Goal: Task Accomplishment & Management: Manage account settings

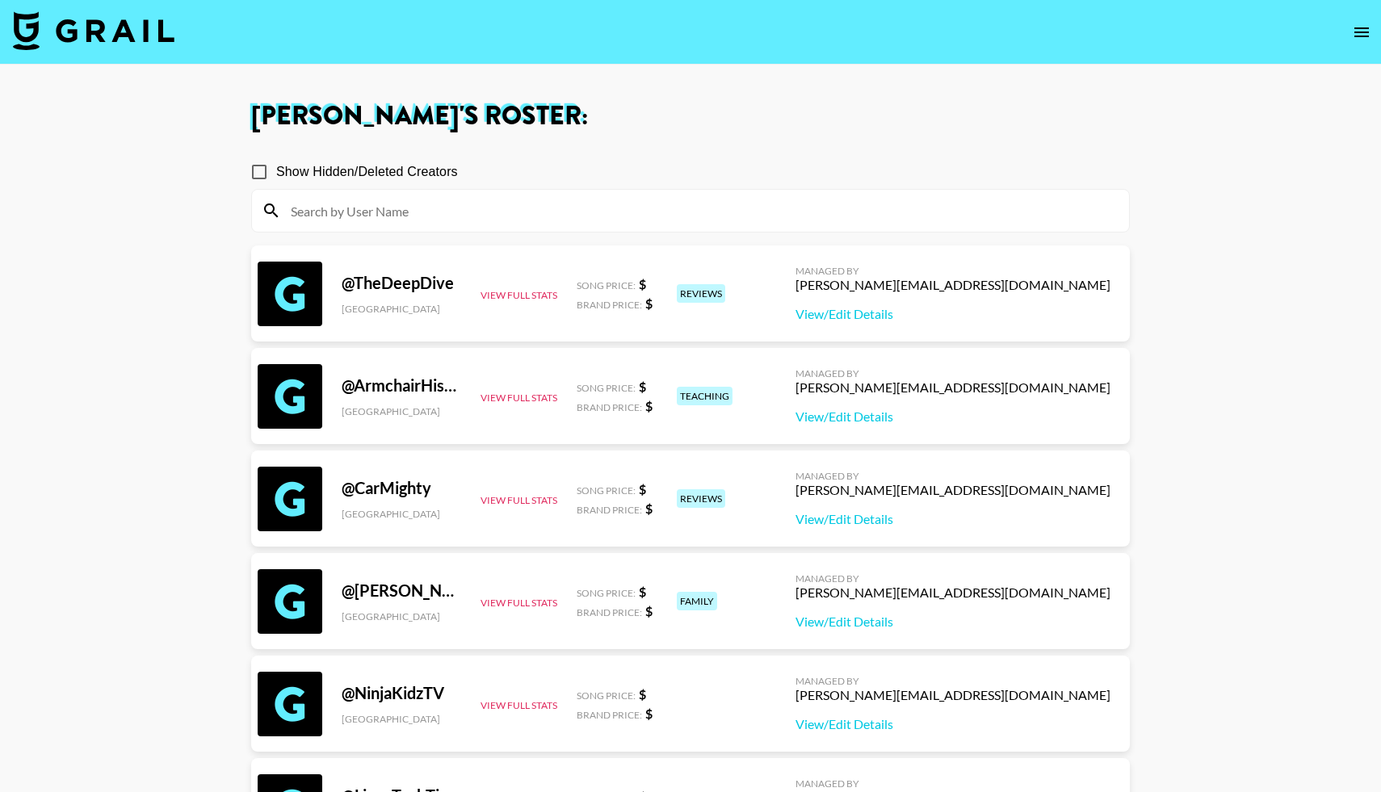
click at [75, 34] on img at bounding box center [93, 30] width 161 height 39
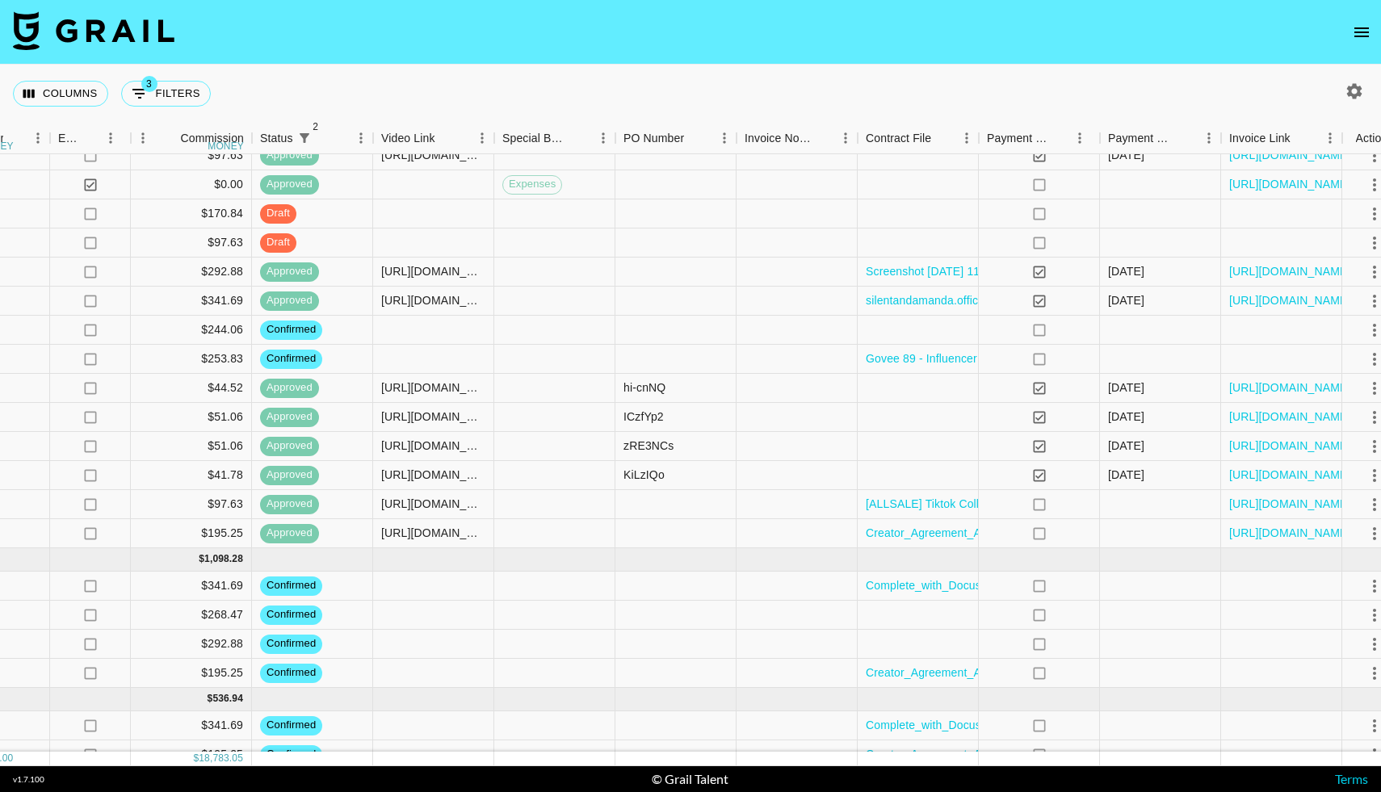
scroll to position [2002, 1280]
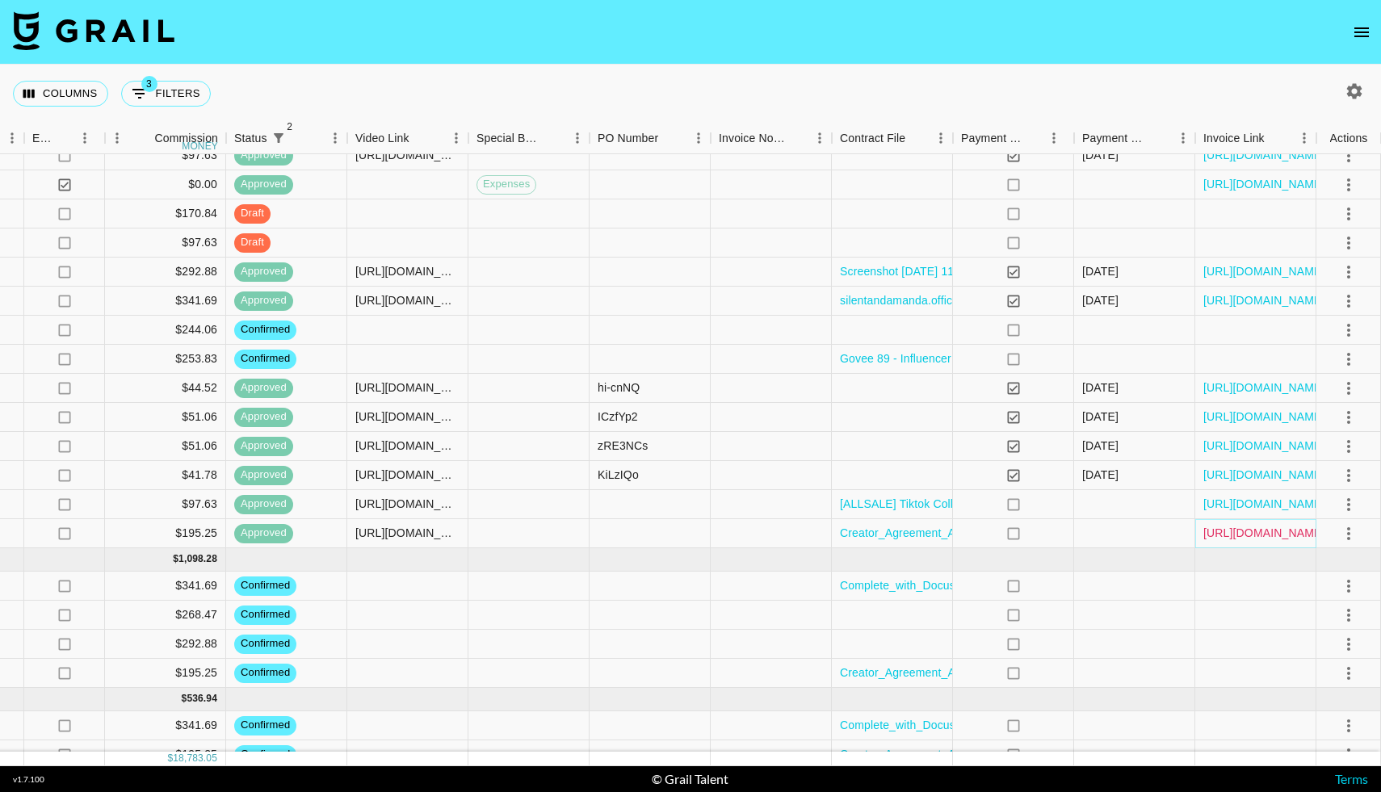
click at [1233, 533] on link "https://in.xero.com/b76nmPGpr4GIPPse9aFp0j8cgPW1YMInWuErDGUC" at bounding box center [1264, 533] width 122 height 16
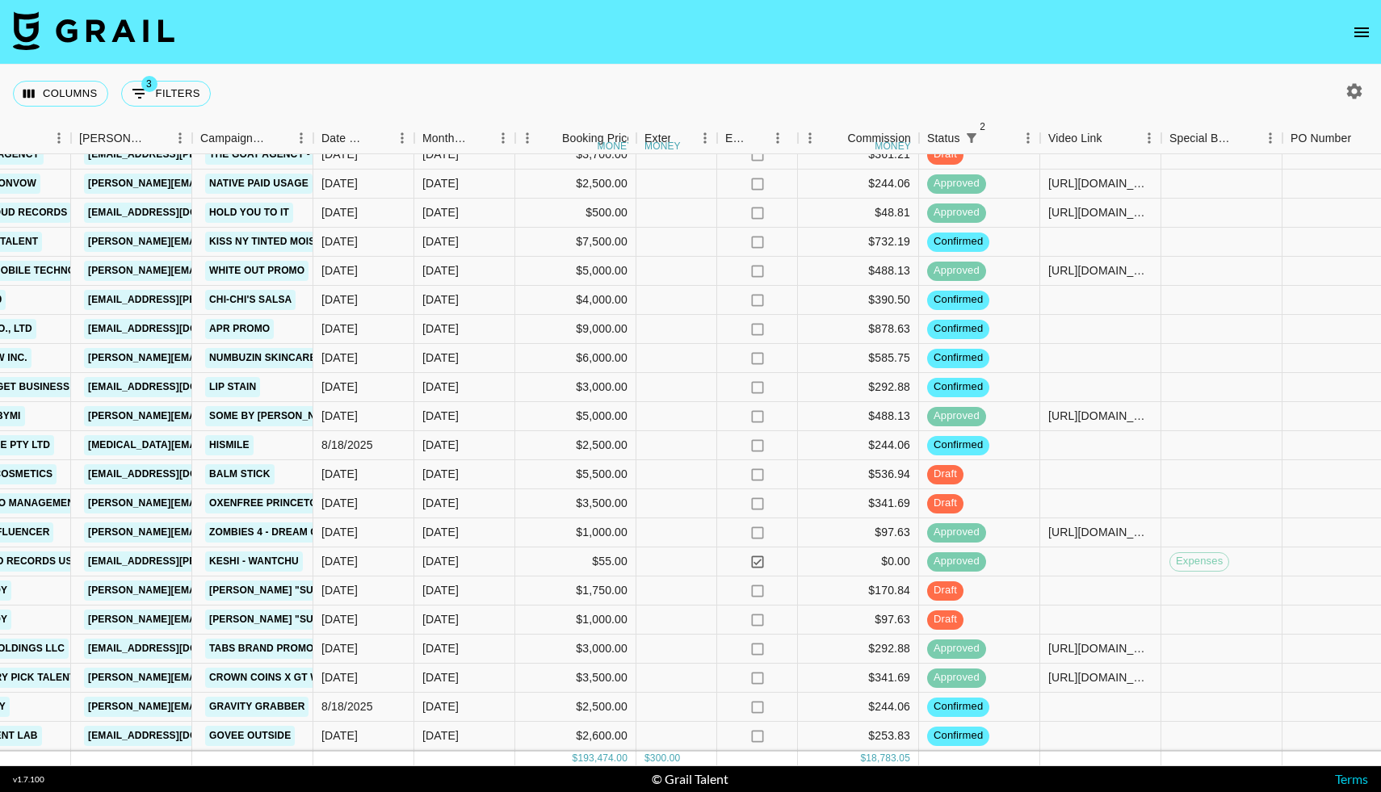
scroll to position [1625, 591]
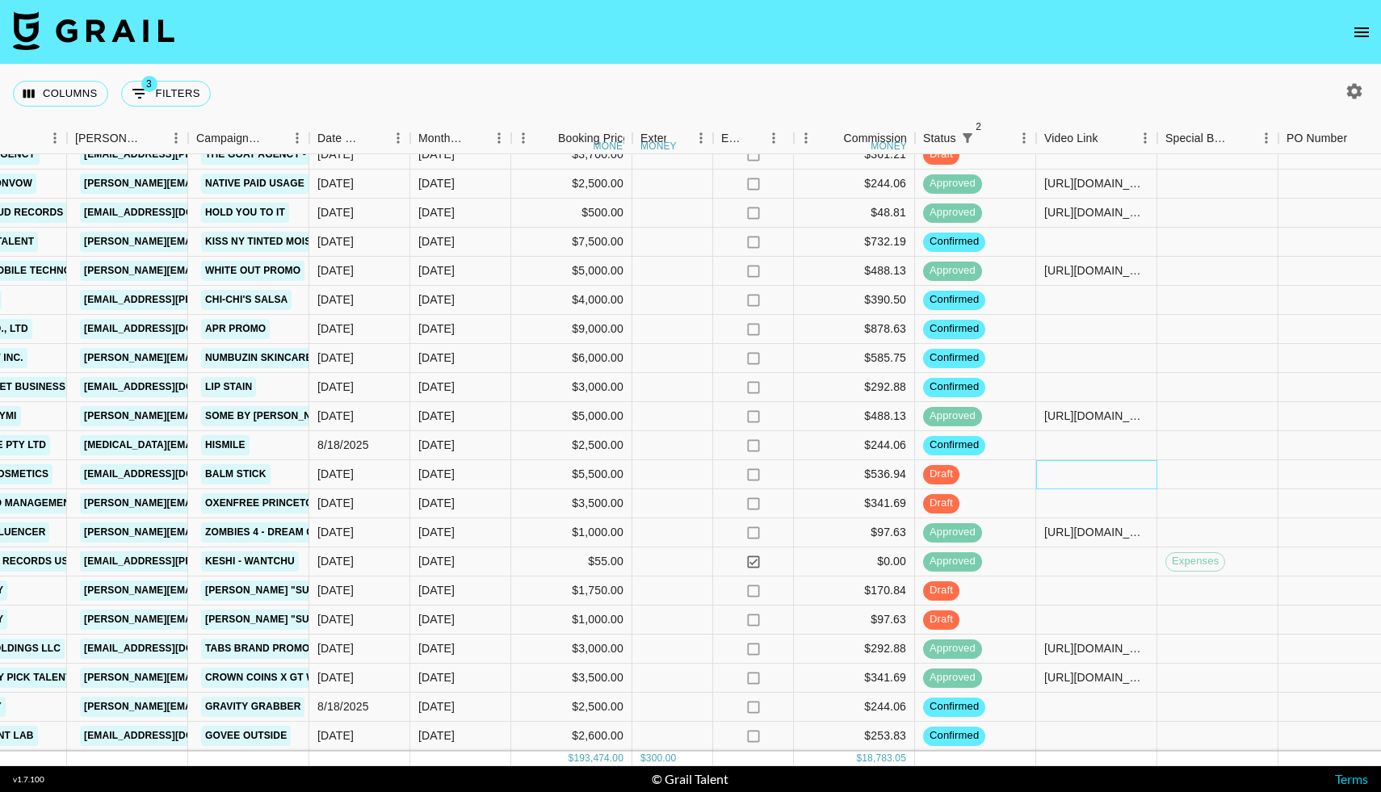
click at [1054, 472] on div at bounding box center [1096, 474] width 121 height 29
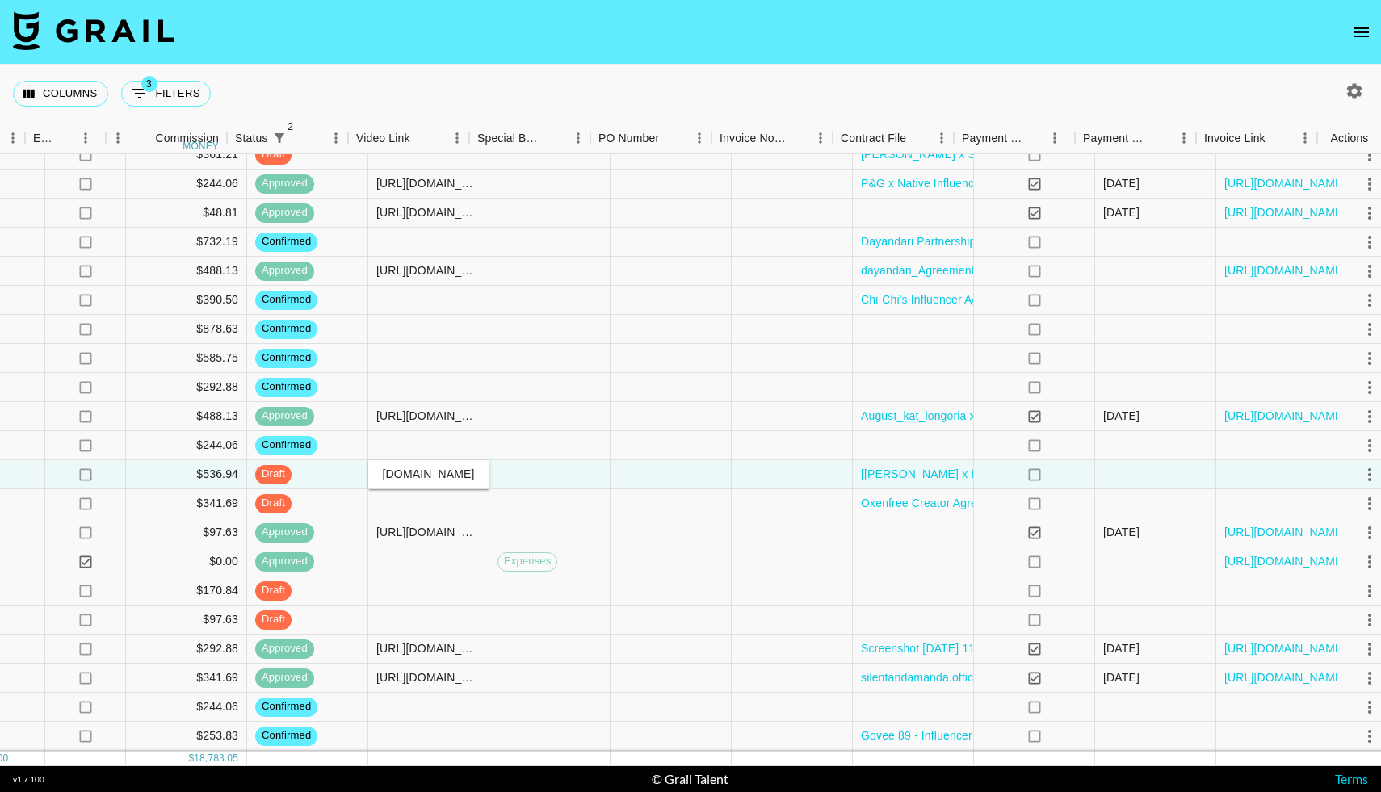
scroll to position [1625, 1280]
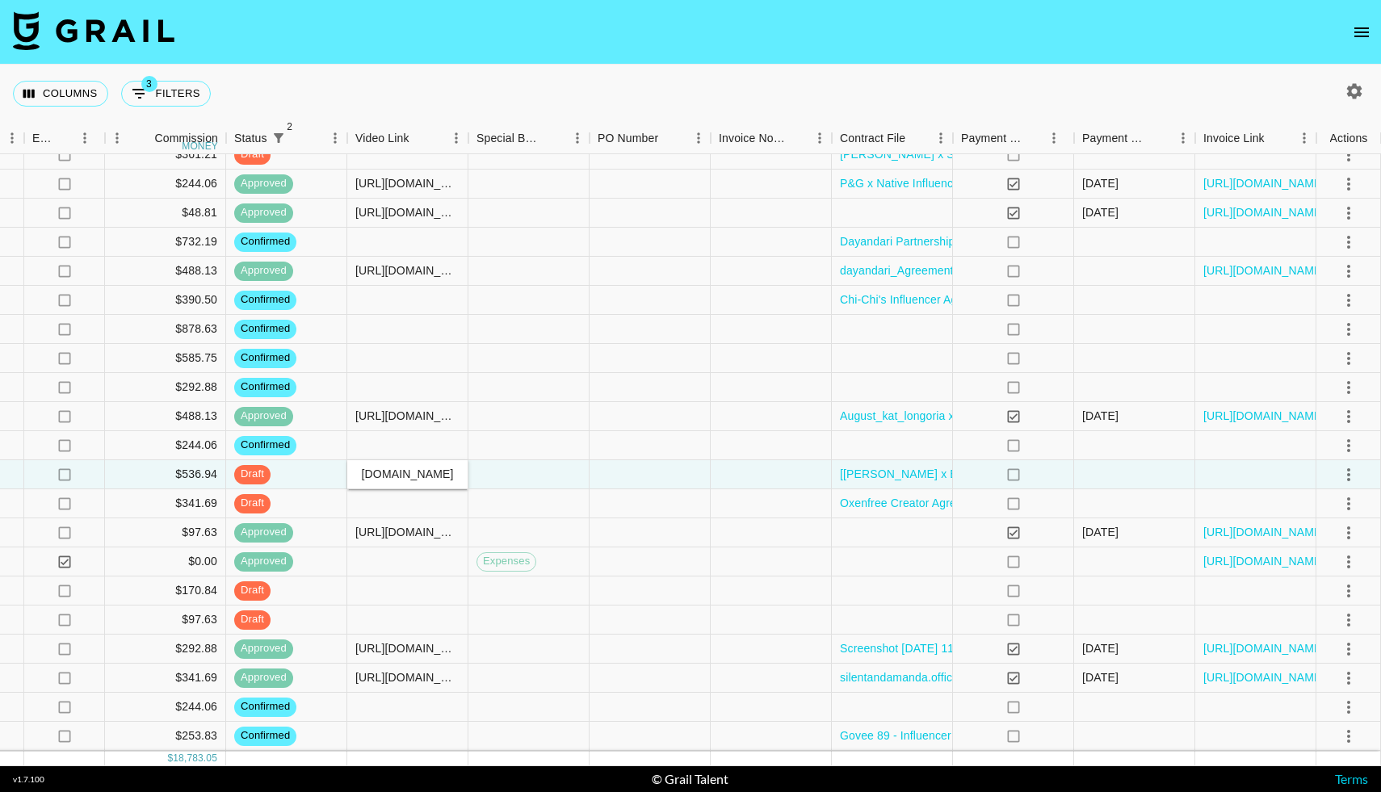
type input "[URL][DOMAIN_NAME]"
click at [1114, 469] on div at bounding box center [1134, 474] width 121 height 29
click at [1348, 475] on icon "select merge strategy" at bounding box center [1348, 474] width 3 height 13
click at [1283, 634] on li "Approve" at bounding box center [1328, 625] width 105 height 29
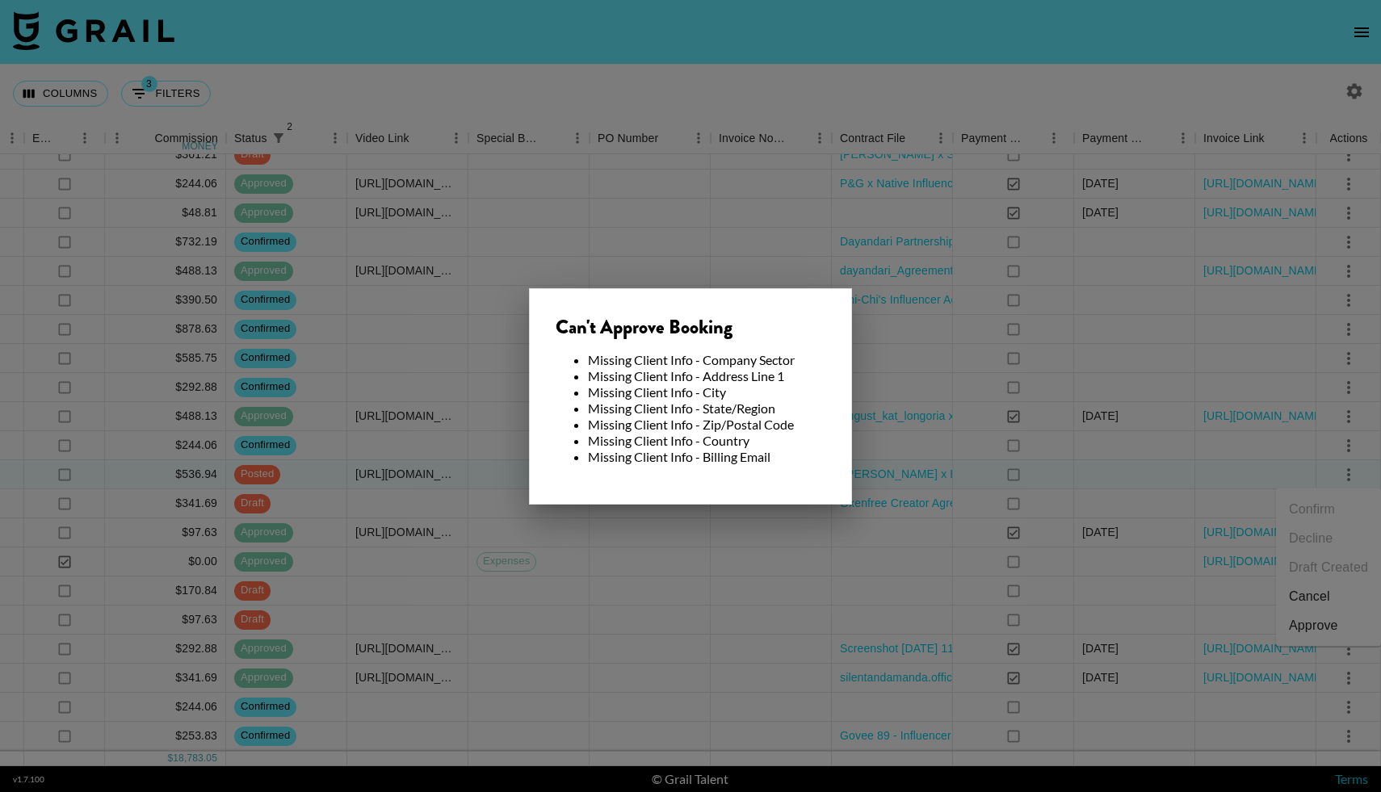
click at [781, 549] on div at bounding box center [690, 396] width 1381 height 792
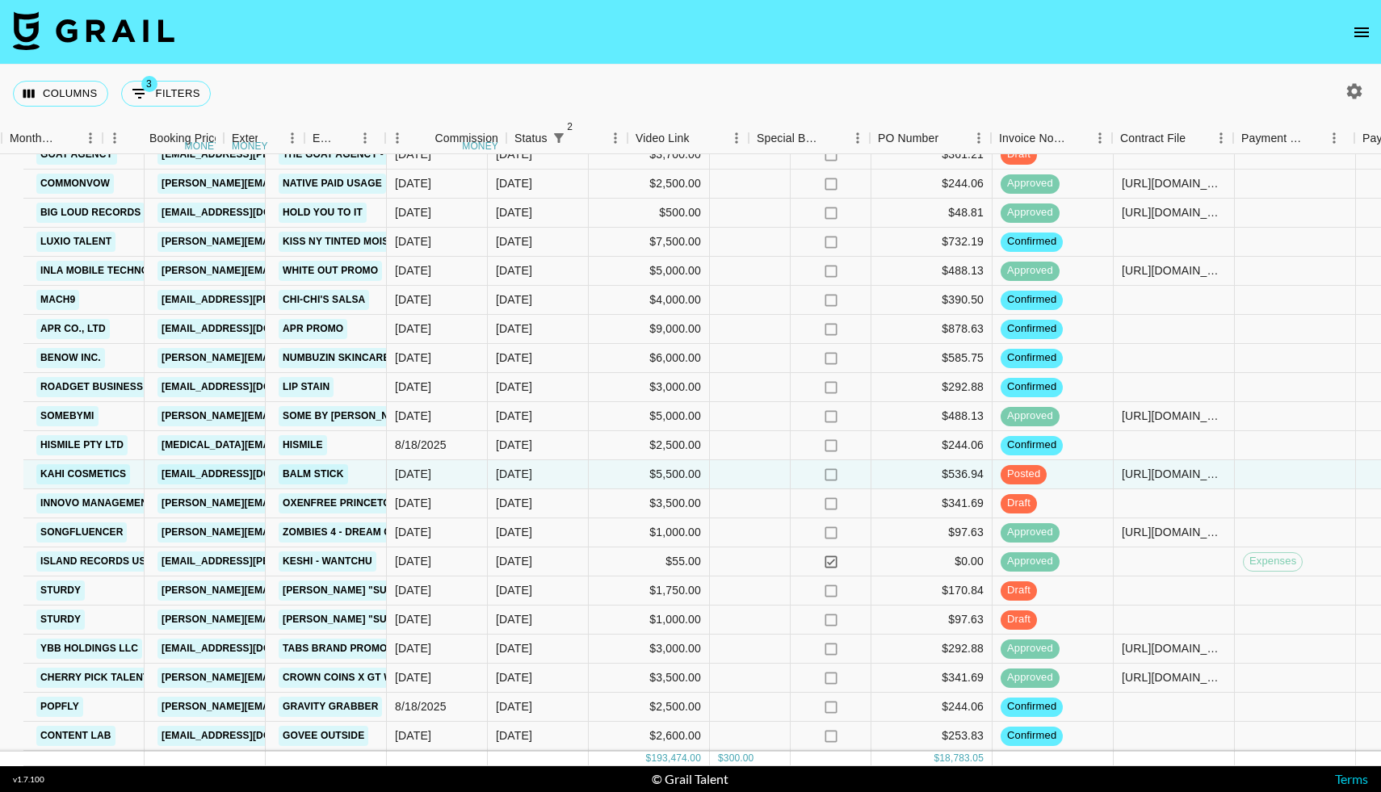
scroll to position [1625, 1280]
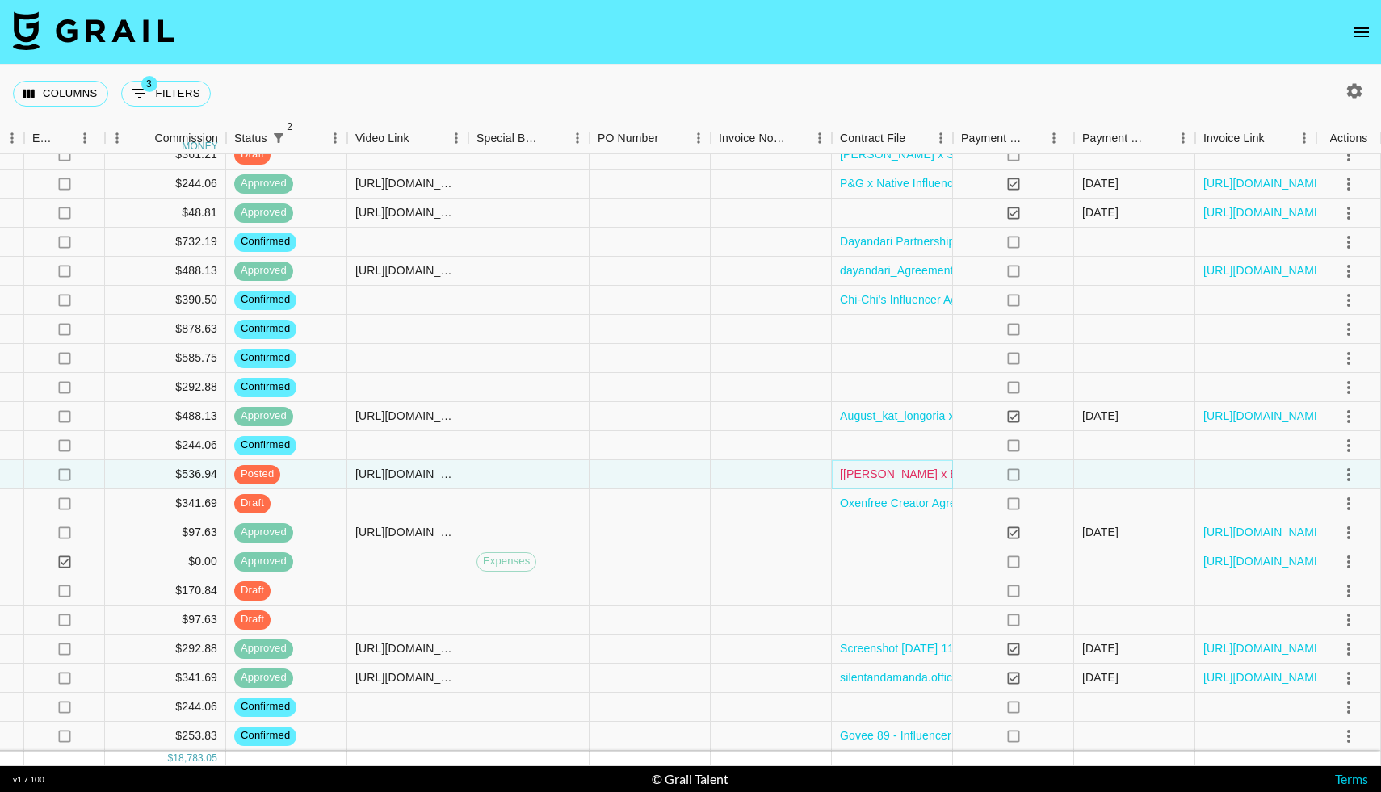
click at [884, 473] on link "[[PERSON_NAME] x EOEO] Agreement for KAHI (2025).pdf" at bounding box center [994, 474] width 308 height 16
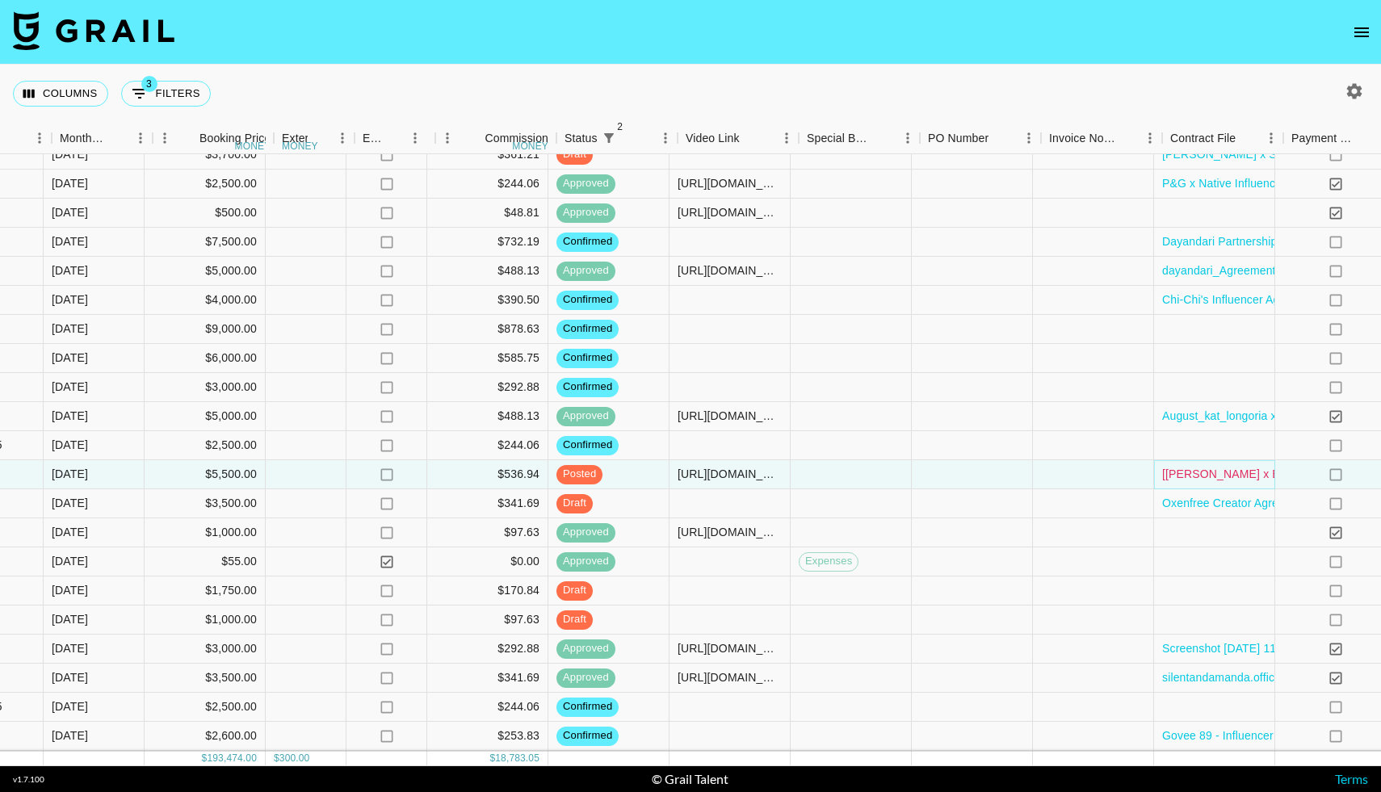
scroll to position [1625, 950]
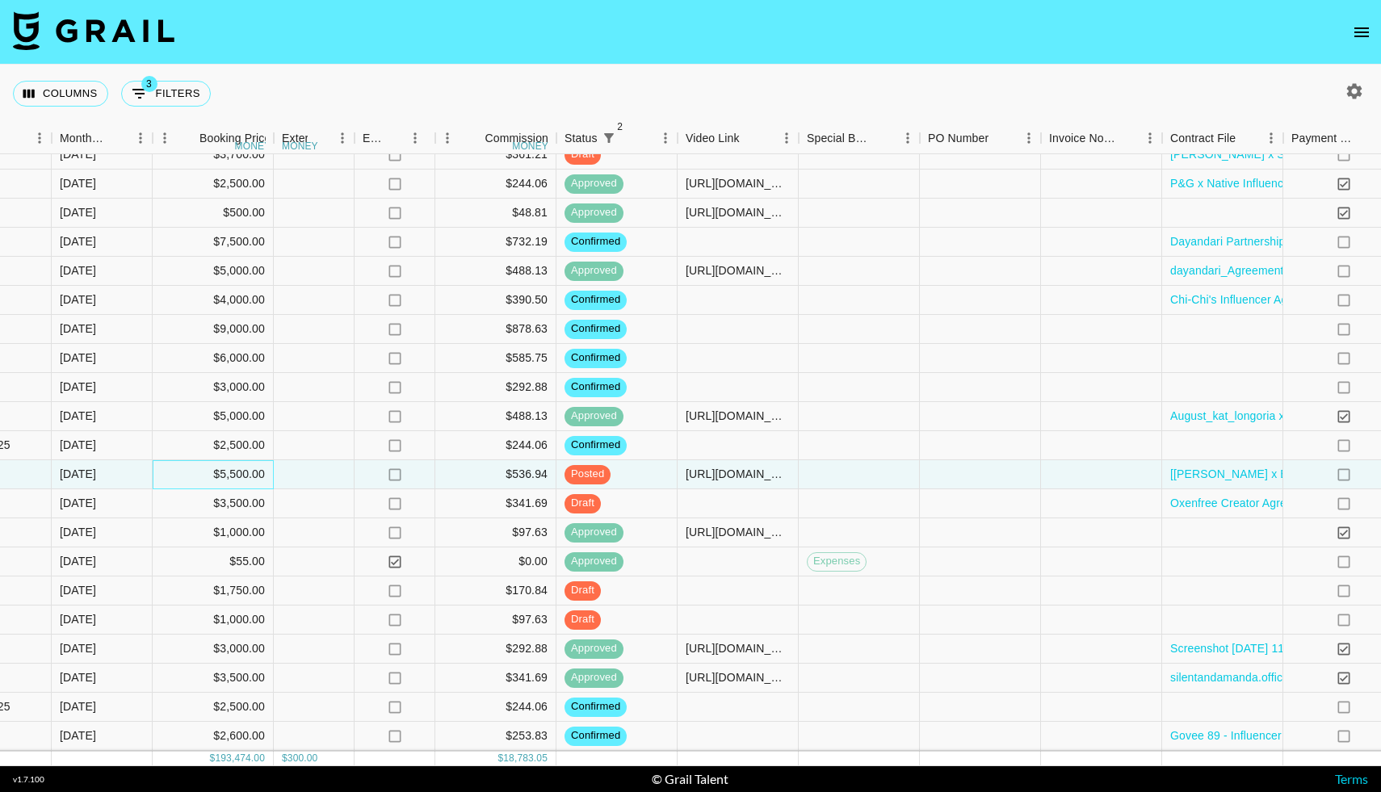
click at [233, 473] on div "$5,500.00" at bounding box center [213, 474] width 121 height 29
type input "5528"
click at [307, 471] on div at bounding box center [314, 474] width 81 height 29
click at [849, 477] on div at bounding box center [859, 474] width 121 height 29
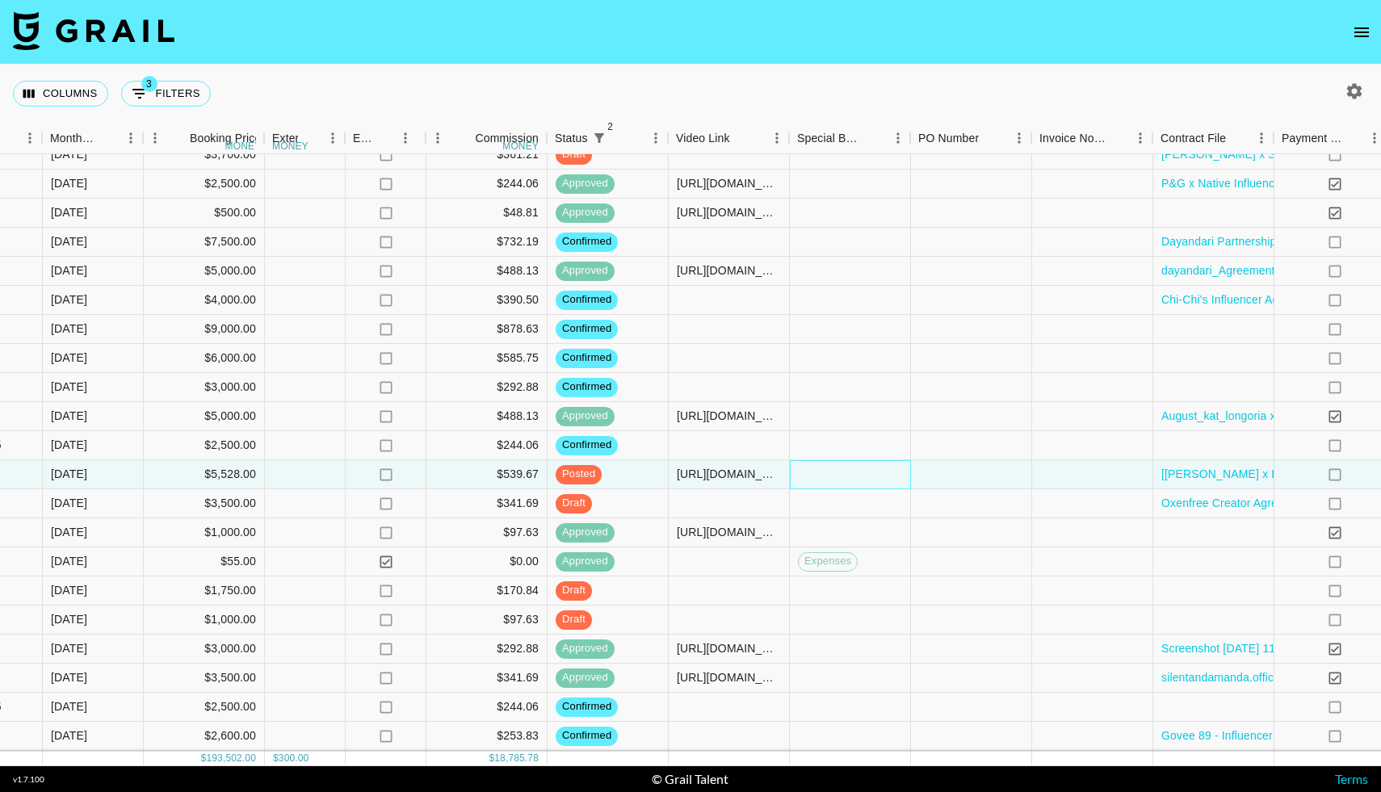
scroll to position [1625, 959]
click at [1192, 473] on link "[[PERSON_NAME] x EOEO] Agreement for KAHI (2025).pdf" at bounding box center [1314, 474] width 308 height 16
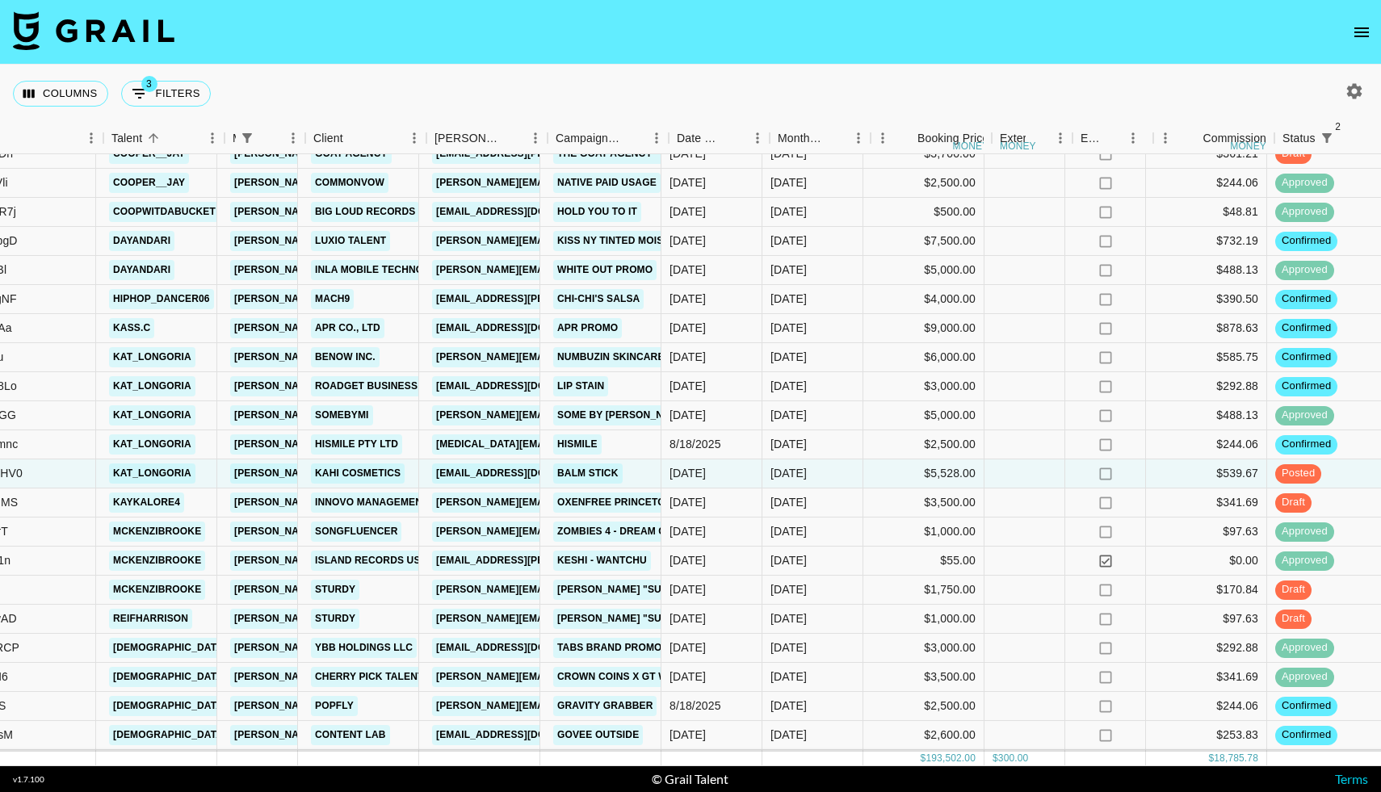
scroll to position [1625, 231]
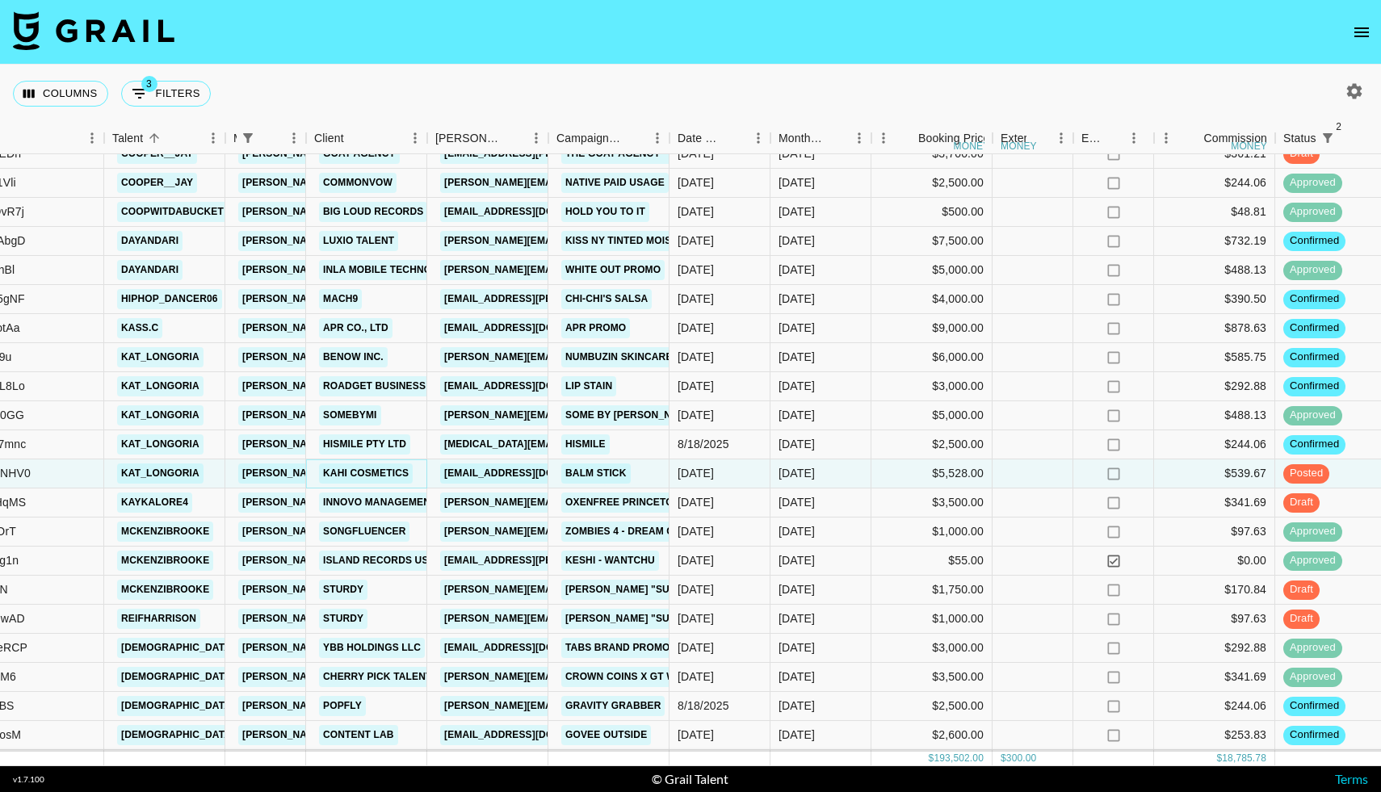
click at [380, 470] on link "Kahi cosmetics" at bounding box center [366, 473] width 94 height 20
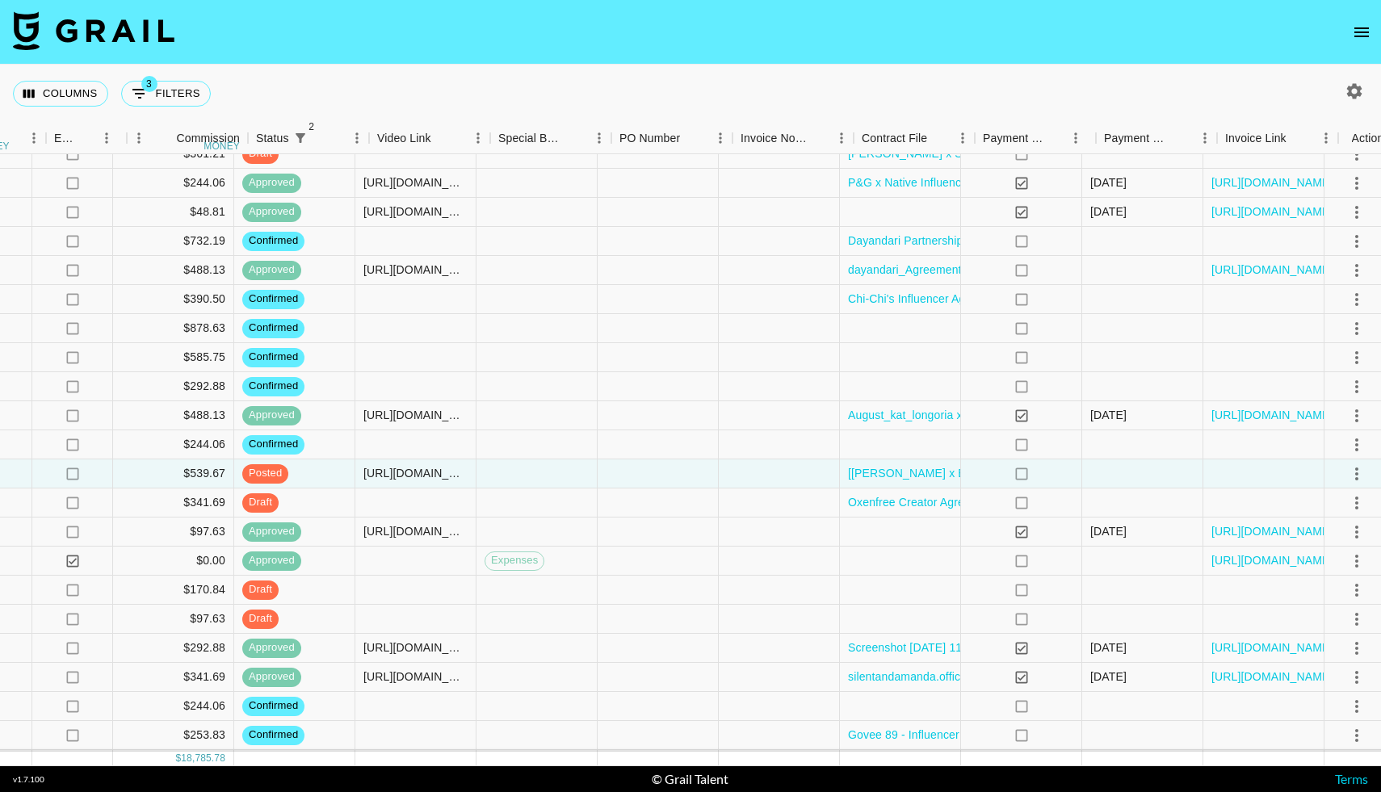
scroll to position [1625, 1280]
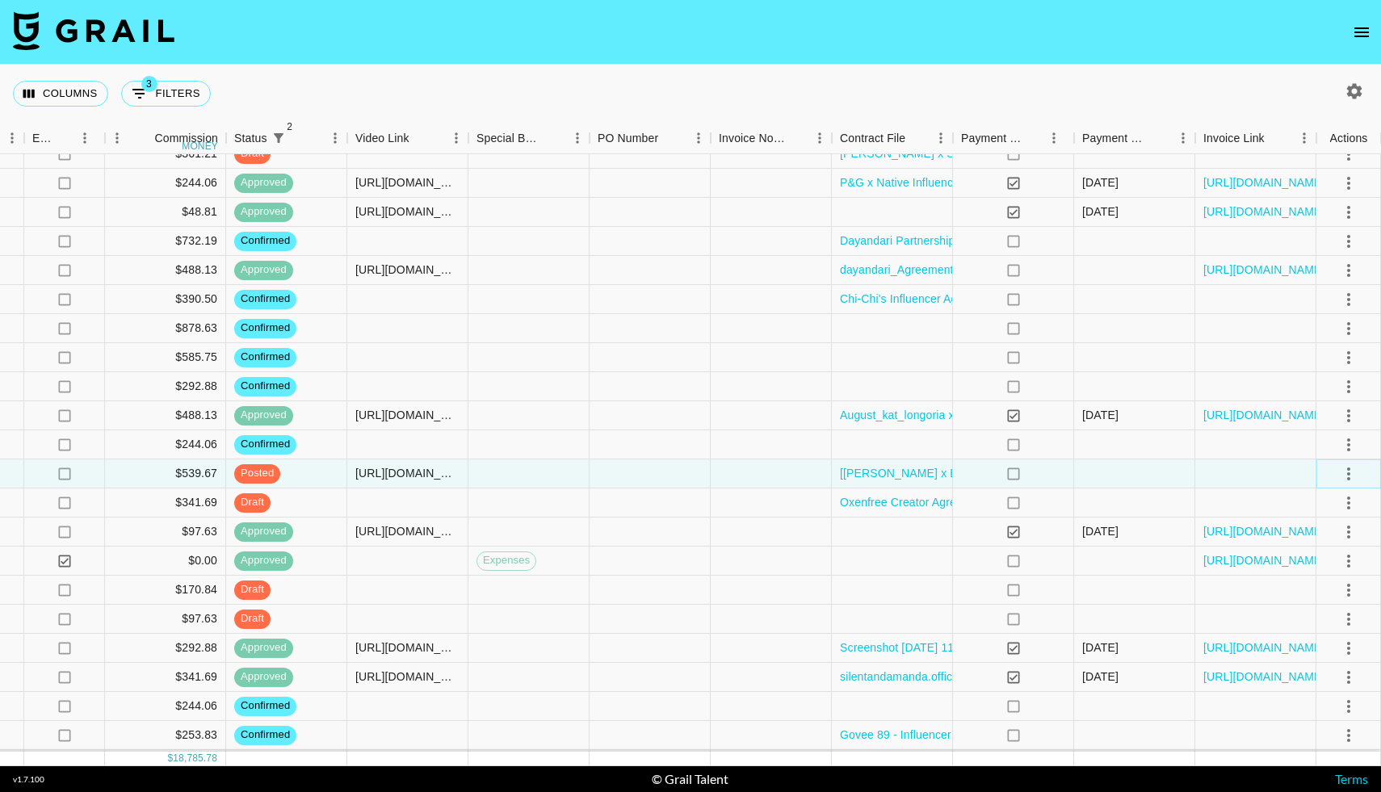
click at [1340, 472] on icon "select merge strategy" at bounding box center [1348, 473] width 19 height 19
click at [1308, 619] on div "Approve" at bounding box center [1313, 624] width 49 height 19
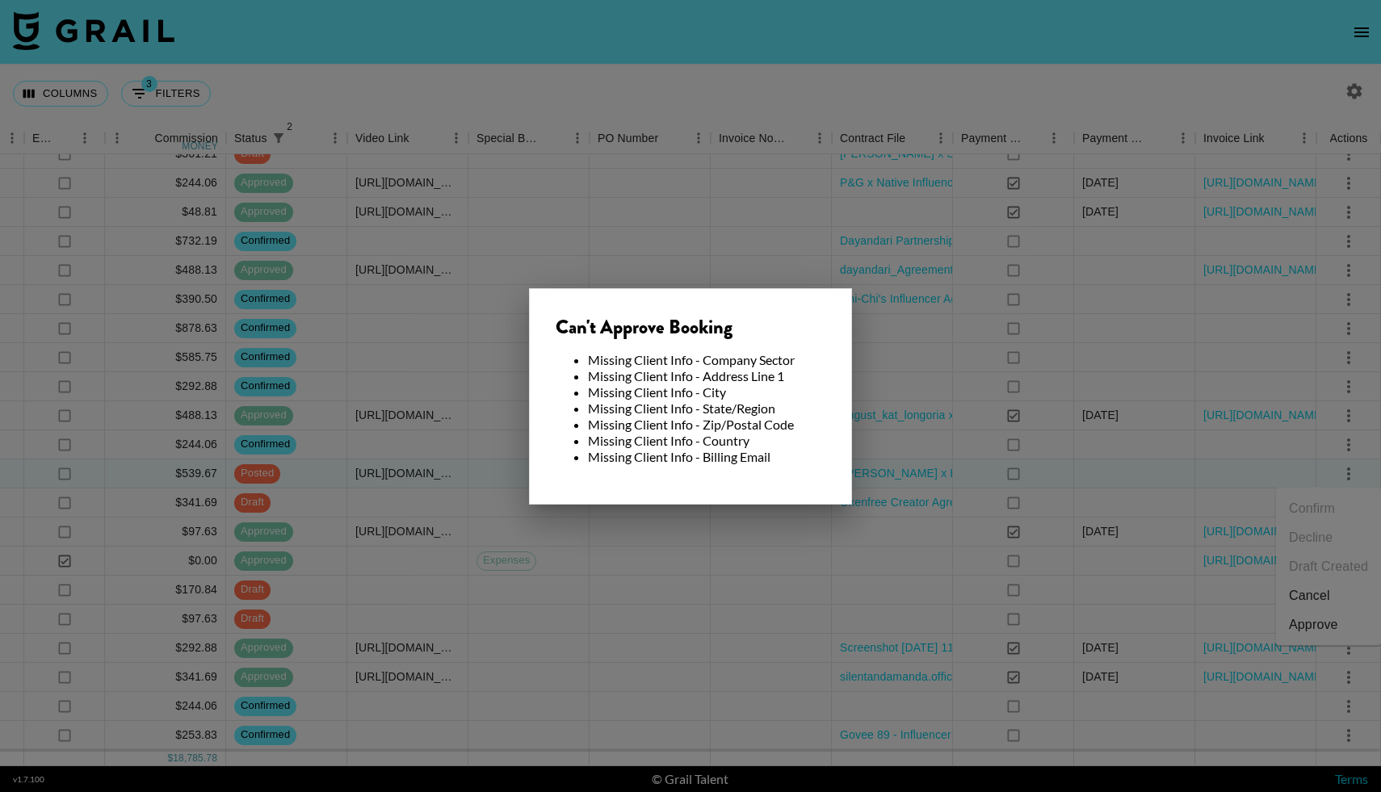
click at [832, 497] on div "Can't Approve Booking Missing Client Info - Company Sector Missing Client Info …" at bounding box center [690, 396] width 323 height 216
click at [629, 520] on div at bounding box center [690, 396] width 1381 height 792
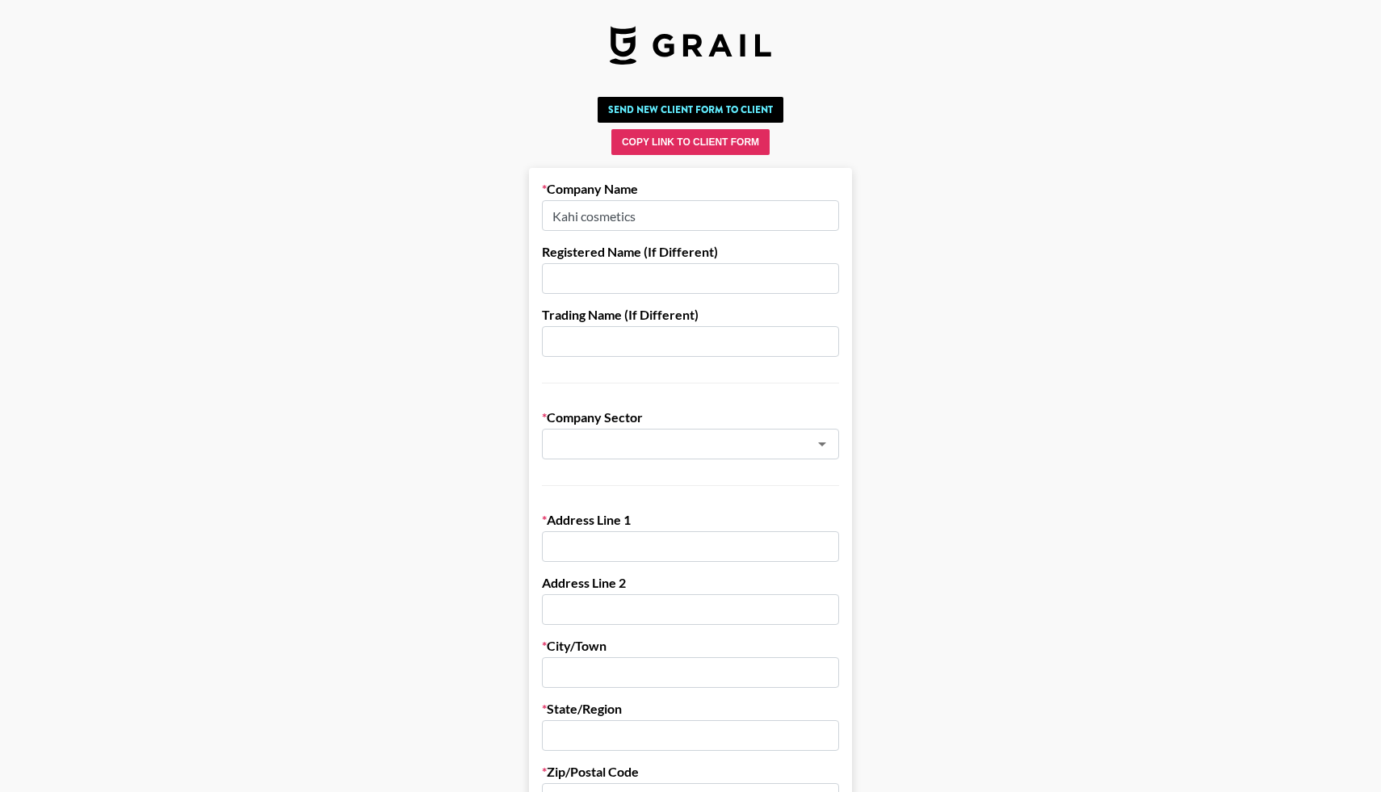
click at [575, 284] on input "text" at bounding box center [690, 278] width 297 height 31
click at [585, 280] on input "Egonegong" at bounding box center [690, 278] width 297 height 31
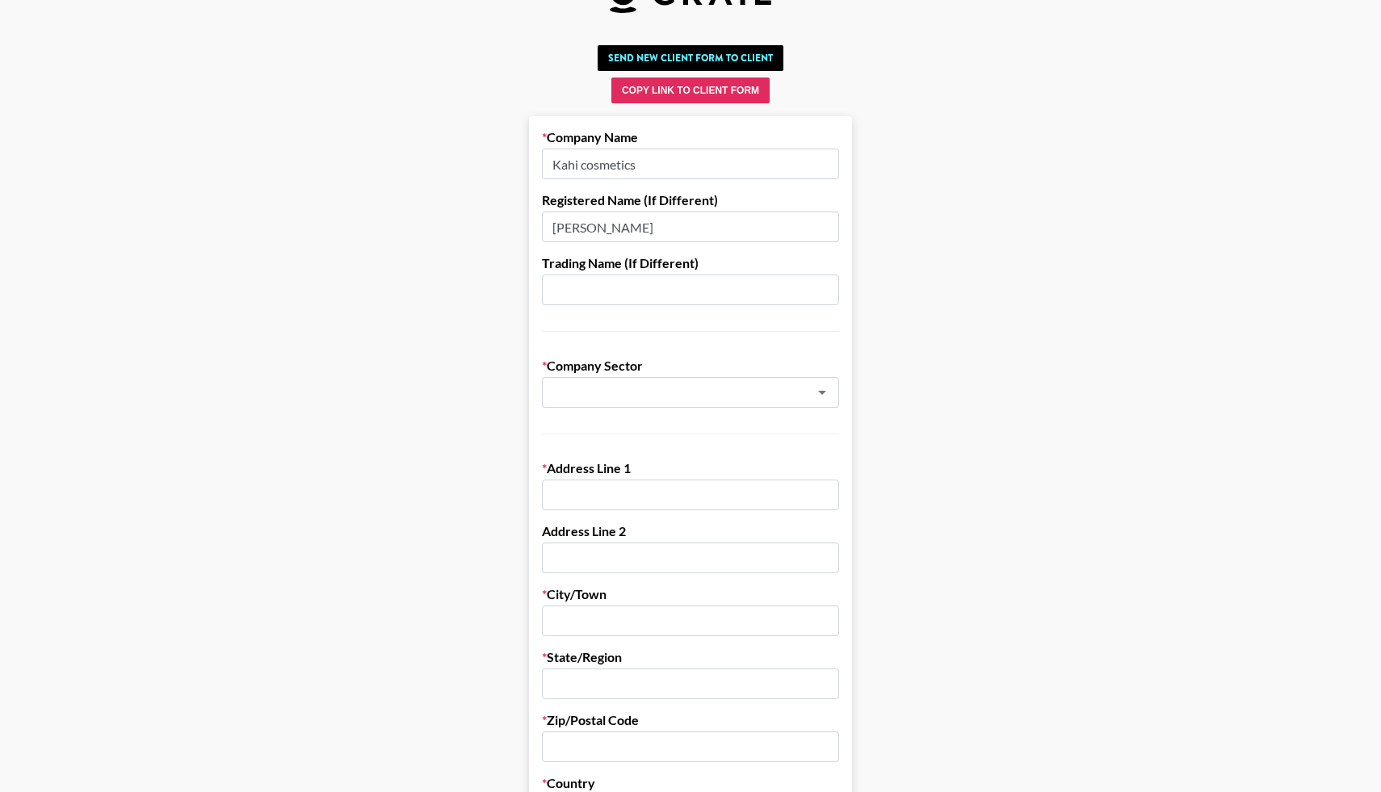
scroll to position [57, 0]
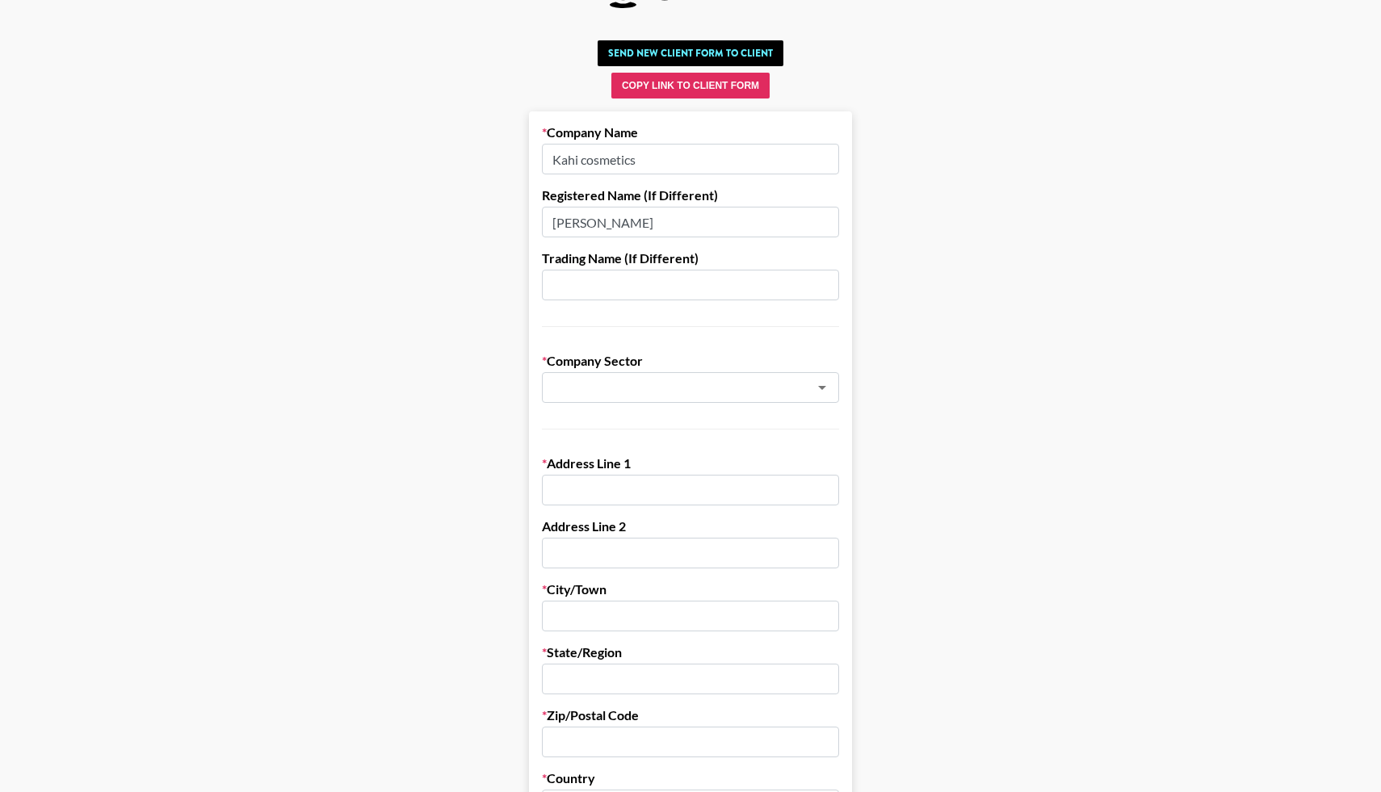
type input "Egon Egong"
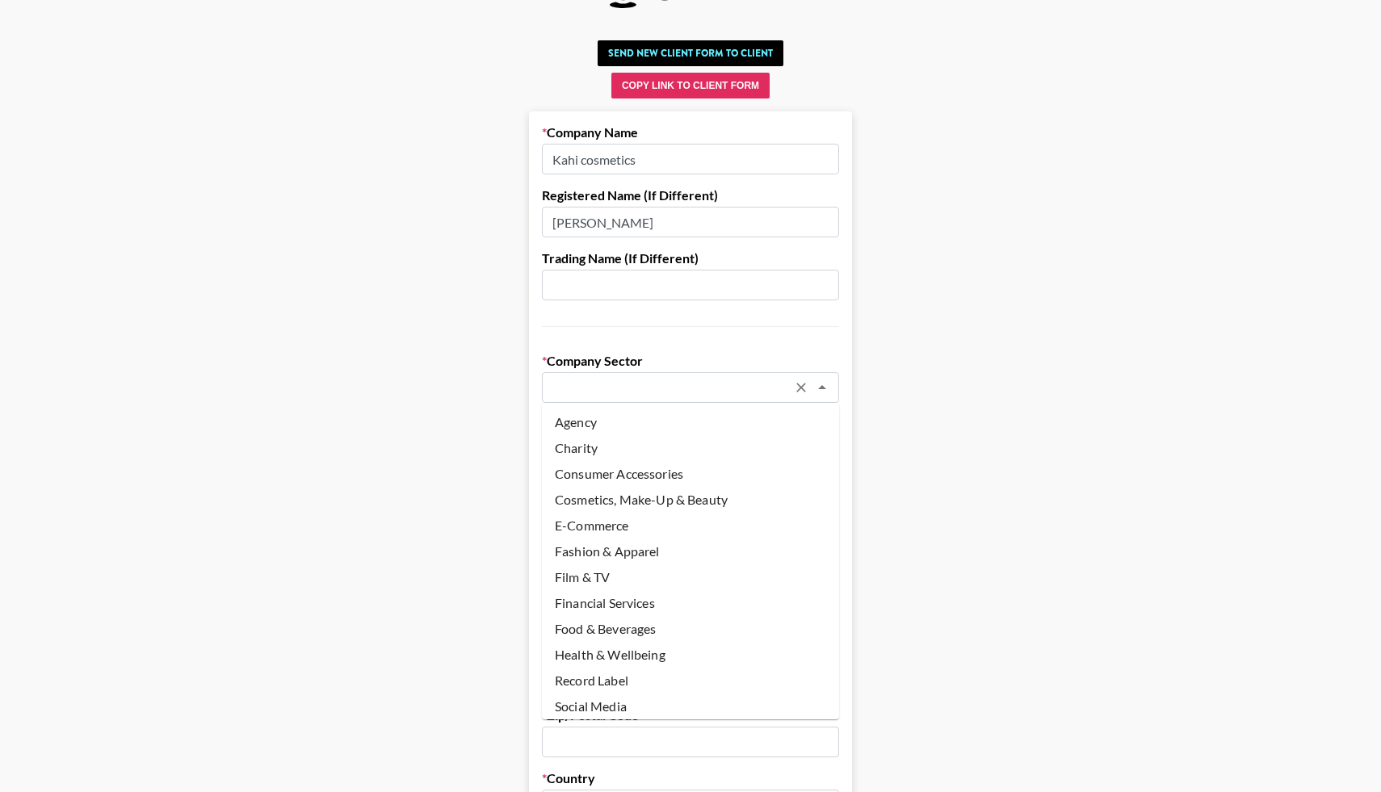
click at [578, 395] on input "text" at bounding box center [669, 388] width 235 height 19
click at [606, 503] on li "Cosmetics, Make-Up & Beauty" at bounding box center [690, 498] width 297 height 26
type input "Cosmetics, Make-Up & Beauty"
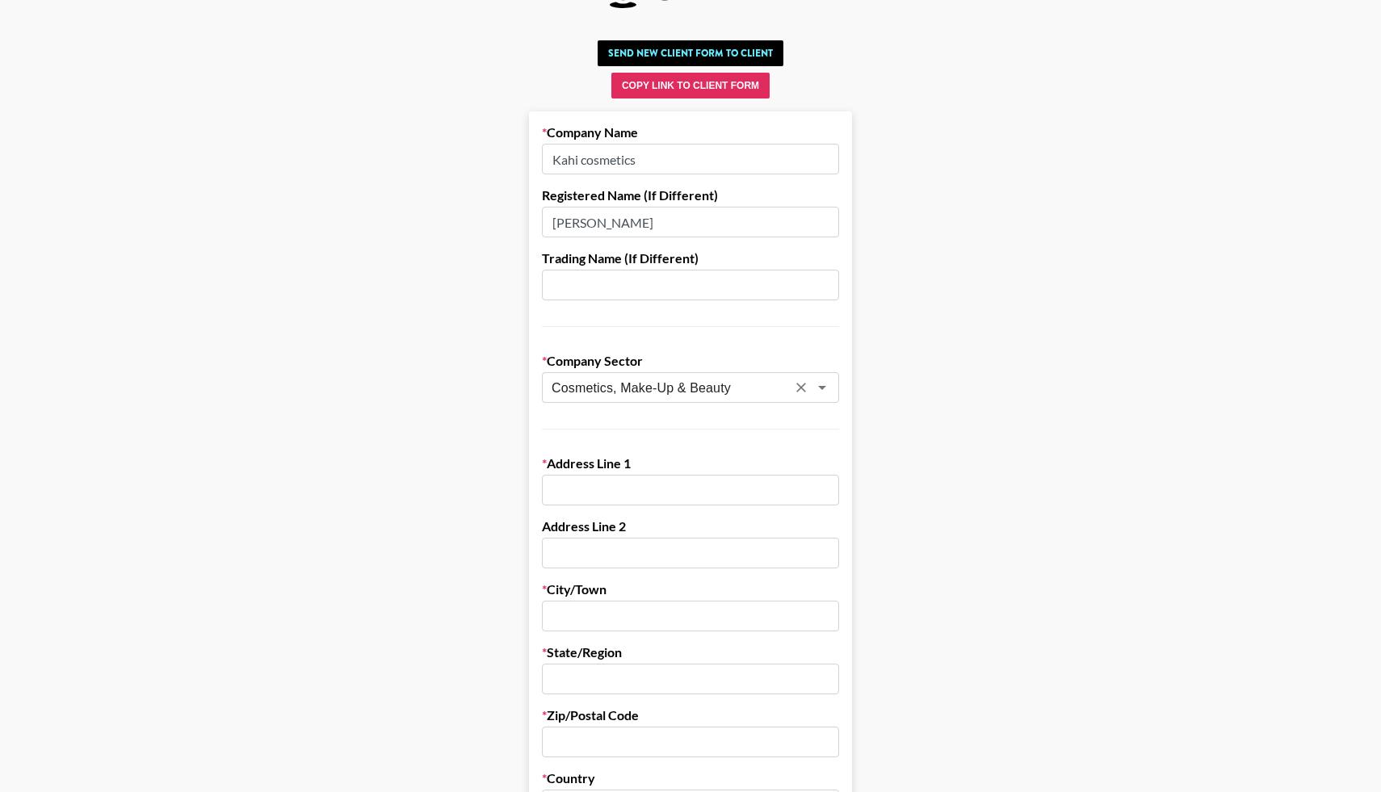
click at [581, 489] on input "text" at bounding box center [690, 490] width 297 height 31
paste input "Seoun-ro 6-gil,"
type input "Seoun-ro 6-gil,"
click at [558, 614] on input "text" at bounding box center [690, 616] width 297 height 31
type input "Seoul"
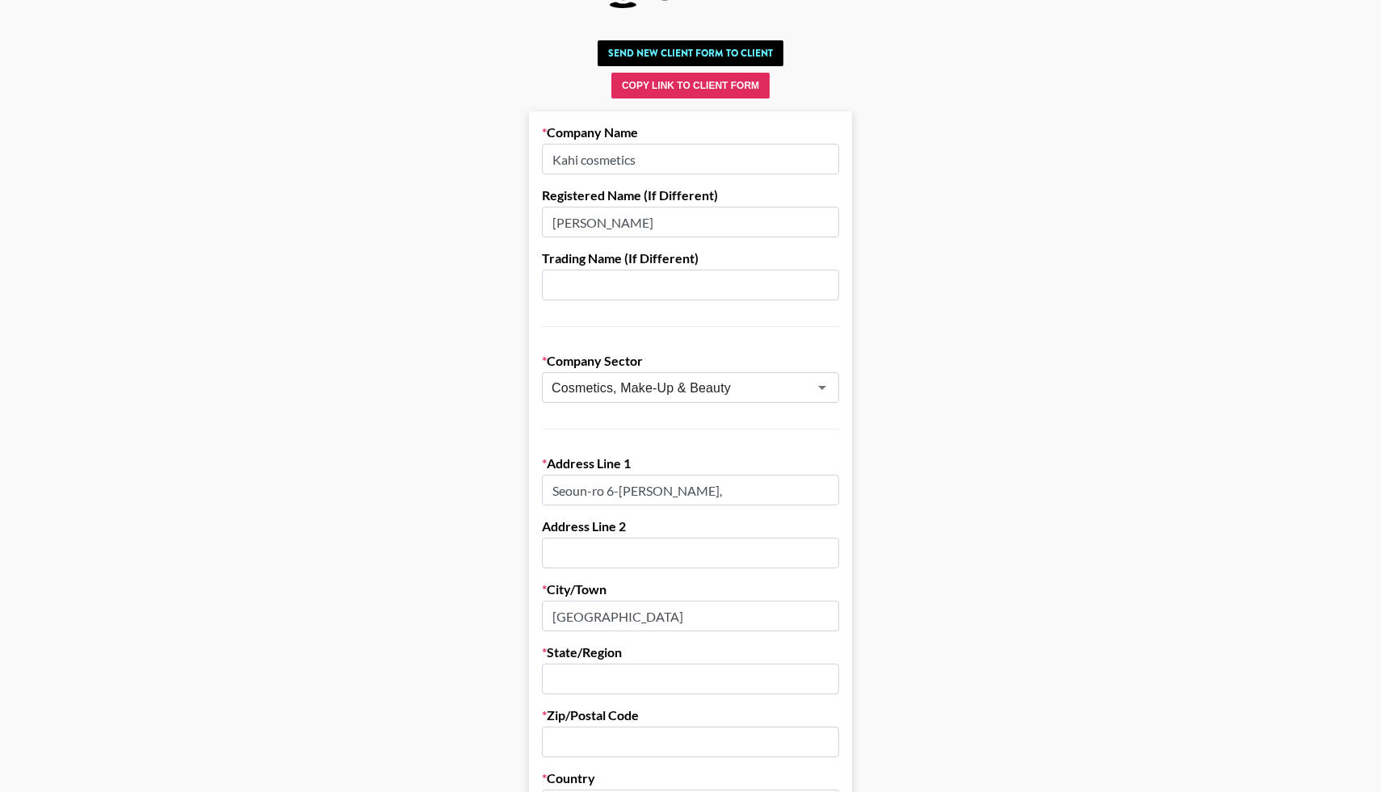
click at [572, 675] on input "text" at bounding box center [690, 679] width 297 height 31
type input "Korea"
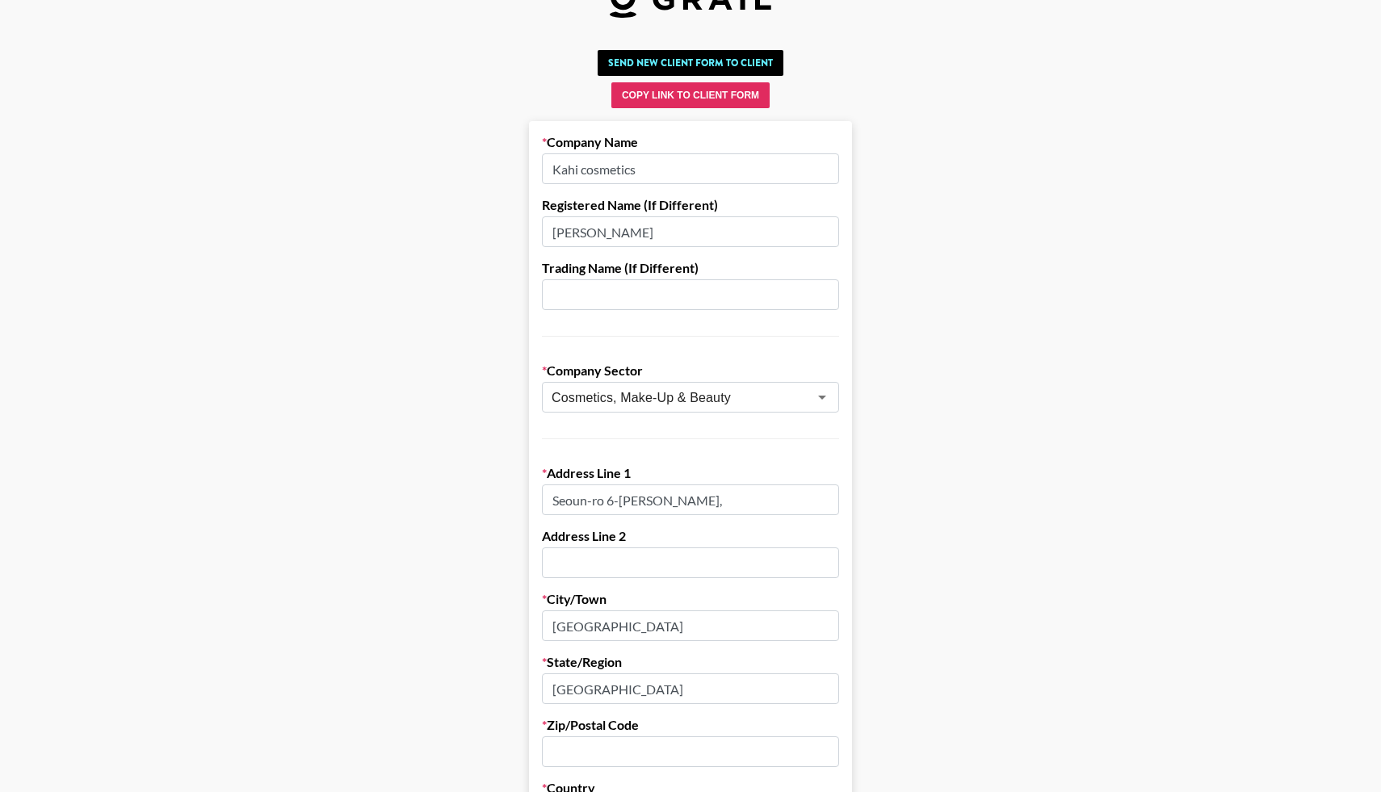
scroll to position [45, 0]
click at [577, 742] on input "text" at bounding box center [690, 753] width 297 height 31
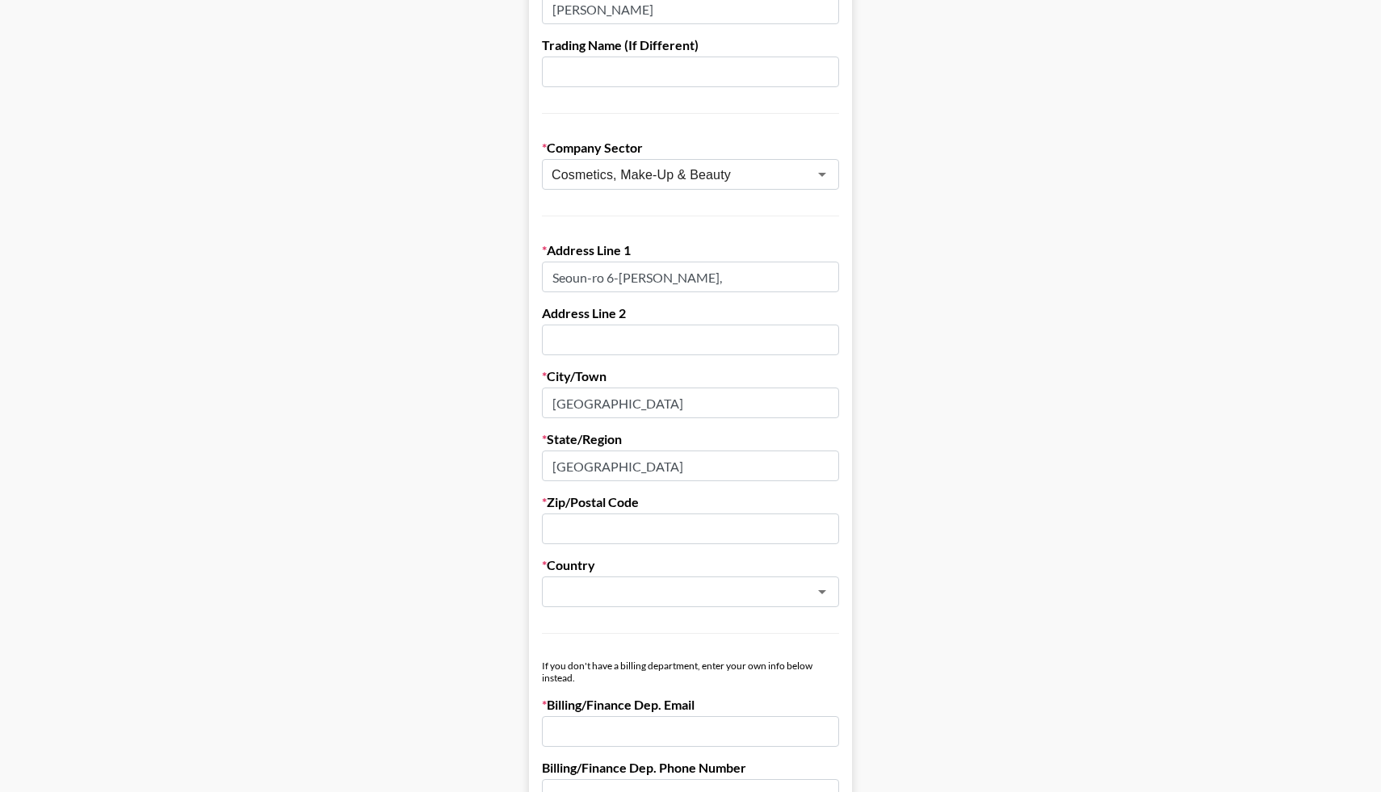
scroll to position [291, 0]
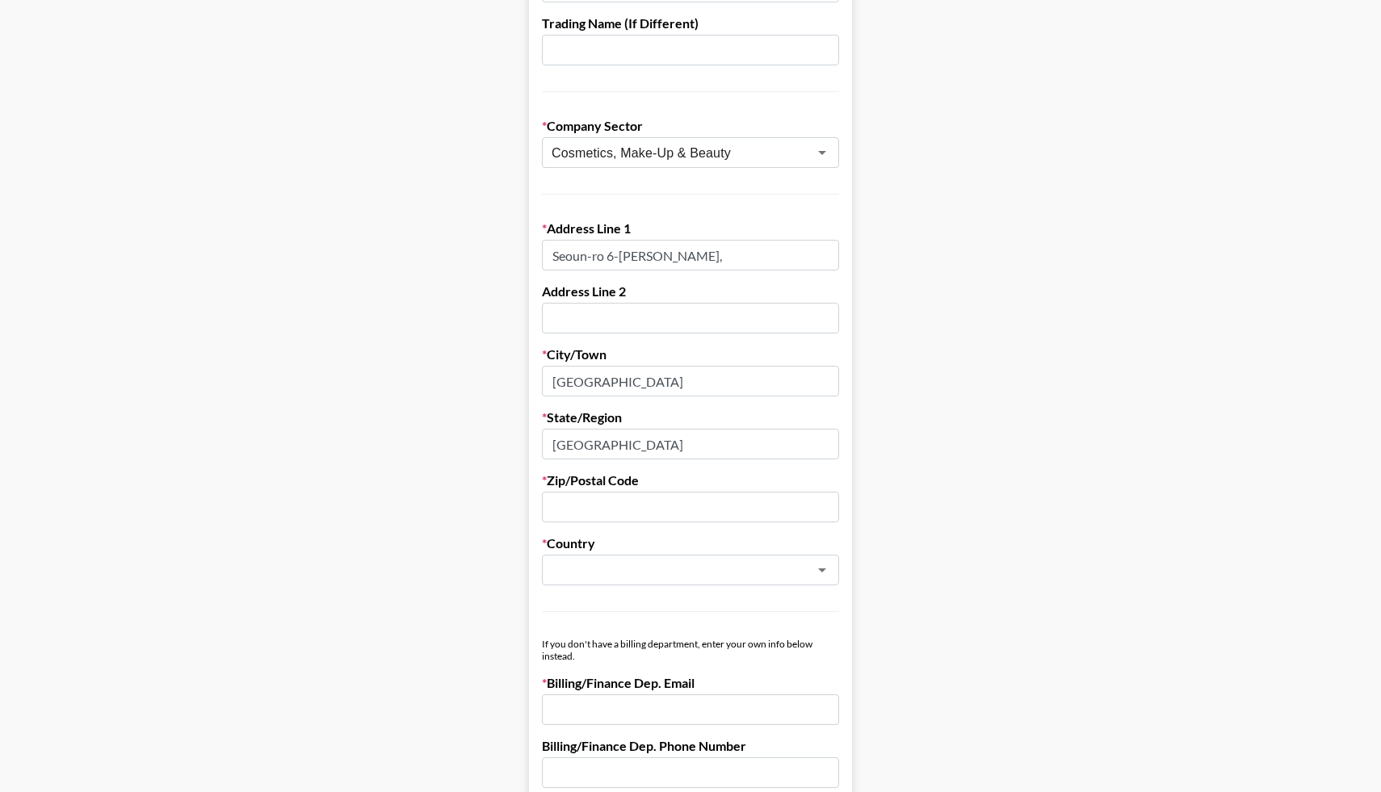
click at [572, 510] on input "text" at bounding box center [690, 507] width 297 height 31
type input "999077"
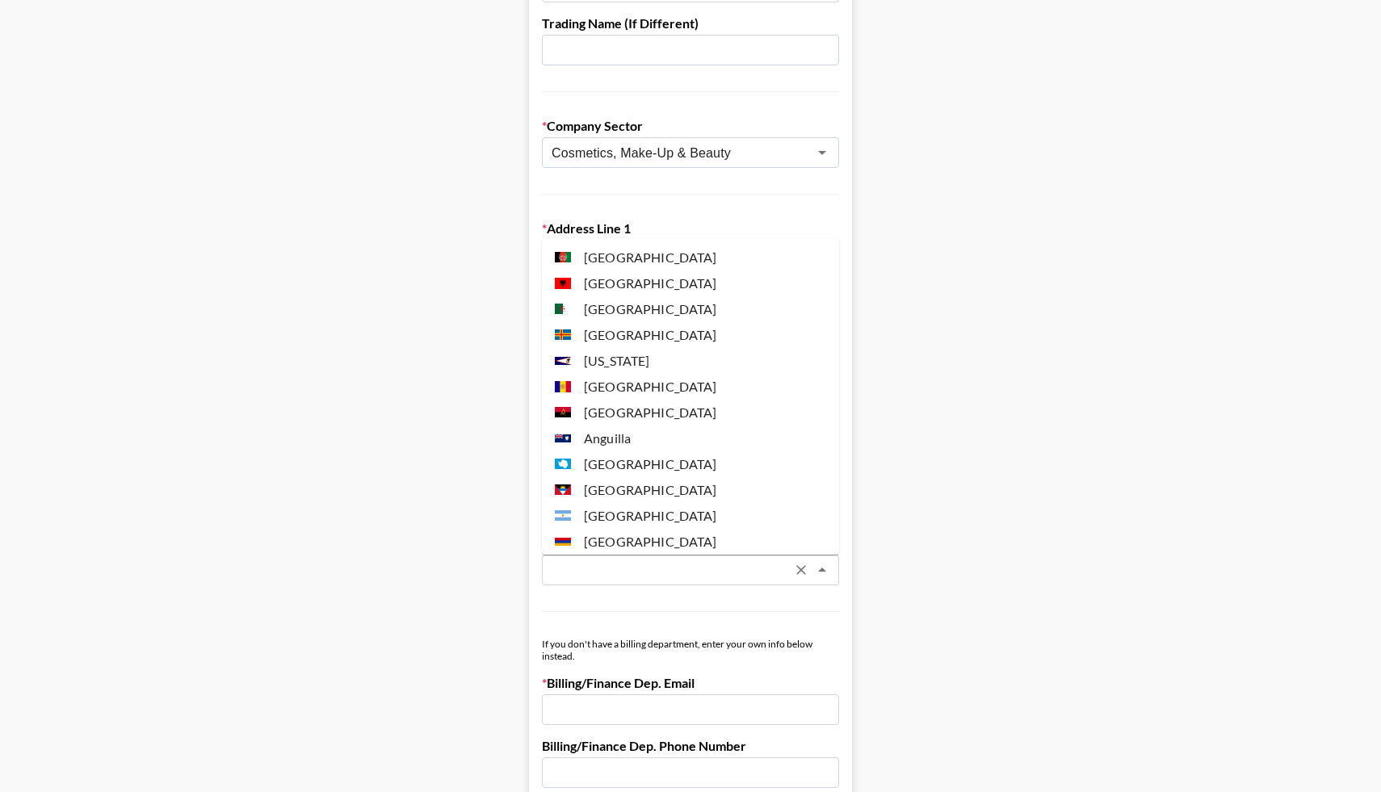
click at [629, 574] on input "text" at bounding box center [669, 570] width 235 height 19
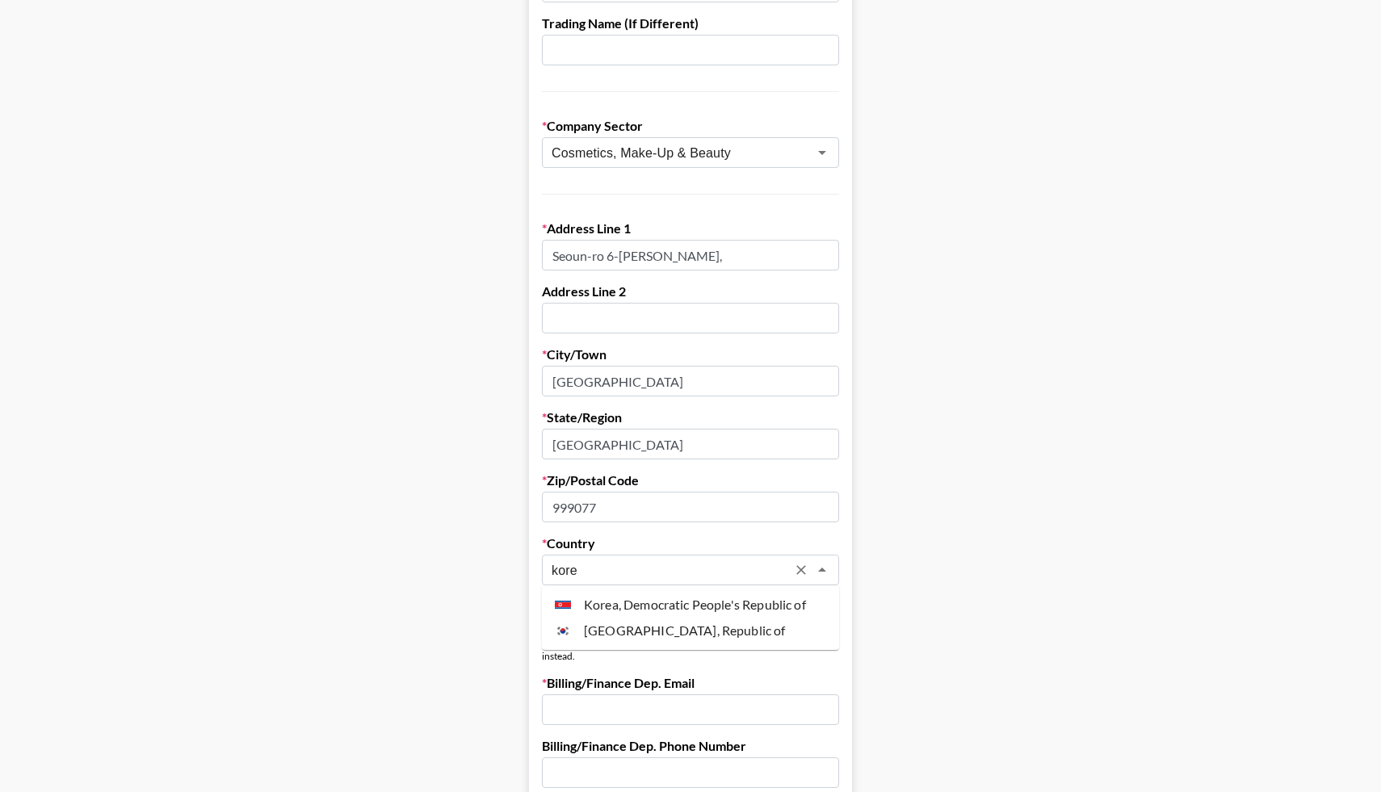
click at [641, 630] on li "Korea, Republic of" at bounding box center [690, 631] width 297 height 26
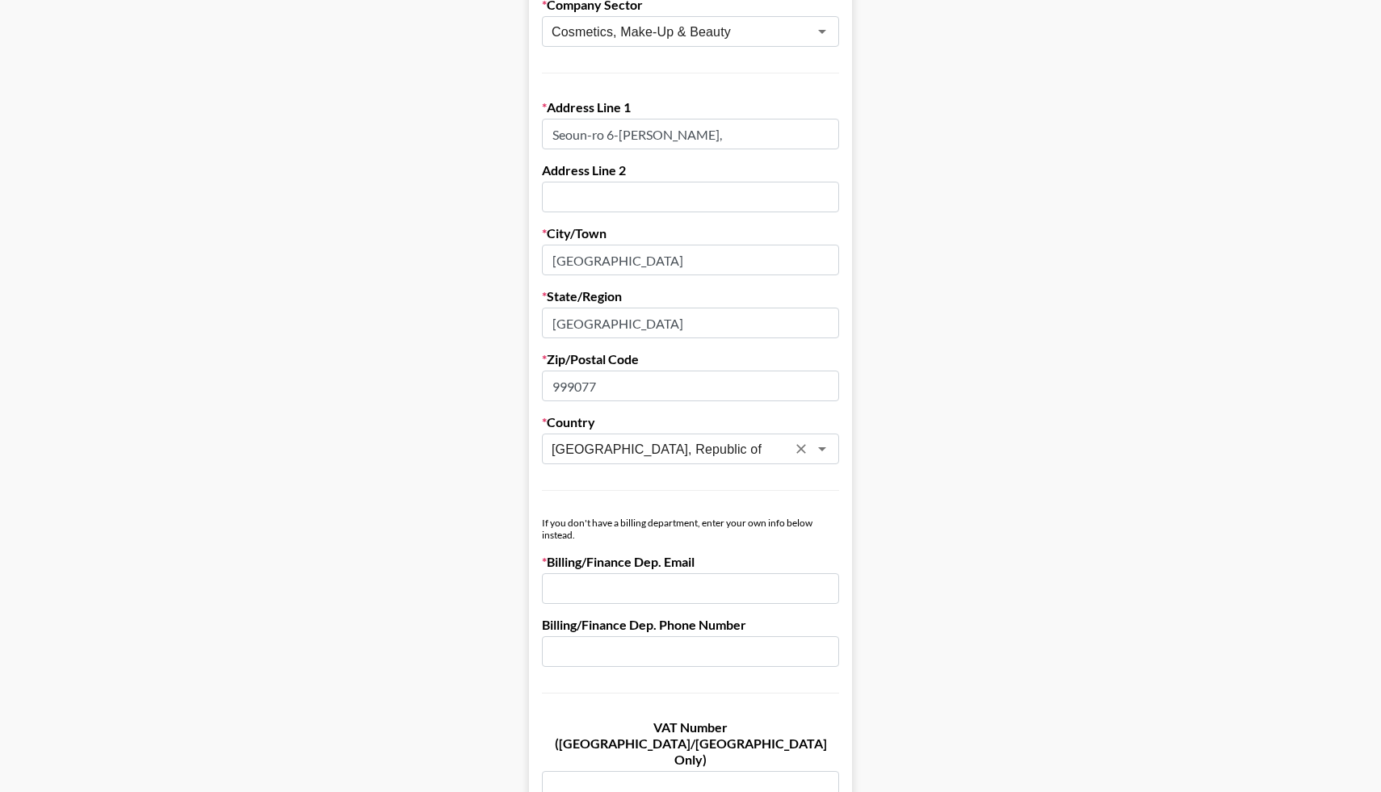
scroll to position [415, 0]
type input "Korea, Republic of"
click at [572, 581] on input "email" at bounding box center [690, 586] width 297 height 31
paste input "[EMAIL_ADDRESS][DOMAIN_NAME]"
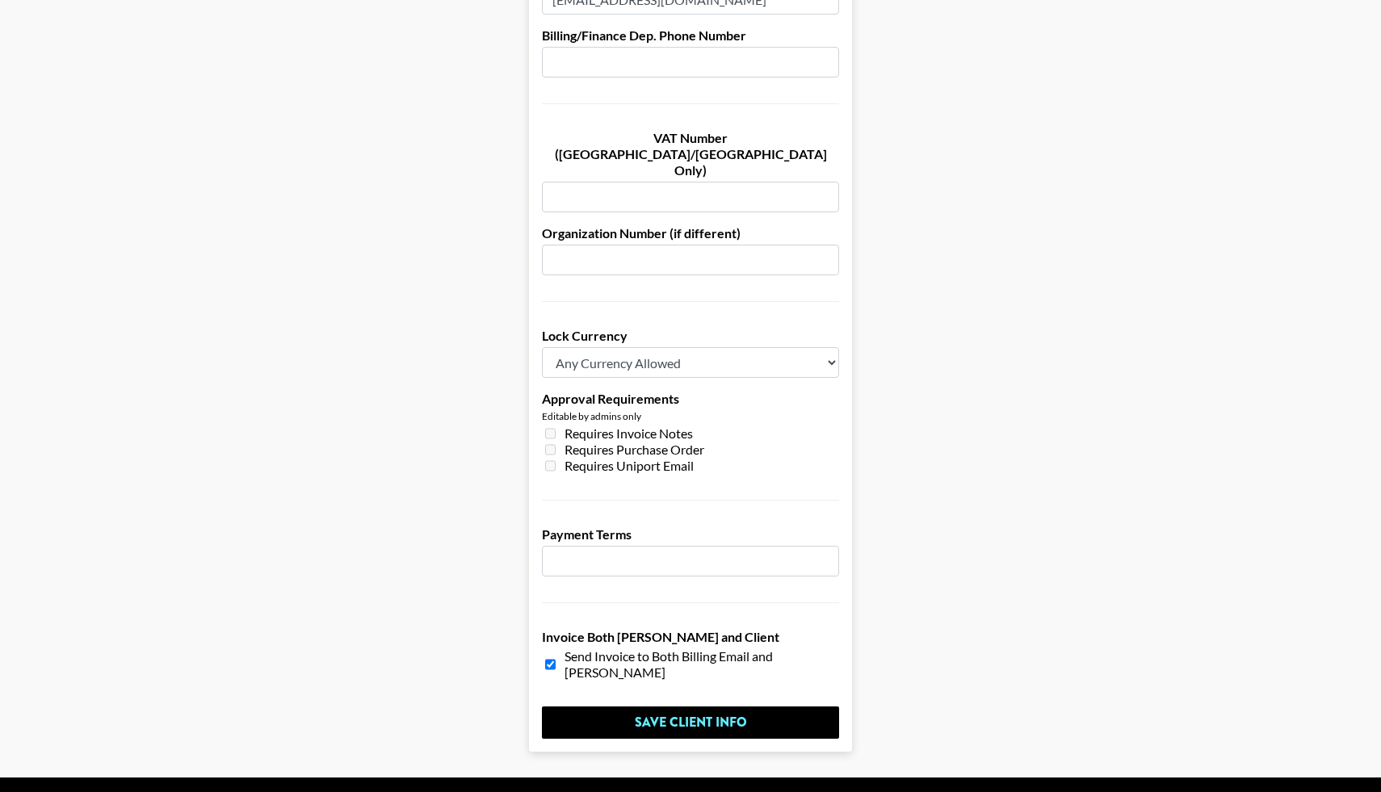
scroll to position [1004, 0]
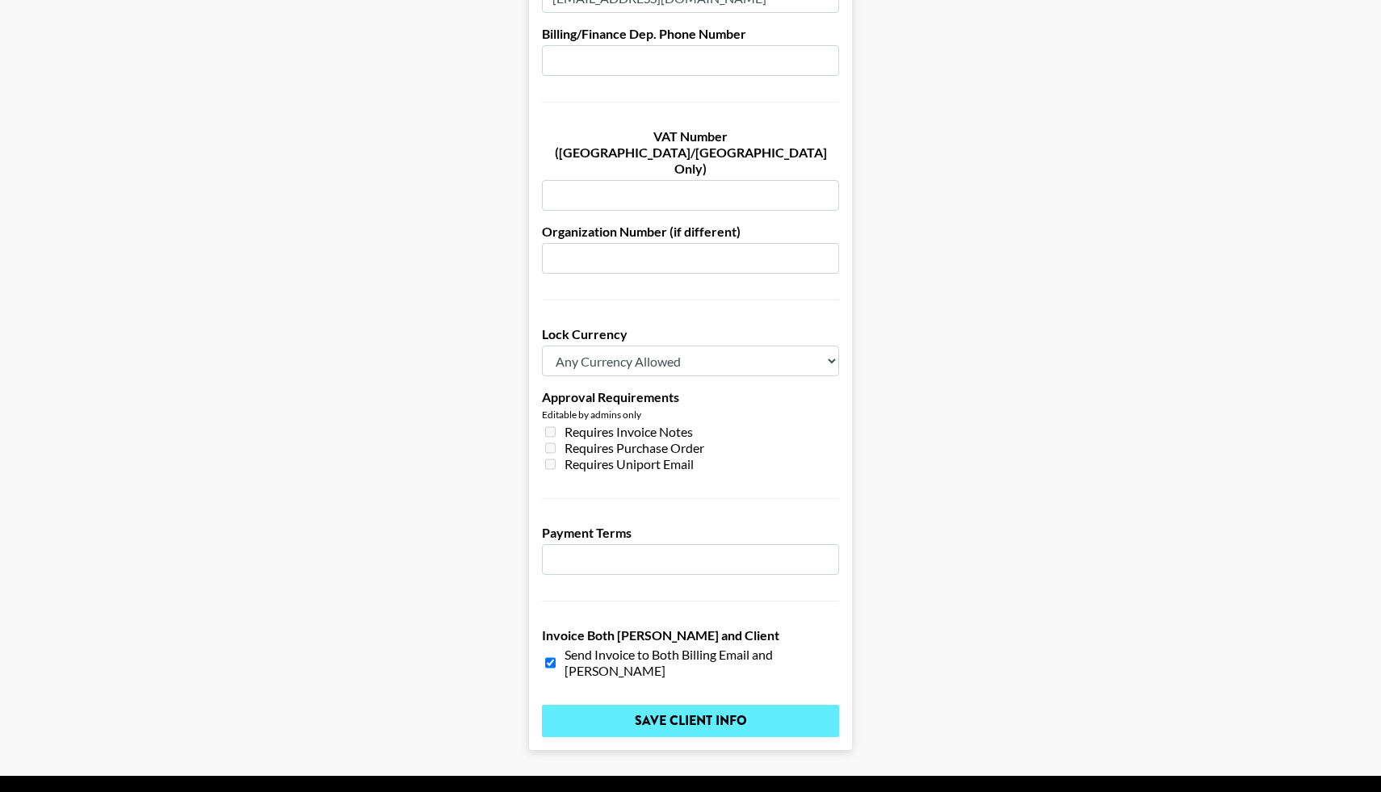
type input "[EMAIL_ADDRESS][DOMAIN_NAME]"
click at [577, 705] on input "Save Client Info" at bounding box center [690, 721] width 297 height 32
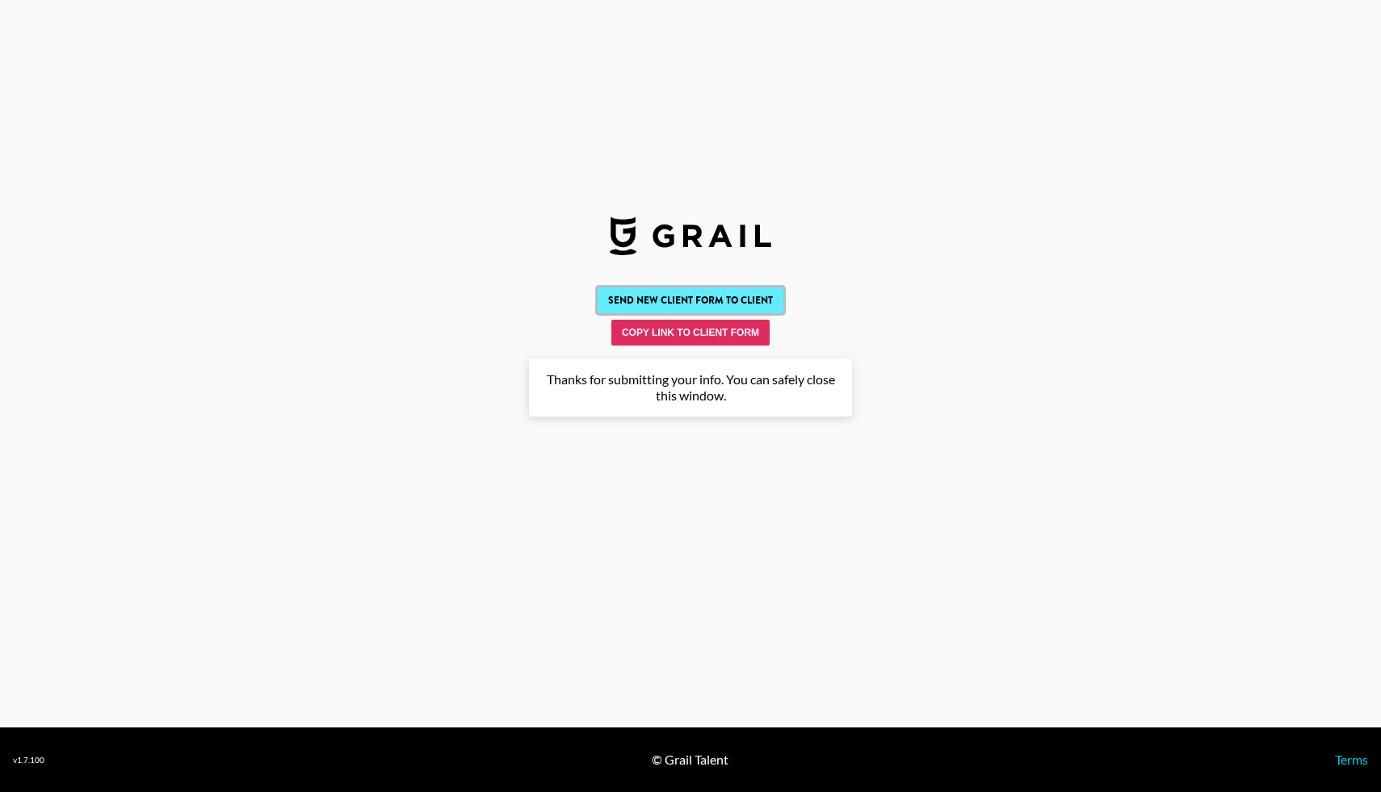
click at [680, 299] on button "Send New Client Form to Client" at bounding box center [691, 300] width 186 height 26
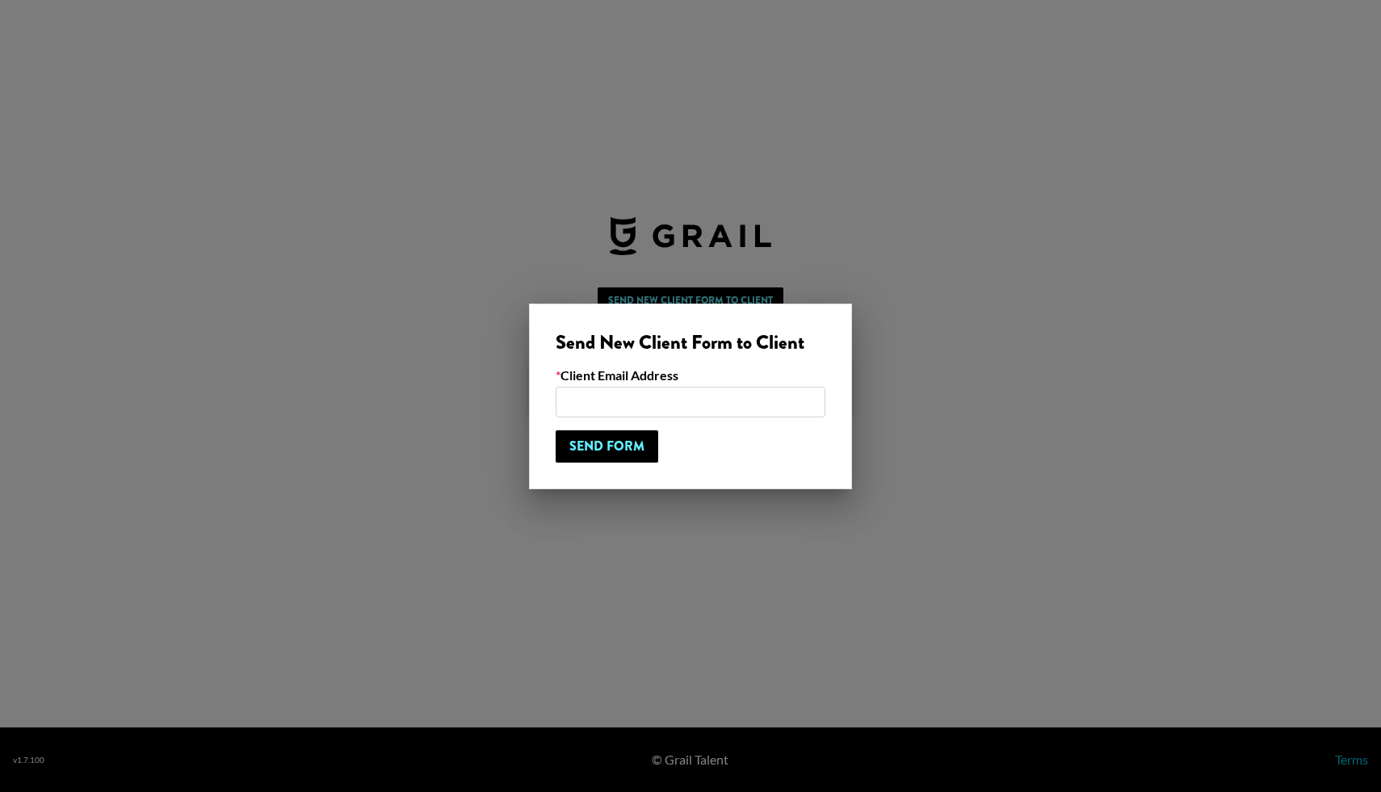
click at [611, 399] on input "email" at bounding box center [691, 402] width 270 height 31
paste input "[EMAIL_ADDRESS][DOMAIN_NAME]"
type input "[EMAIL_ADDRESS][DOMAIN_NAME]"
click at [581, 455] on input "Send Form" at bounding box center [607, 446] width 103 height 32
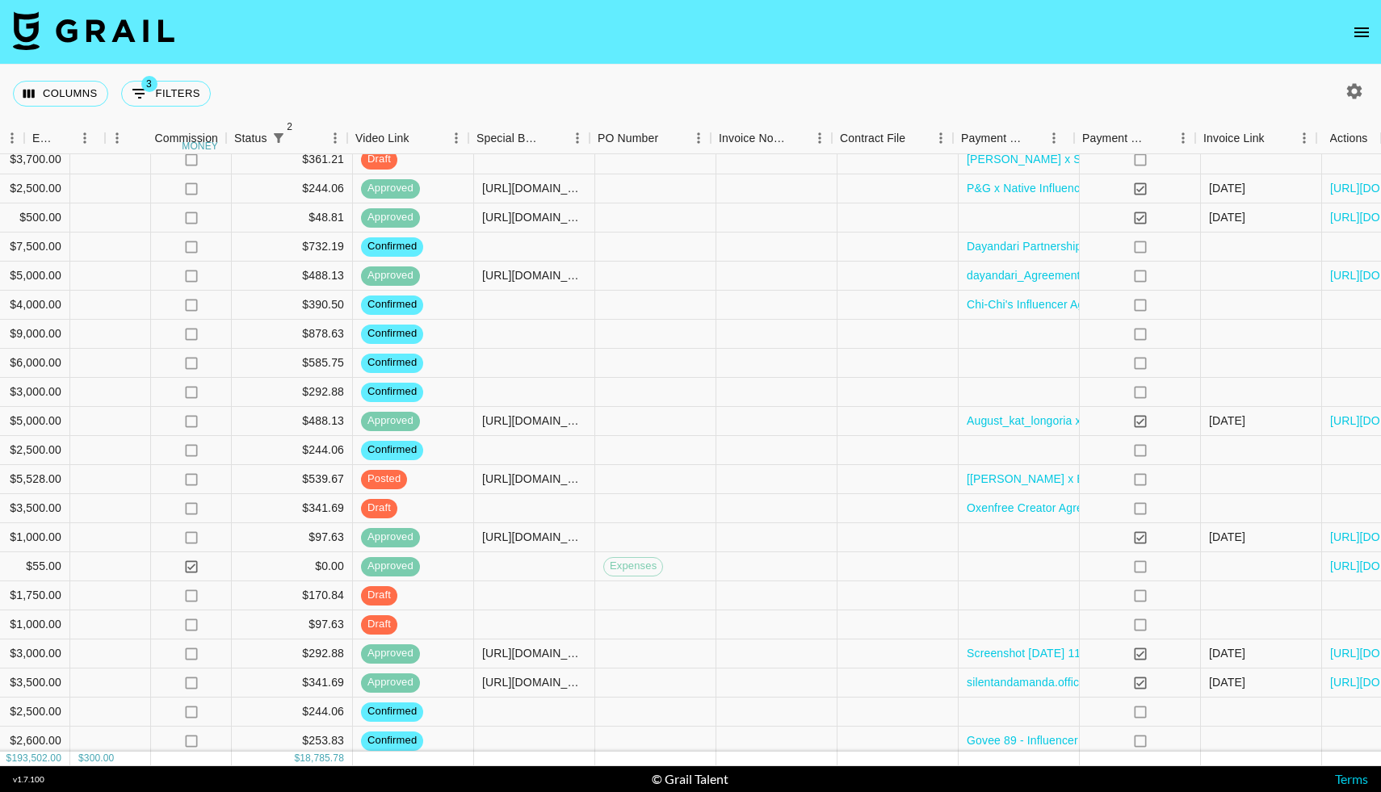
scroll to position [1620, 1280]
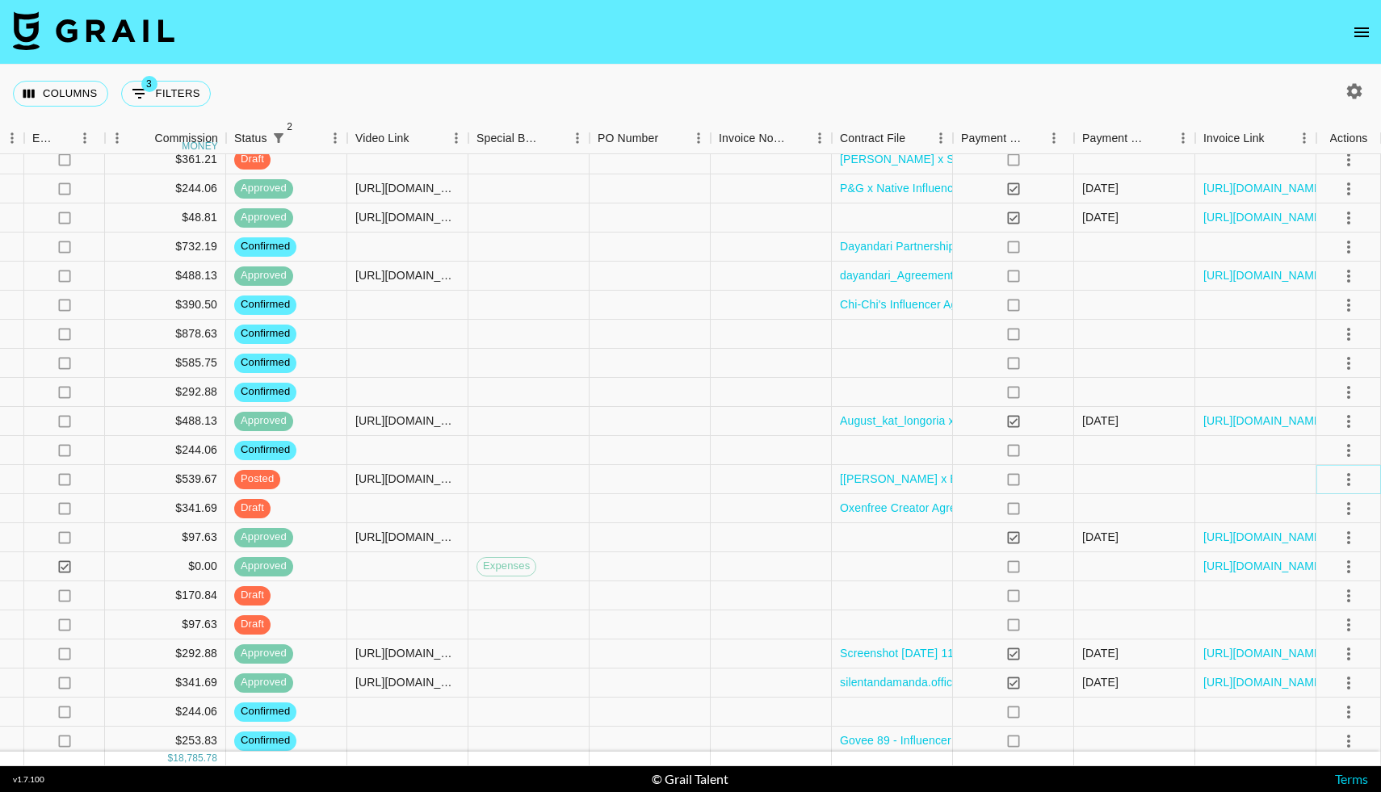
click at [1350, 474] on icon "select merge strategy" at bounding box center [1348, 479] width 19 height 19
click at [1299, 630] on div "Approve" at bounding box center [1313, 630] width 49 height 19
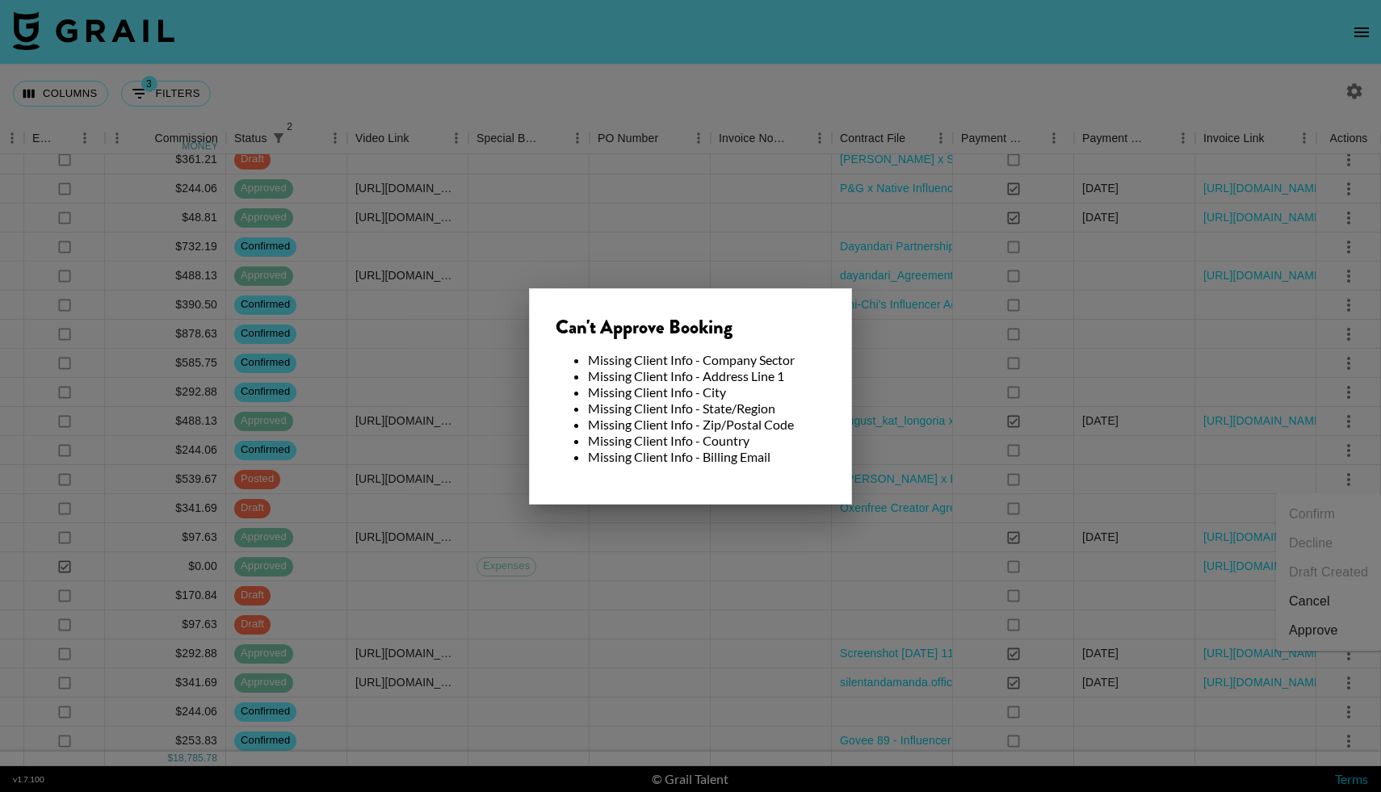
click at [874, 539] on div at bounding box center [690, 396] width 1381 height 792
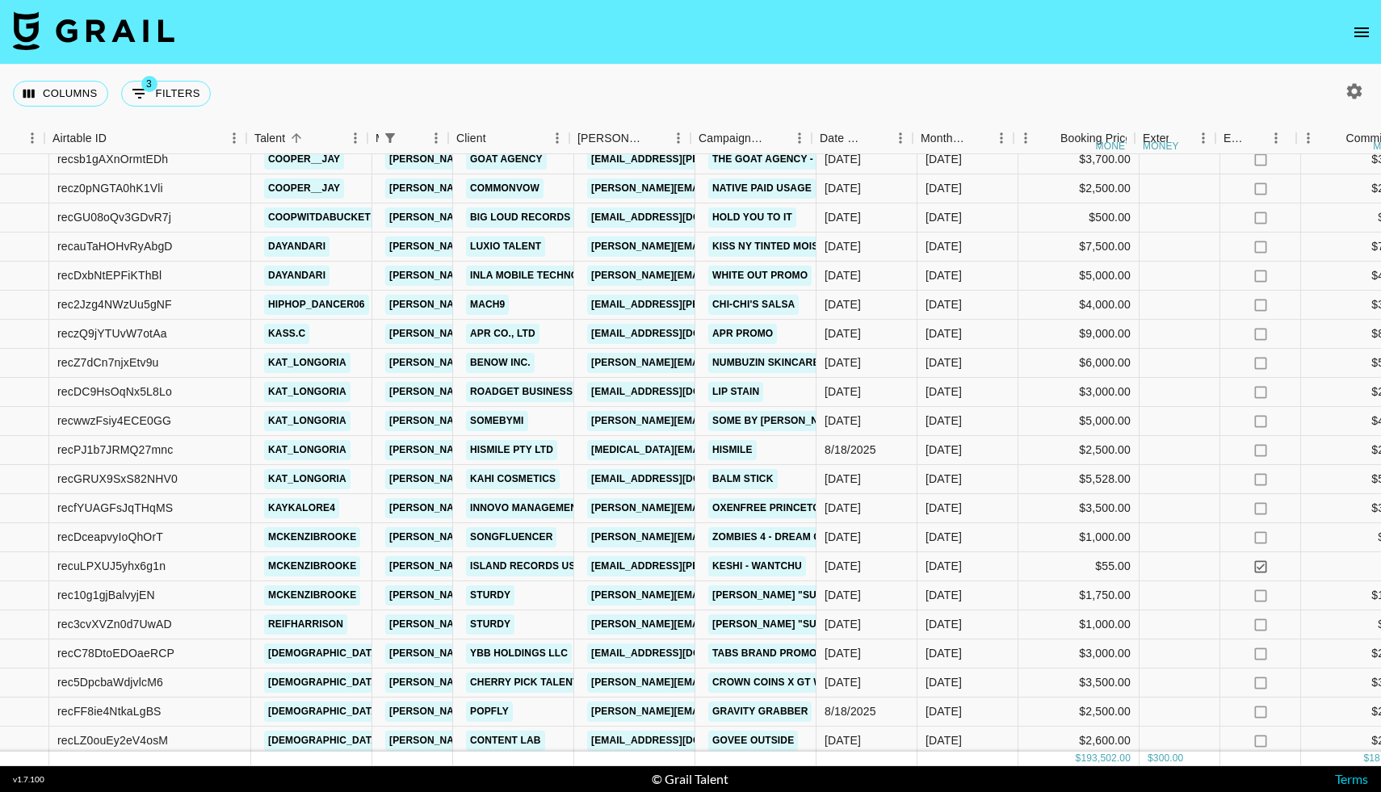
scroll to position [1620, 72]
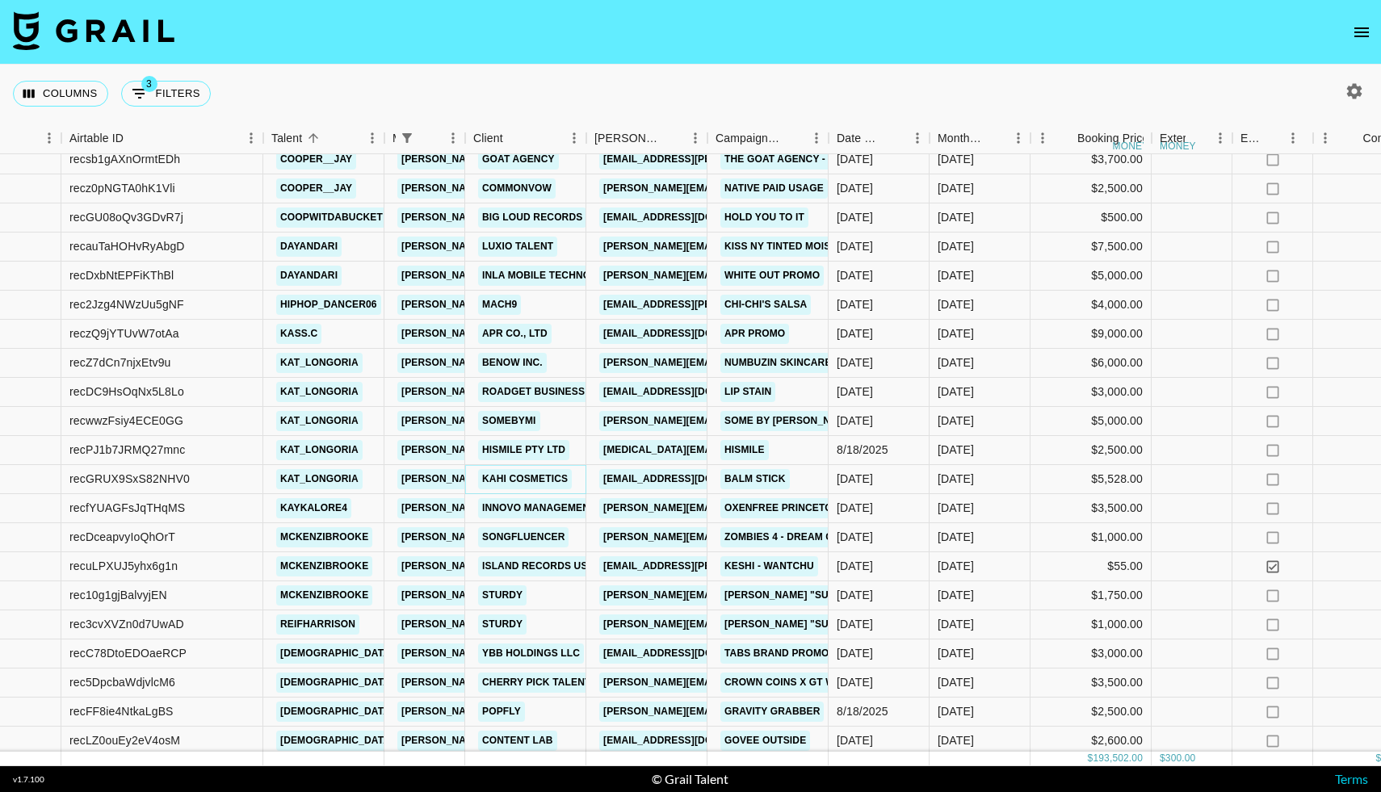
click at [522, 486] on link "Kahi cosmetics" at bounding box center [525, 479] width 94 height 20
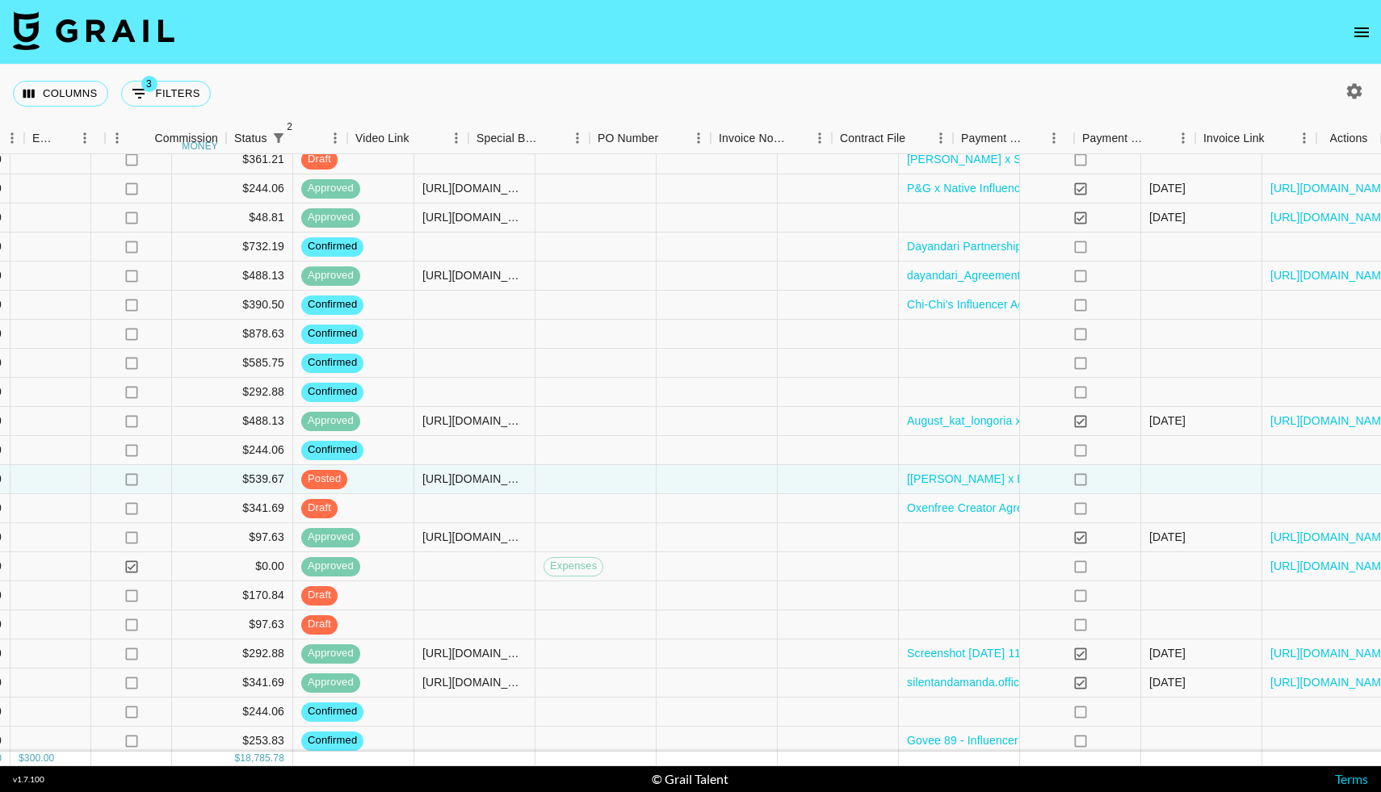
scroll to position [1620, 1280]
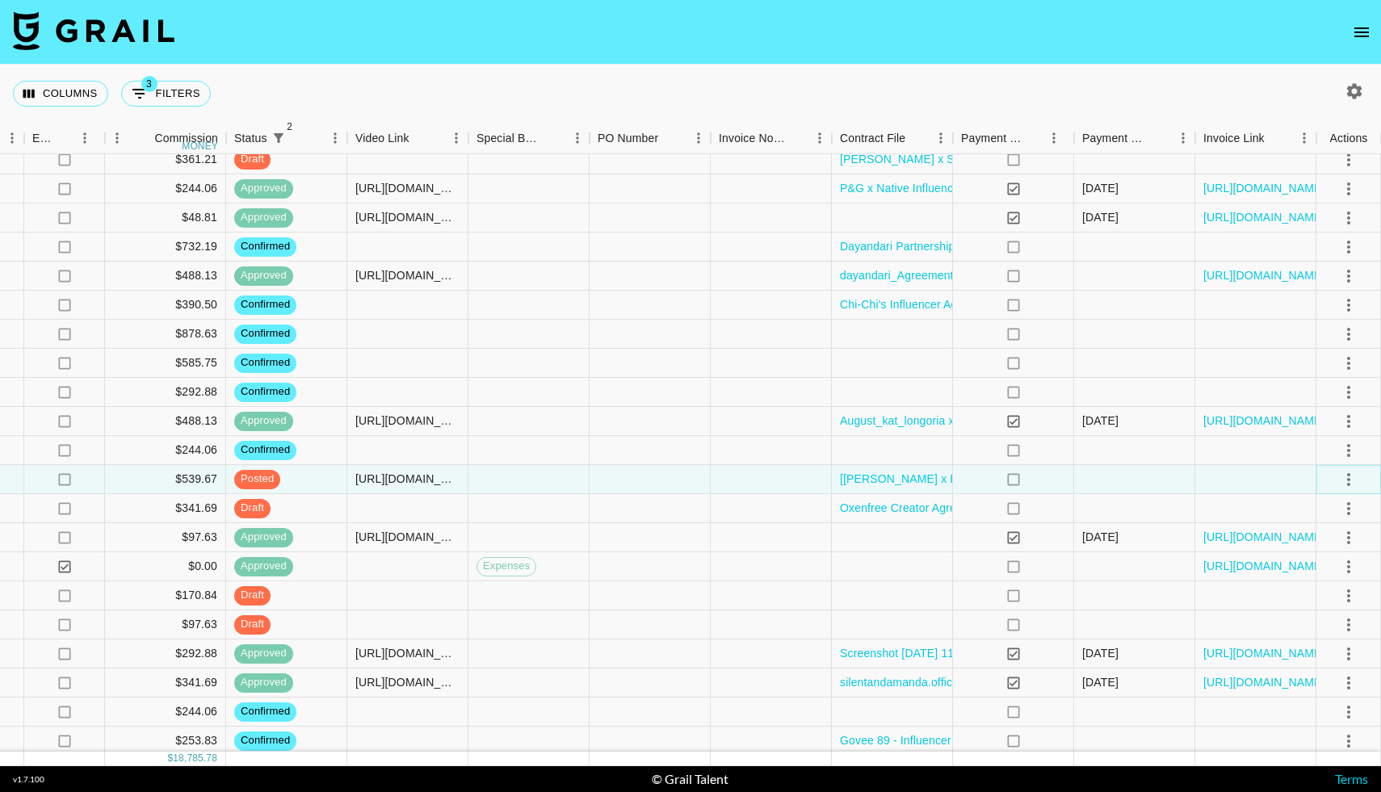
click at [1344, 480] on icon "select merge strategy" at bounding box center [1348, 479] width 19 height 19
click at [1306, 627] on div "Approve" at bounding box center [1313, 630] width 49 height 19
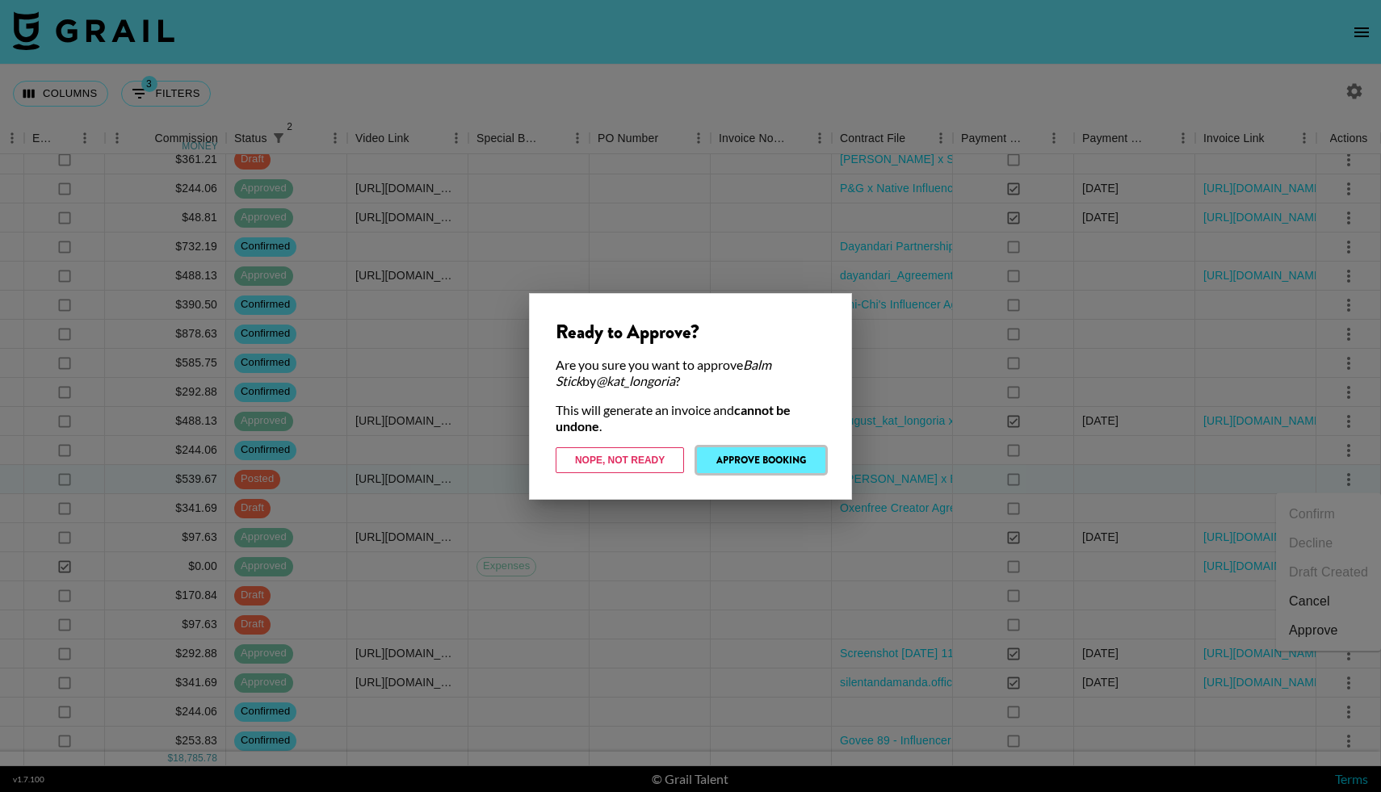
click at [764, 458] on button "Approve Booking" at bounding box center [761, 460] width 128 height 26
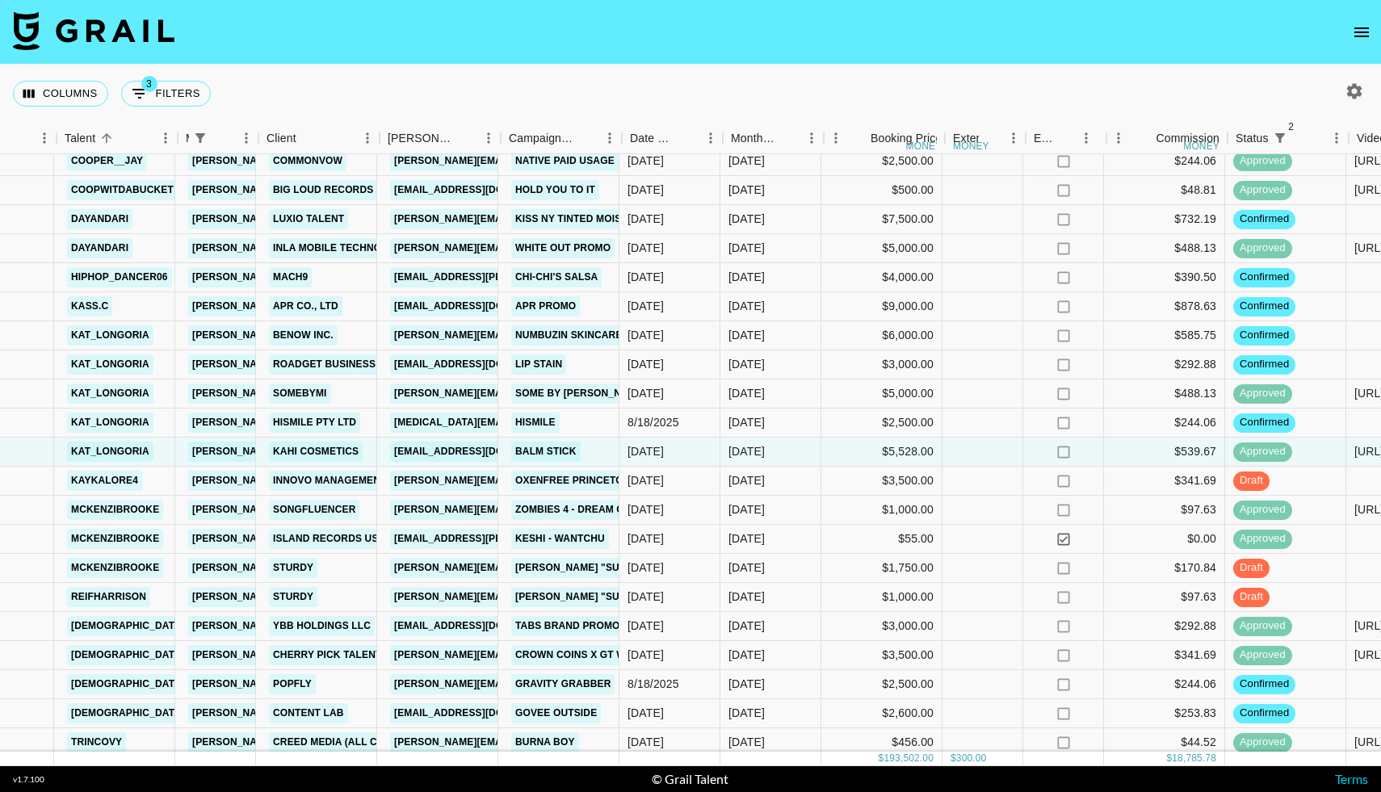
scroll to position [1647, 283]
click at [1376, 27] on button "open drawer" at bounding box center [1361, 32] width 32 height 32
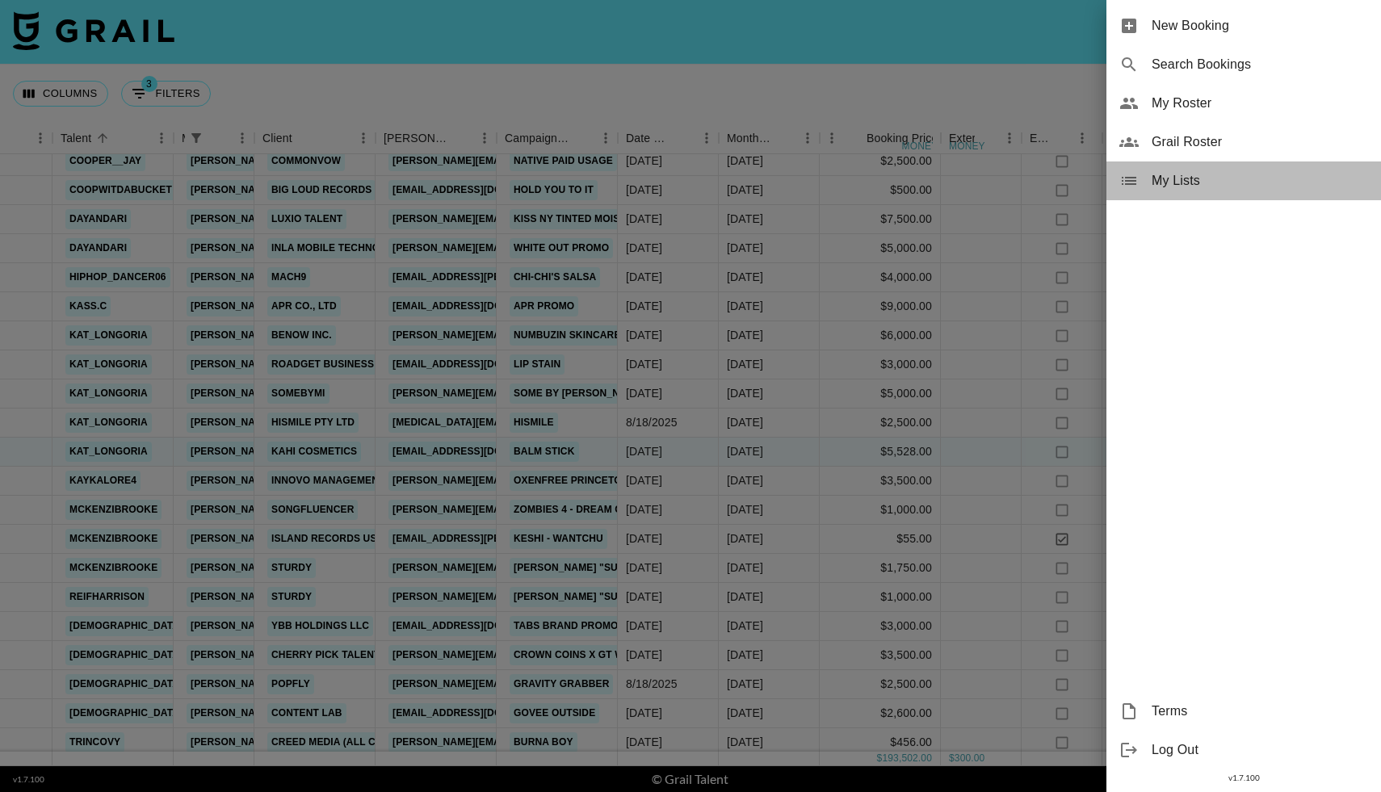
click at [1172, 174] on span "My Lists" at bounding box center [1259, 180] width 216 height 19
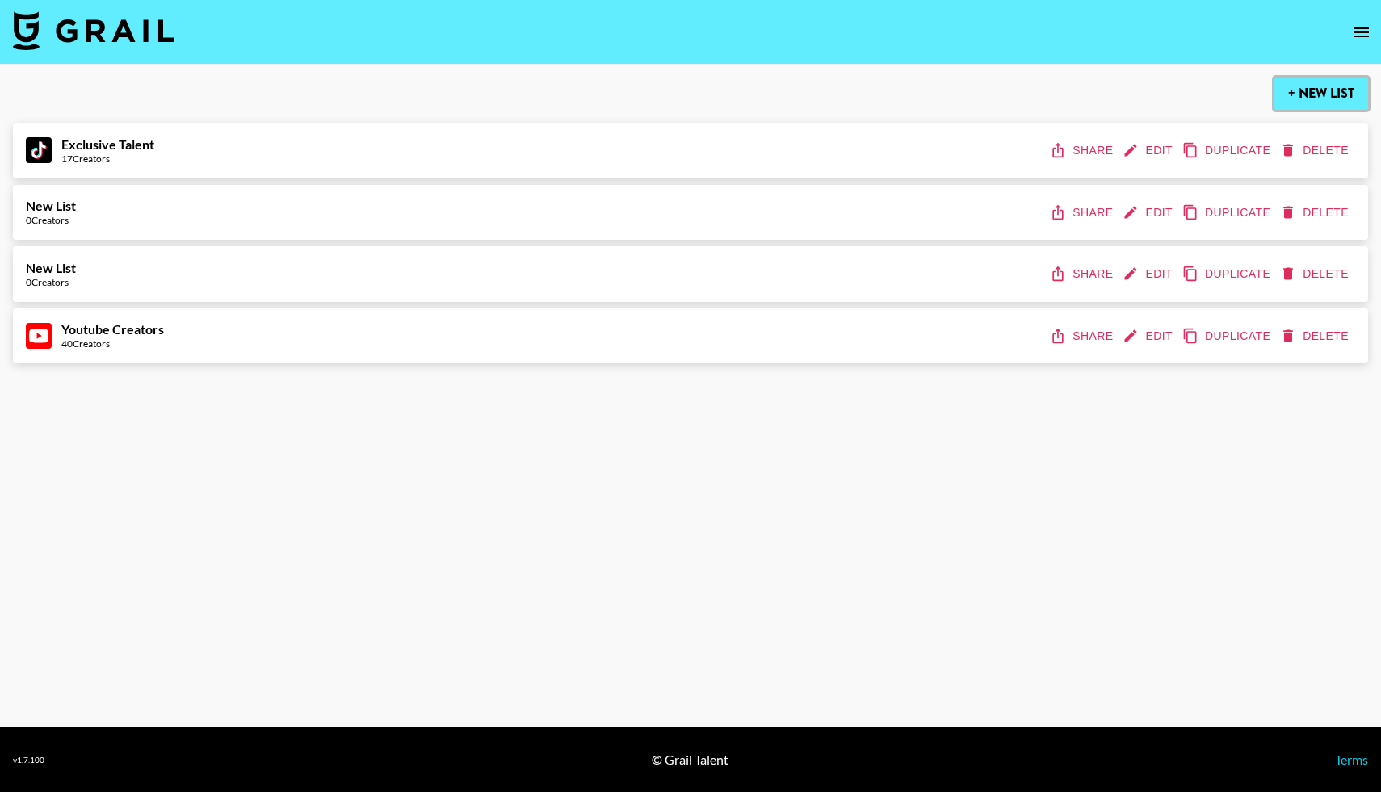
click at [1299, 95] on button "+ New List" at bounding box center [1321, 94] width 94 height 32
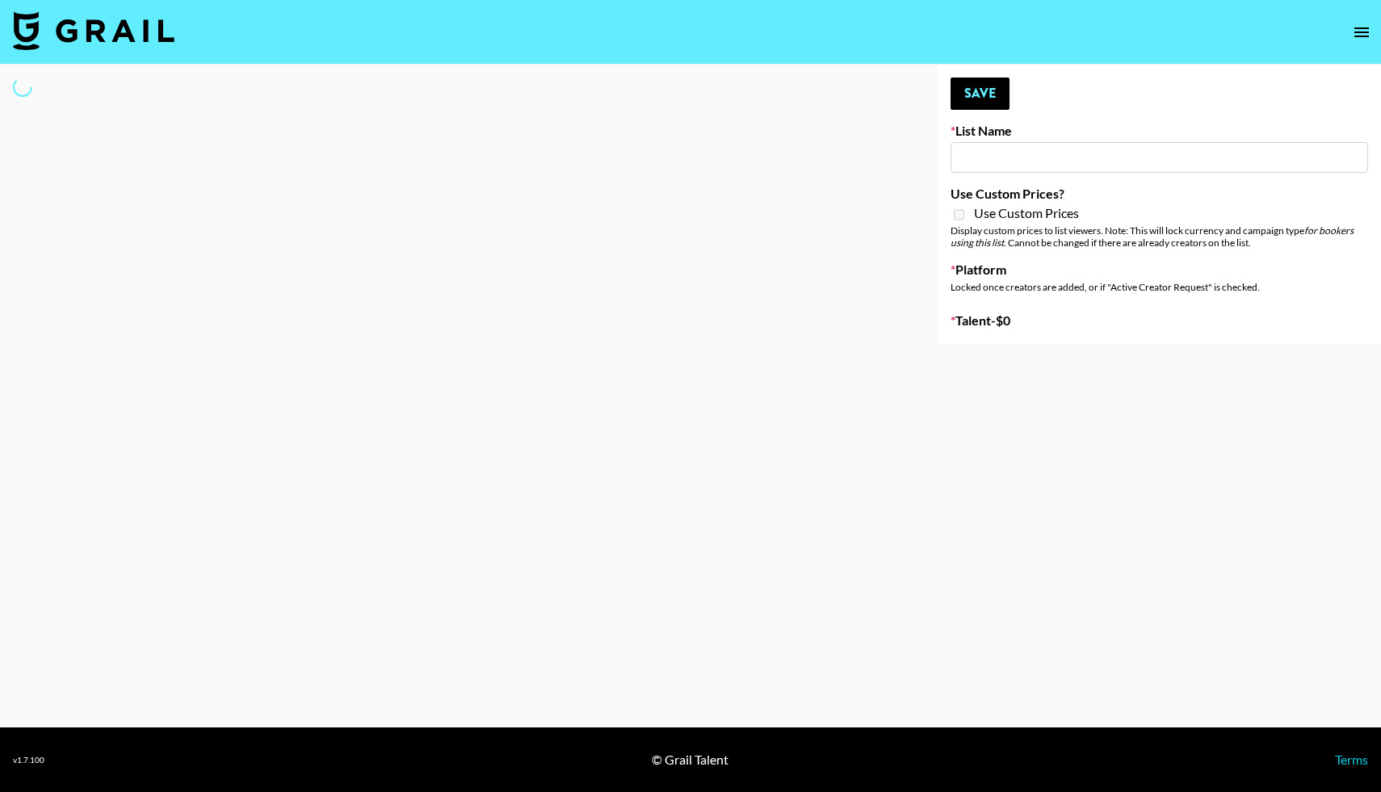
click at [1069, 162] on input at bounding box center [1158, 157] width 417 height 31
type input "Az"
select select "Song"
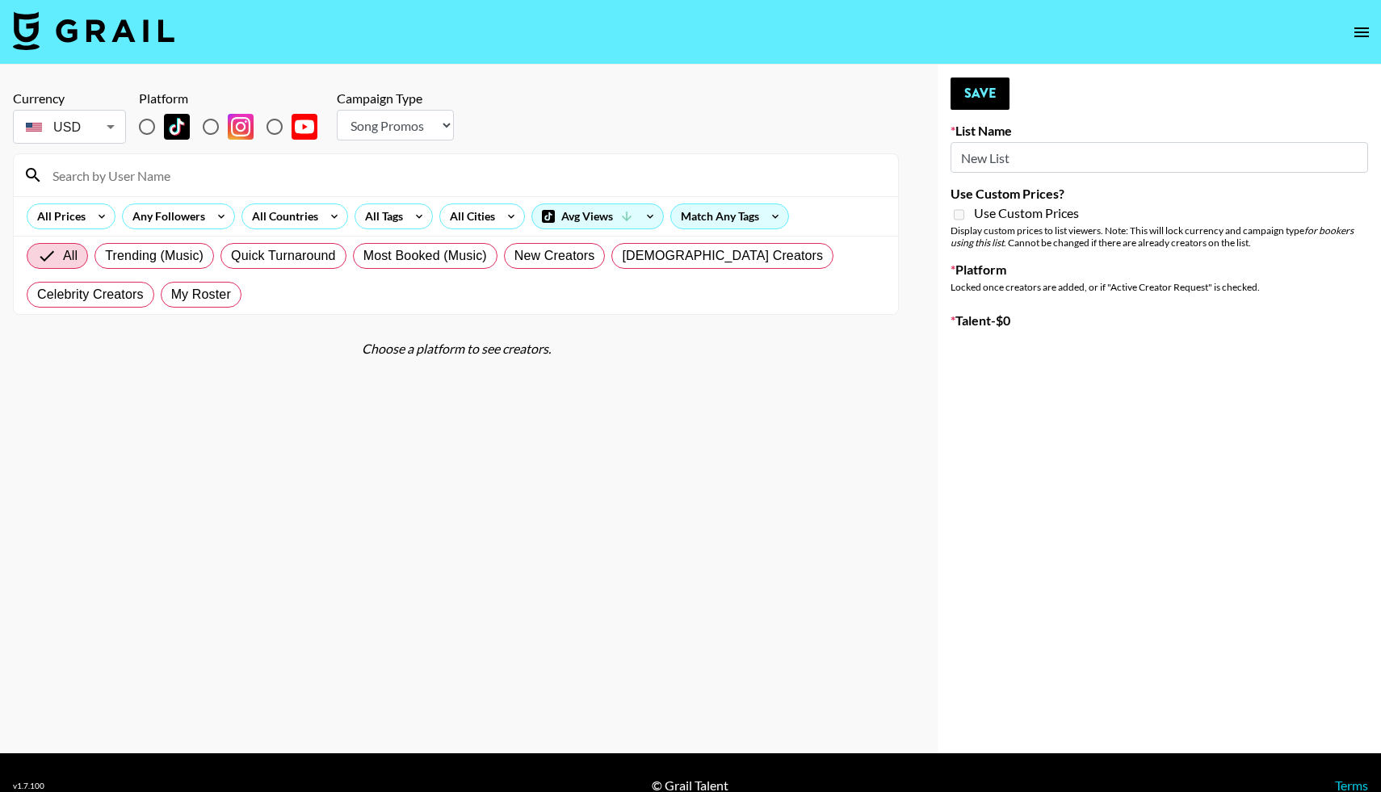
type input "New Listu"
radio input "true"
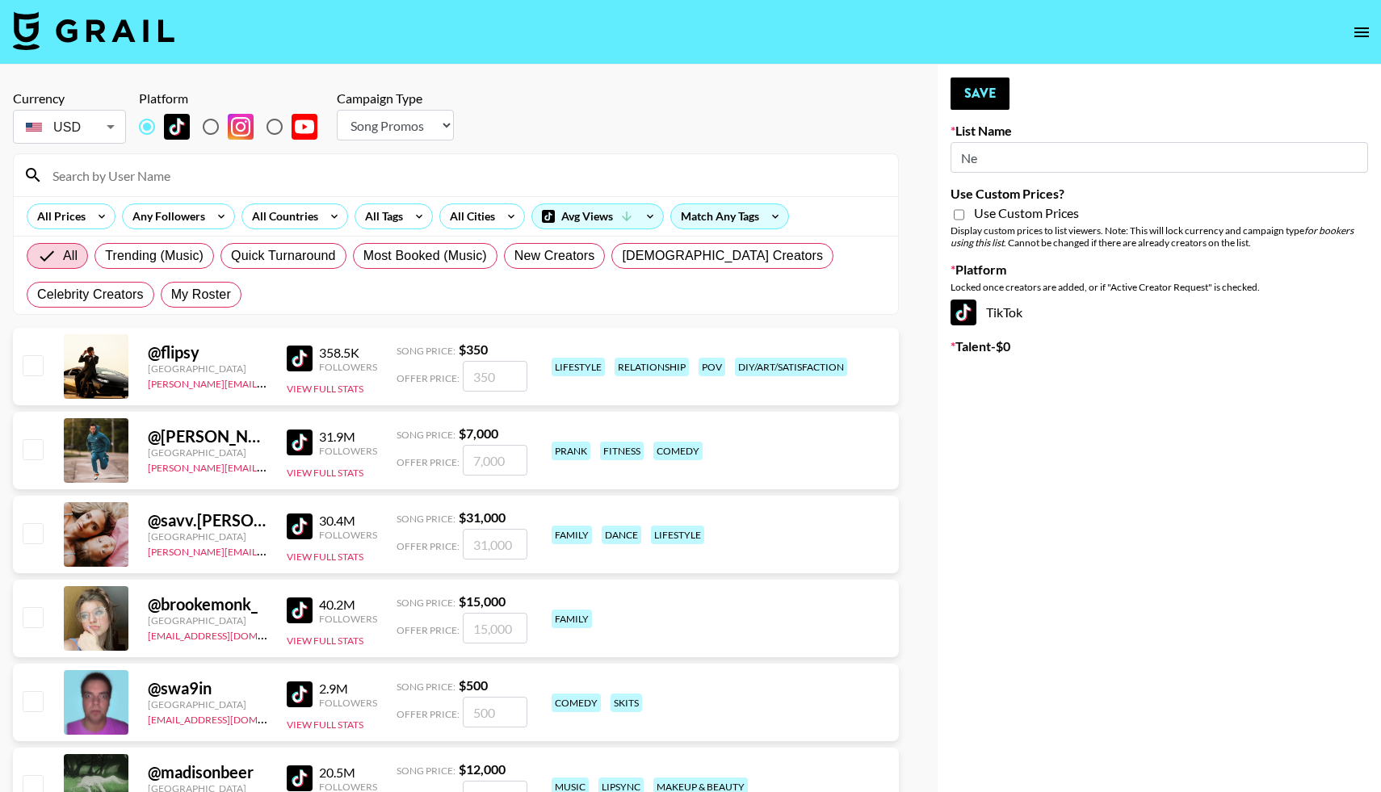
type input "N"
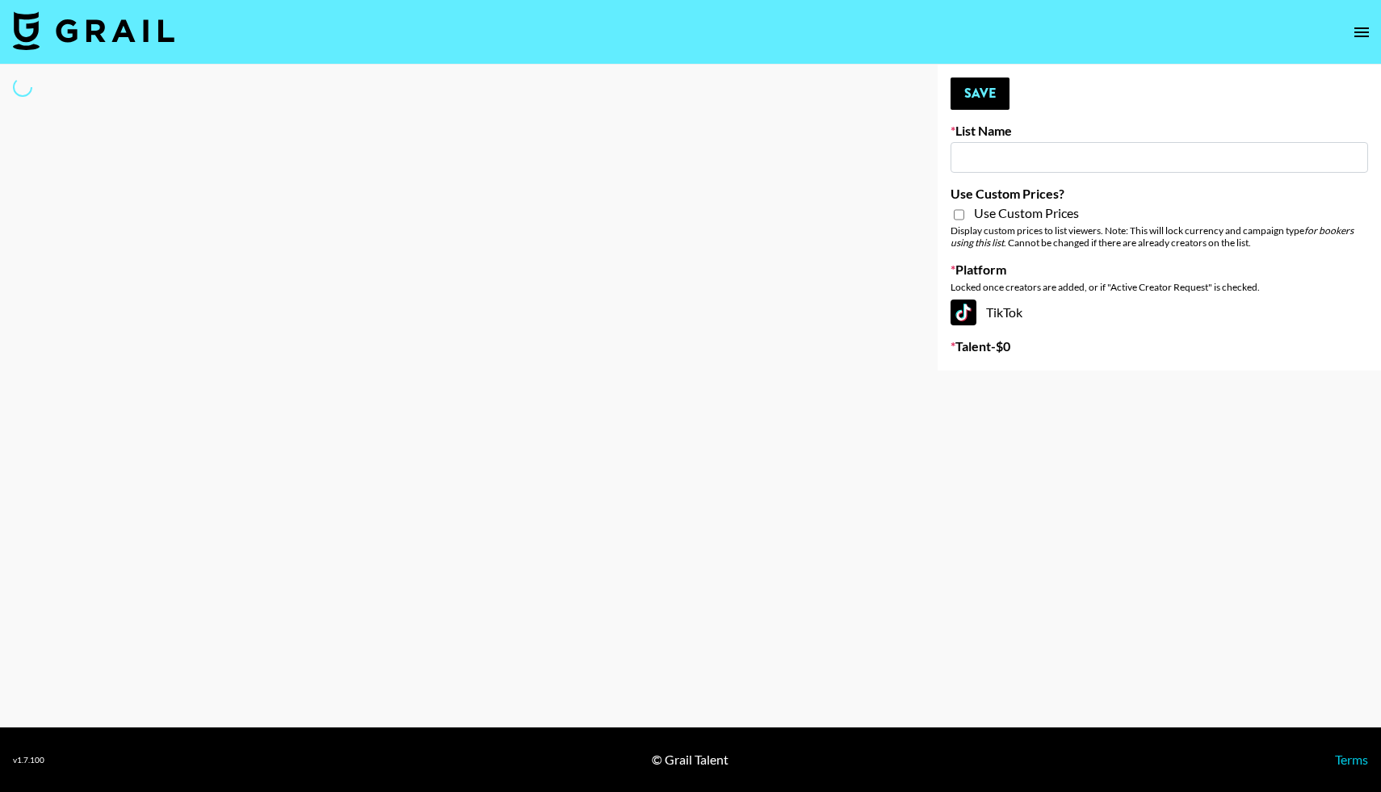
type input "A"
select select "Song"
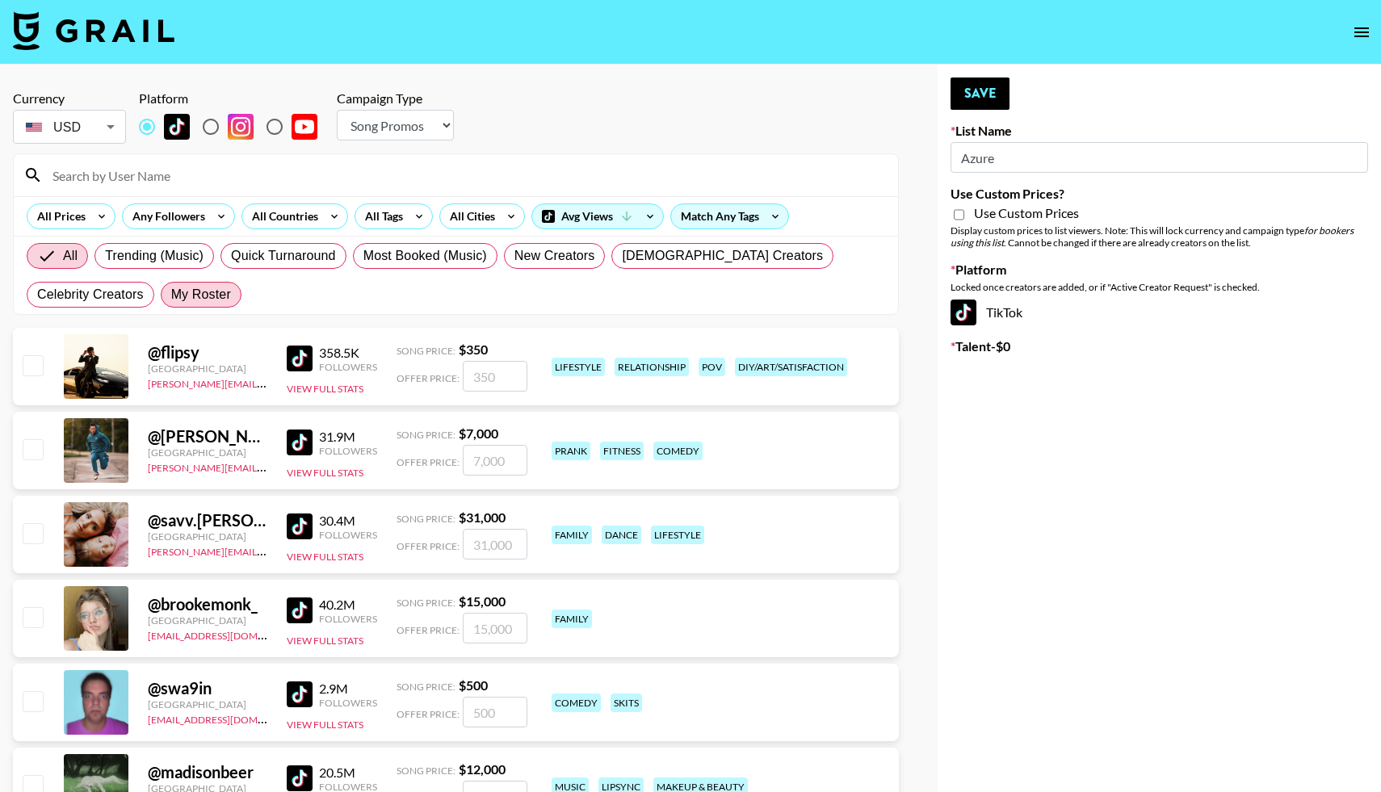
type input "Azure"
click at [171, 287] on span "My Roster" at bounding box center [201, 294] width 60 height 19
click at [171, 295] on input "My Roster" at bounding box center [171, 295] width 0 height 0
radio input "true"
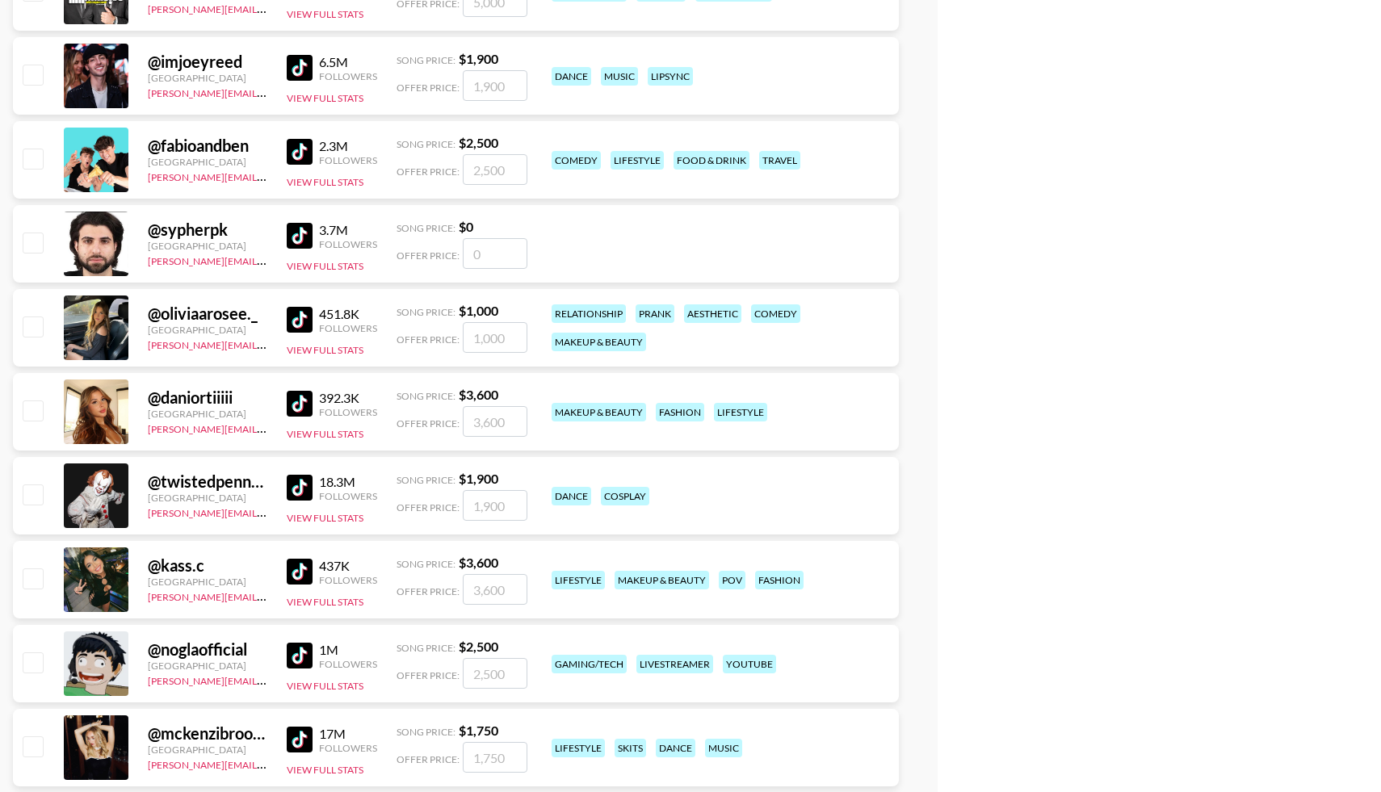
scroll to position [1247, 0]
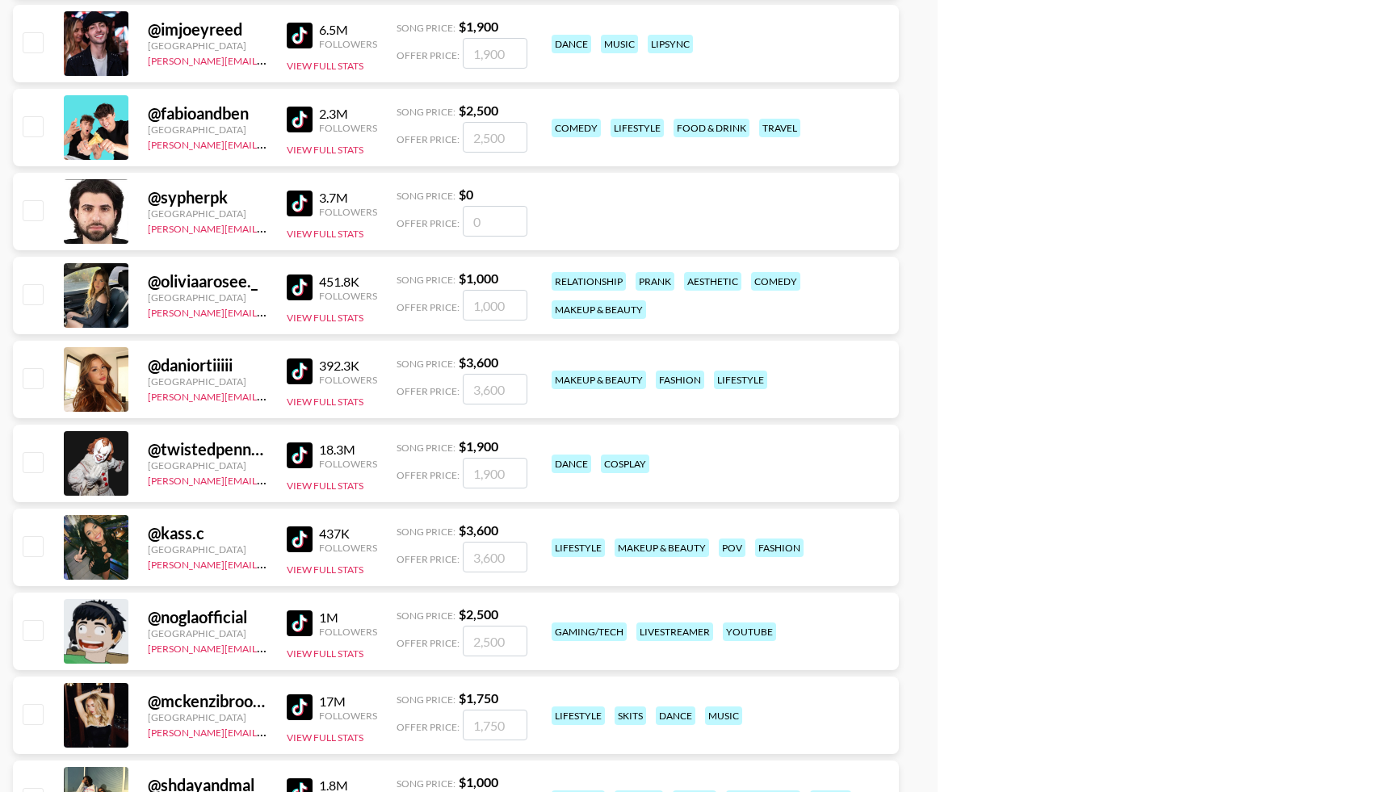
click at [32, 375] on input "checkbox" at bounding box center [32, 377] width 19 height 19
checkbox input "true"
type input "3600"
click at [29, 550] on input "checkbox" at bounding box center [32, 545] width 19 height 19
checkbox input "true"
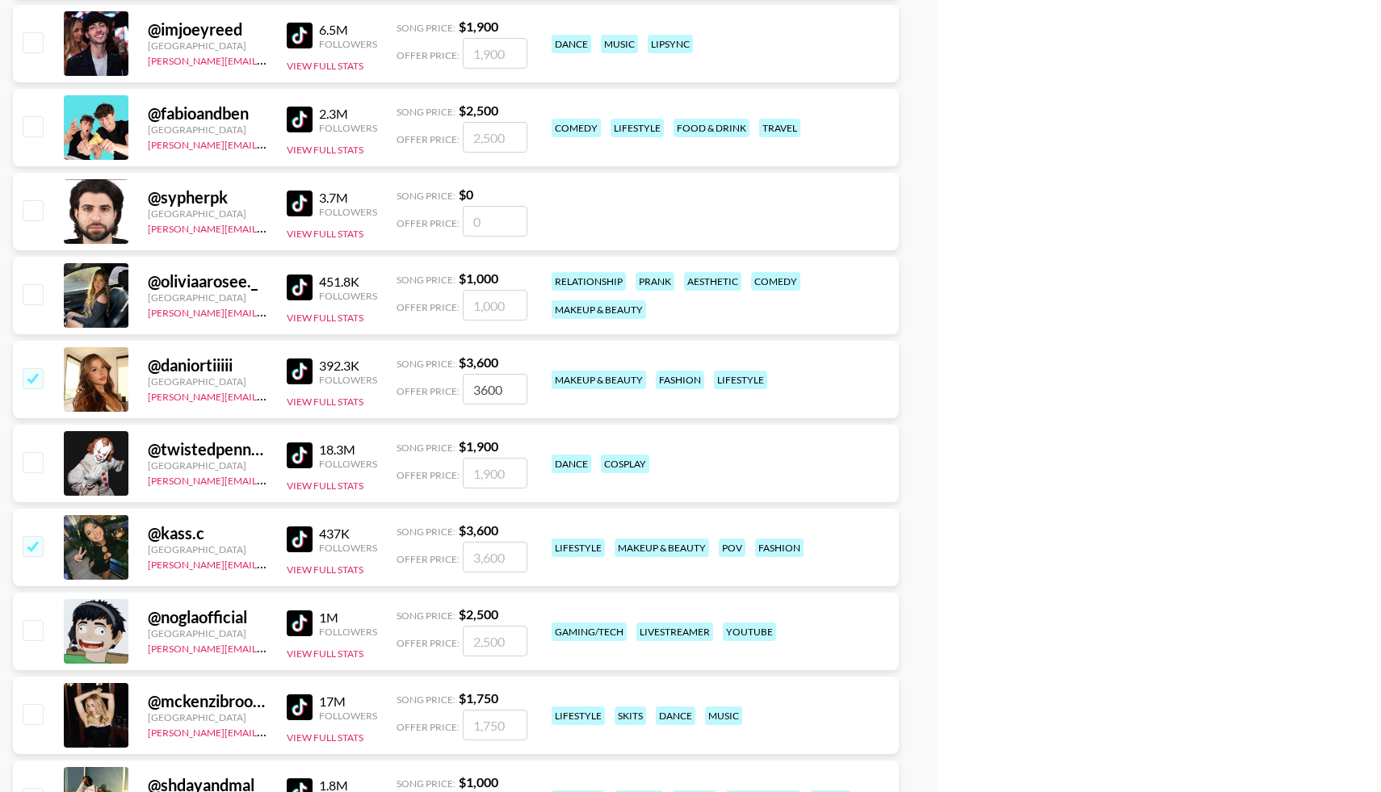
type input "3600"
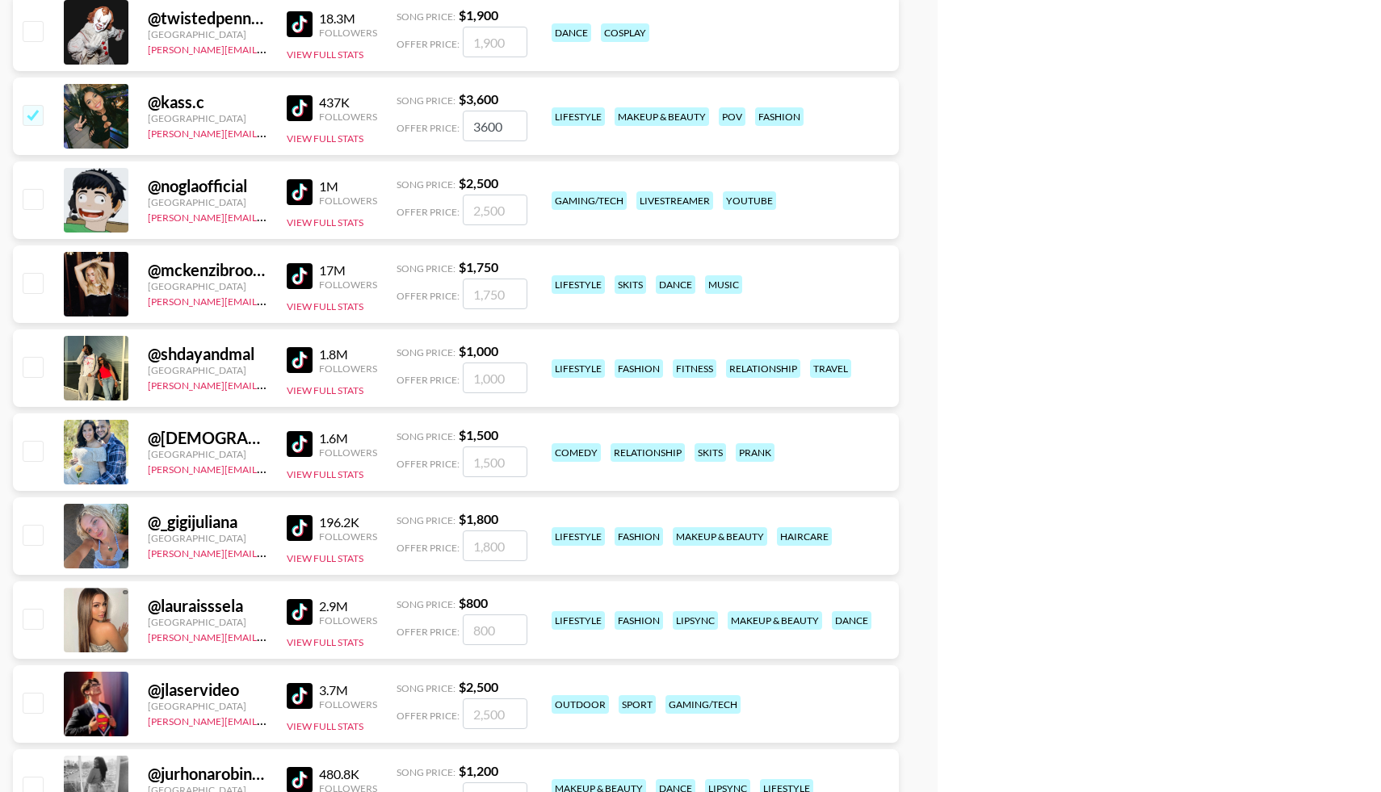
scroll to position [1680, 0]
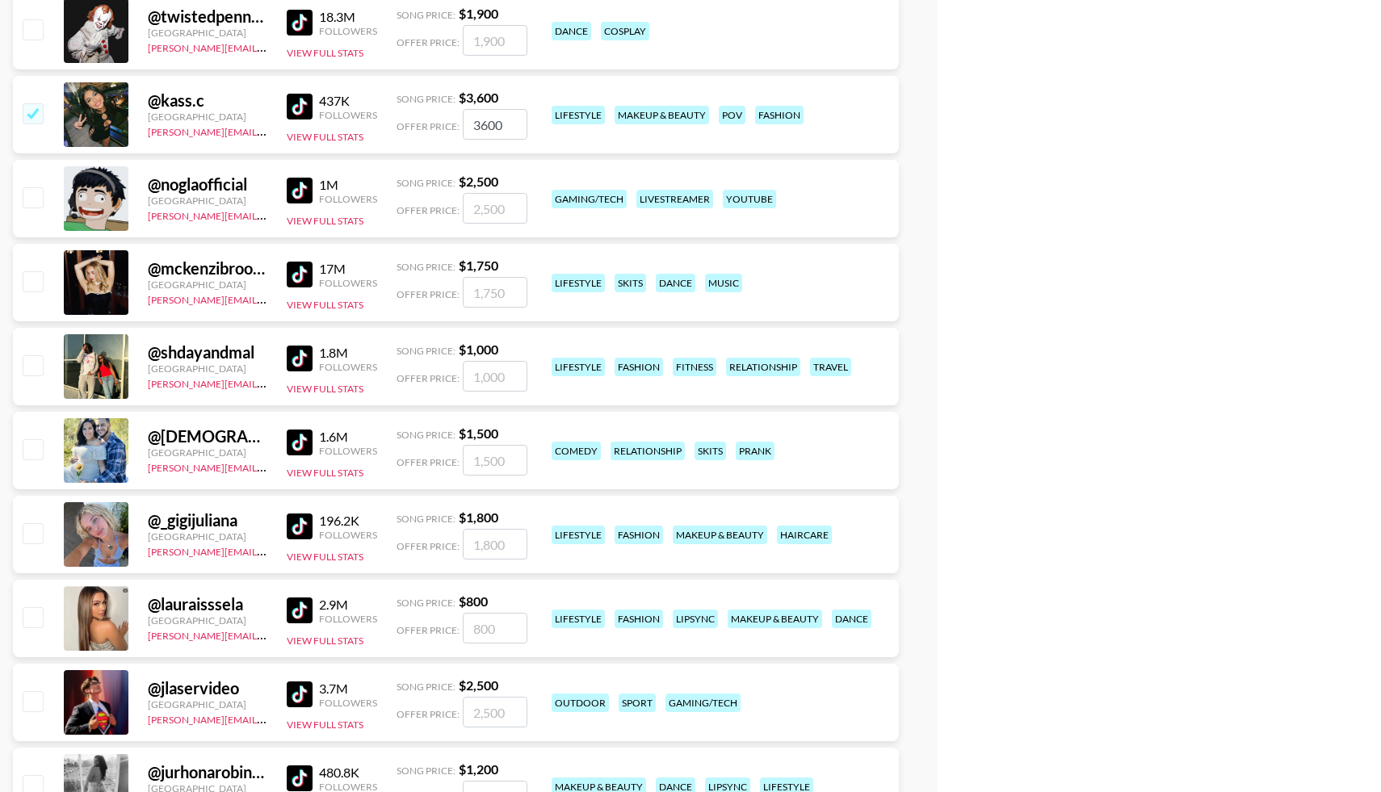
click at [32, 527] on input "checkbox" at bounding box center [32, 532] width 19 height 19
checkbox input "true"
type input "1800"
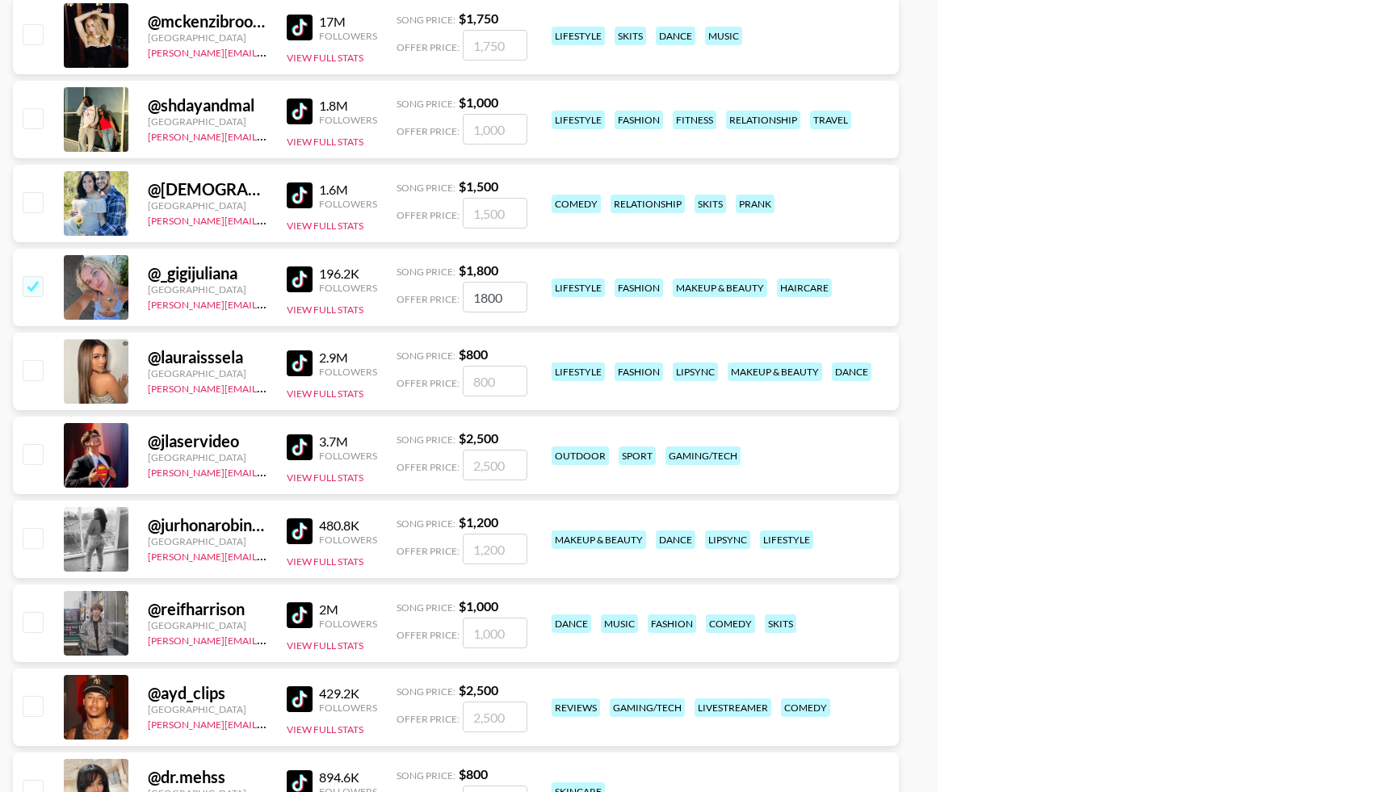
scroll to position [1935, 0]
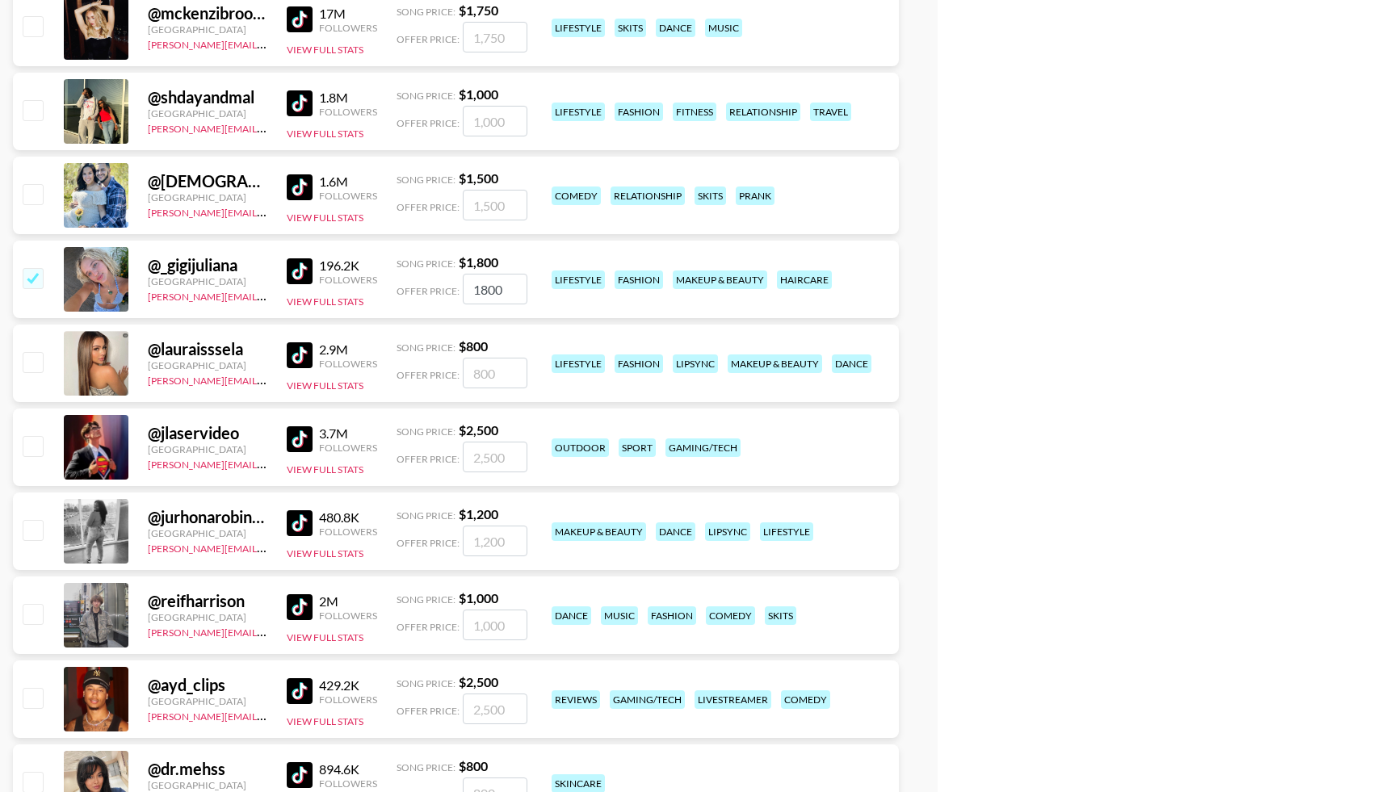
click at [32, 527] on input "checkbox" at bounding box center [32, 529] width 19 height 19
checkbox input "true"
type input "1200"
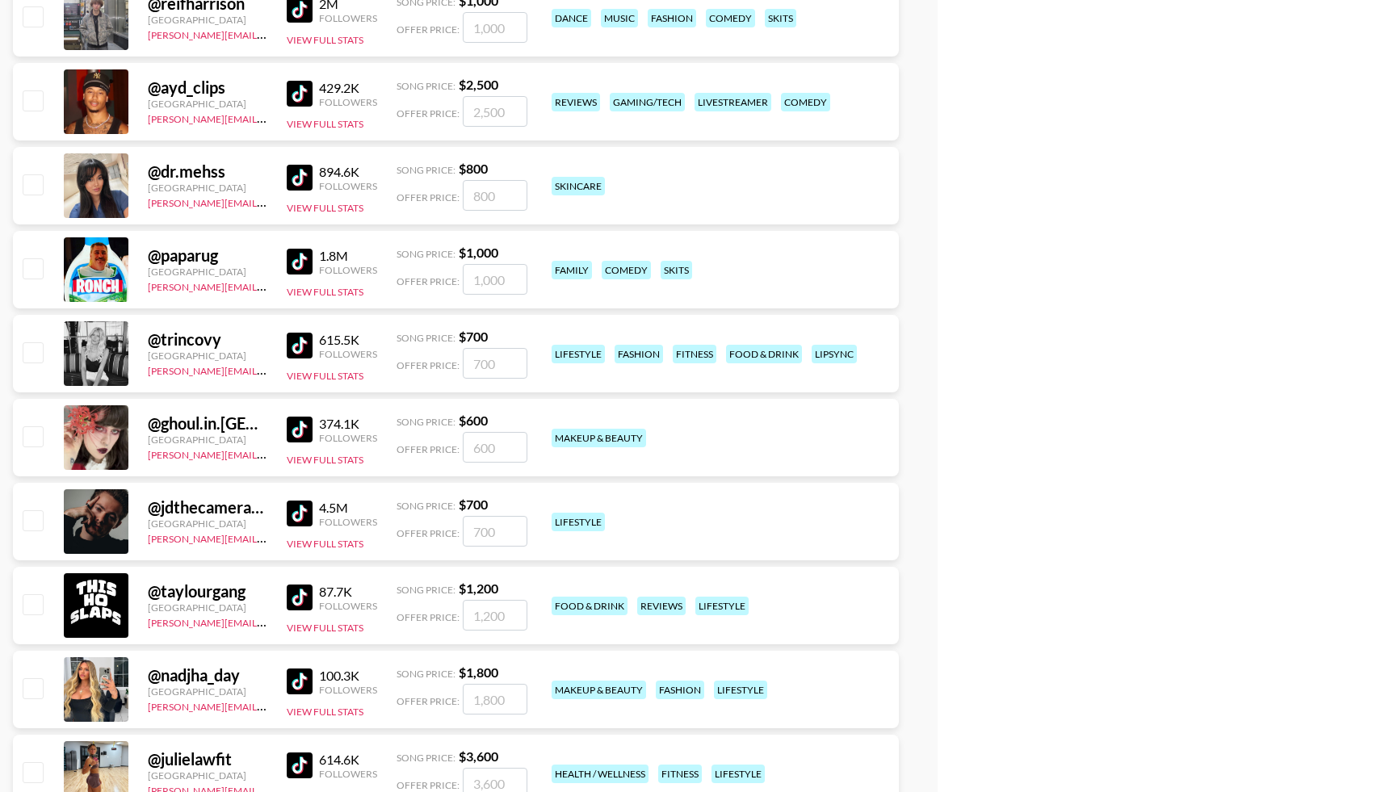
scroll to position [2541, 0]
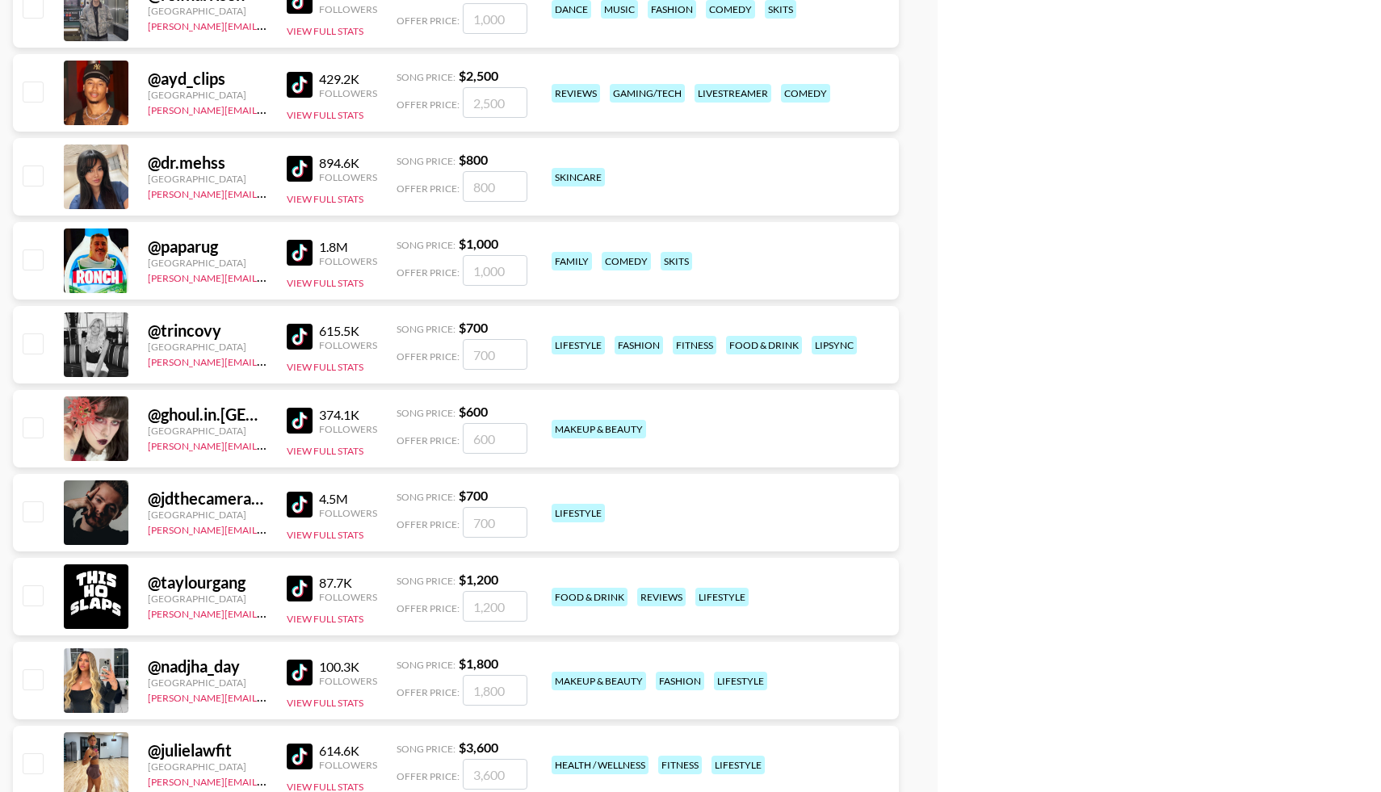
click at [36, 593] on input "checkbox" at bounding box center [32, 594] width 19 height 19
checkbox input "true"
type input "1200"
click at [32, 679] on input "checkbox" at bounding box center [32, 678] width 19 height 19
checkbox input "true"
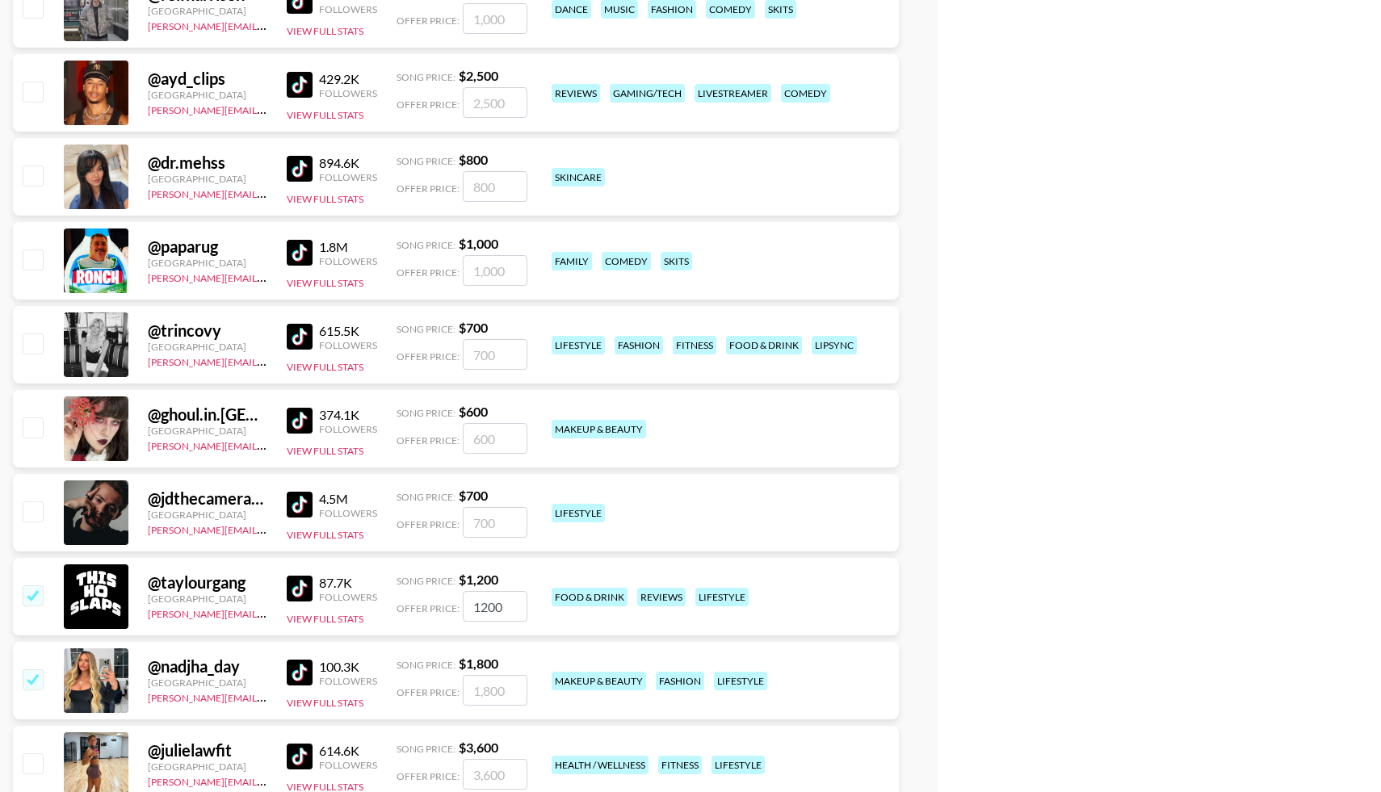
type input "1800"
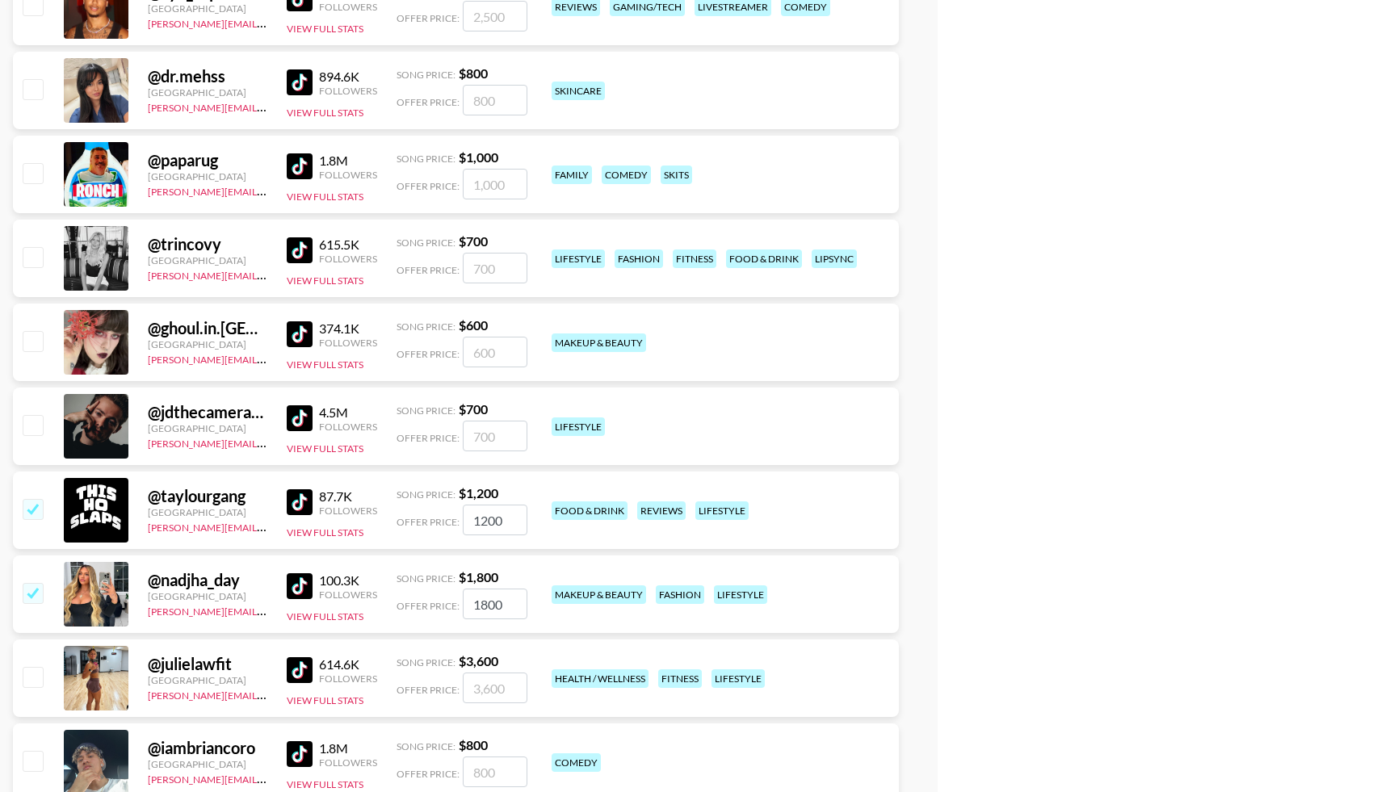
scroll to position [2676, 0]
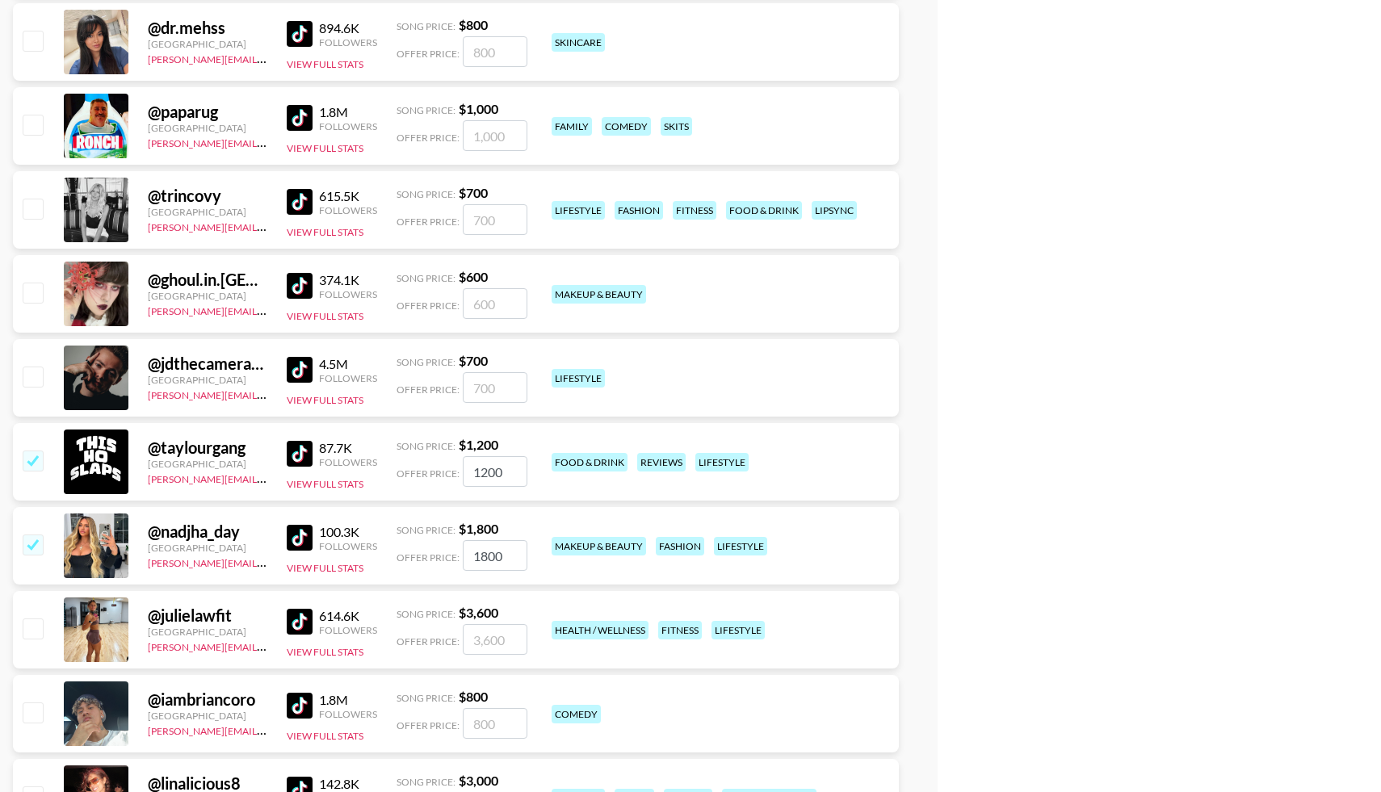
click at [35, 627] on input "checkbox" at bounding box center [32, 628] width 19 height 19
checkbox input "true"
type input "3600"
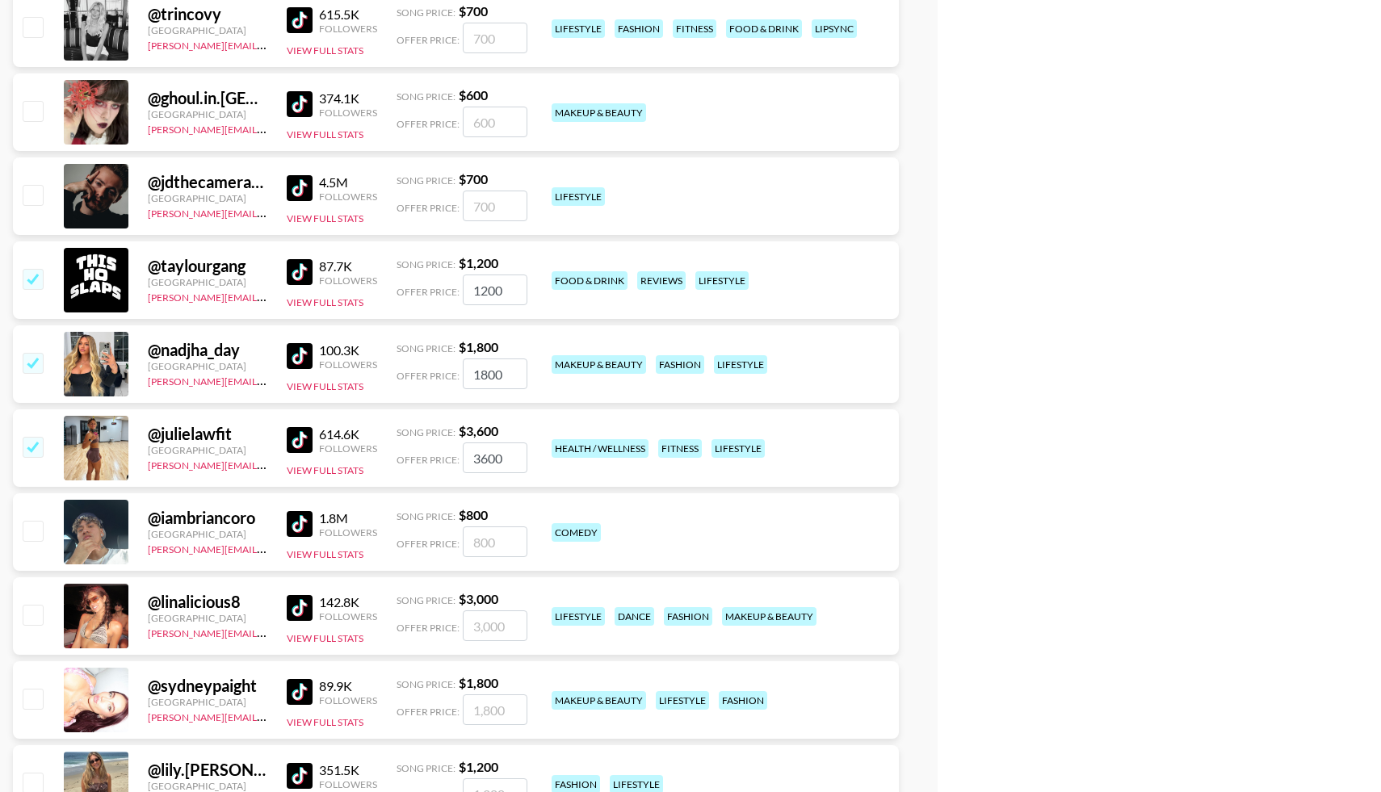
scroll to position [2865, 0]
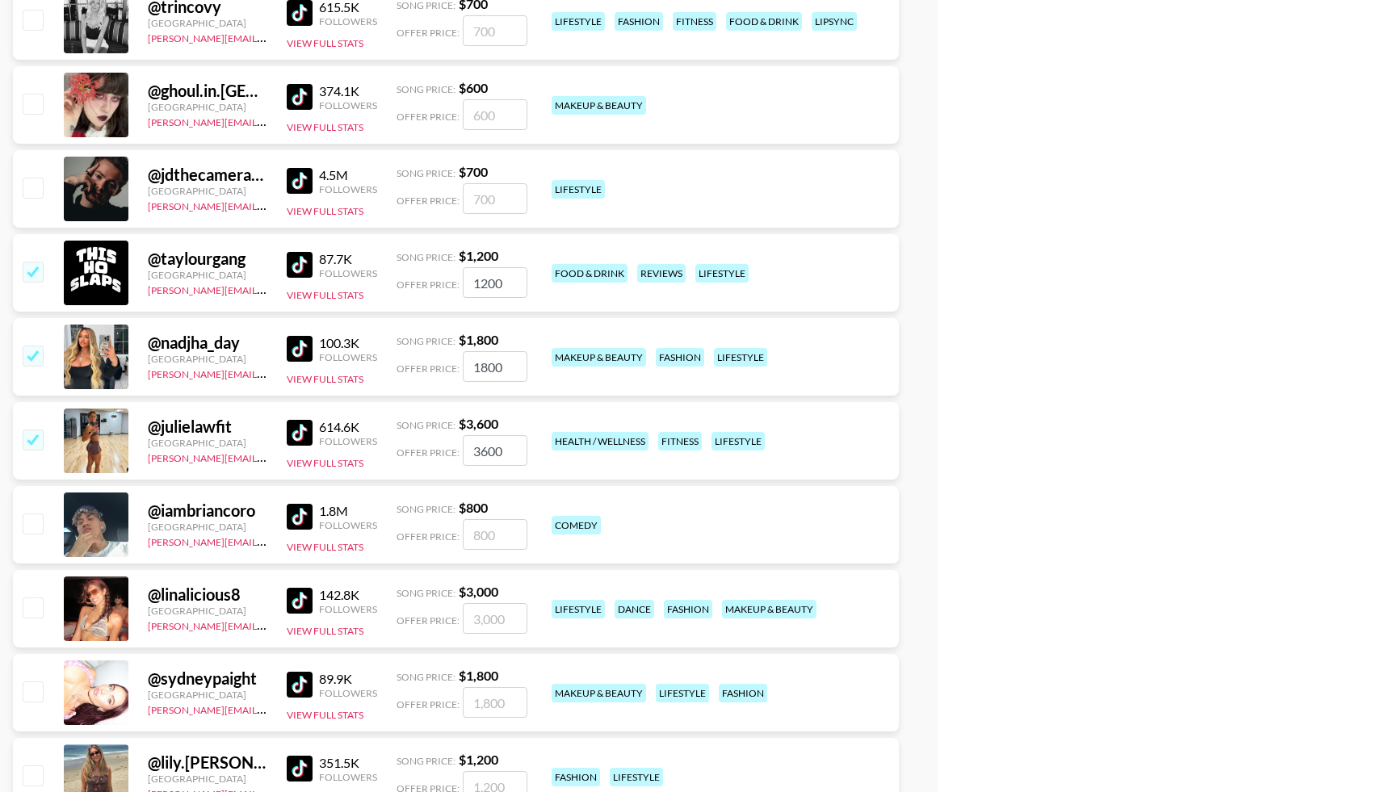
click at [40, 610] on input "checkbox" at bounding box center [32, 607] width 19 height 19
checkbox input "true"
type input "3000"
click at [33, 690] on input "checkbox" at bounding box center [32, 691] width 19 height 19
checkbox input "true"
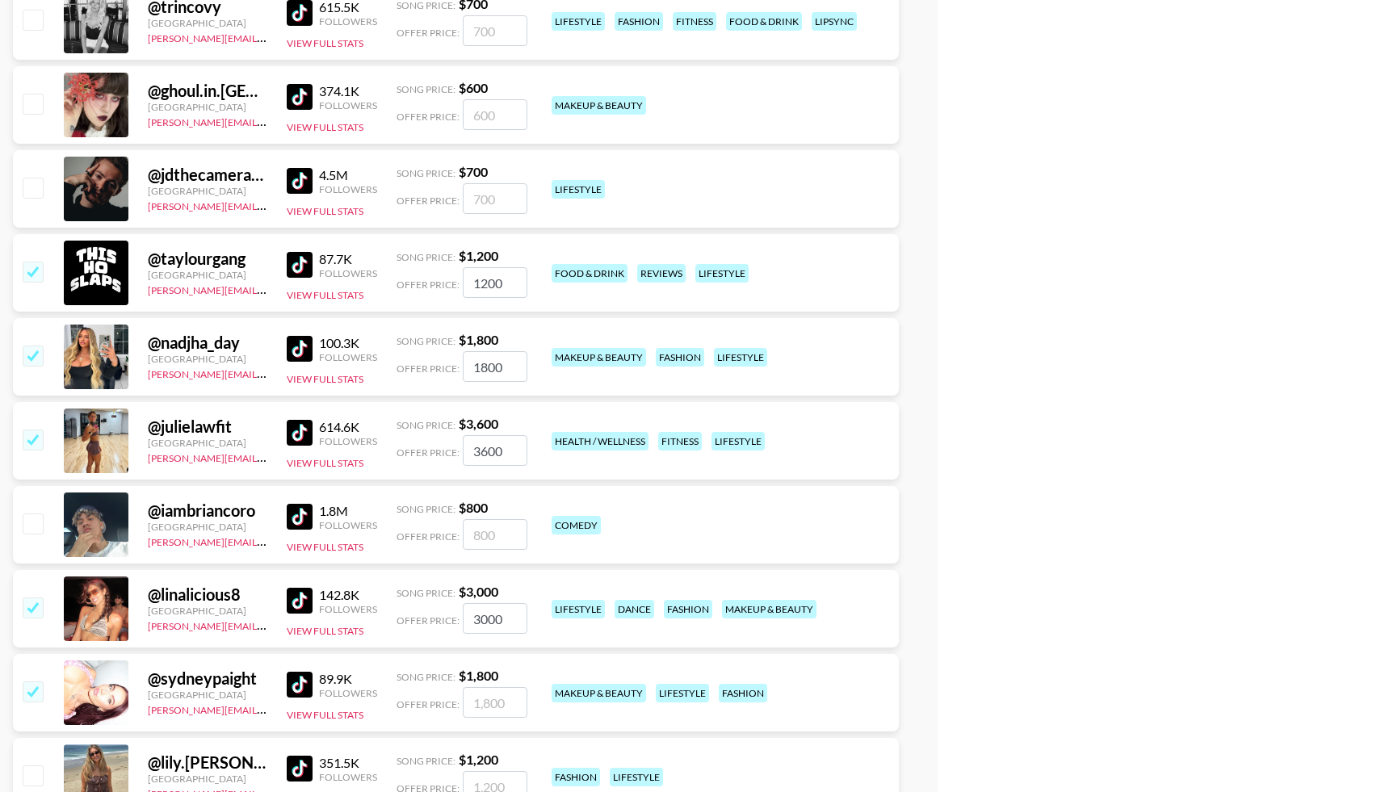
type input "1800"
click at [35, 767] on input "checkbox" at bounding box center [32, 774] width 19 height 19
checkbox input "true"
type input "1200"
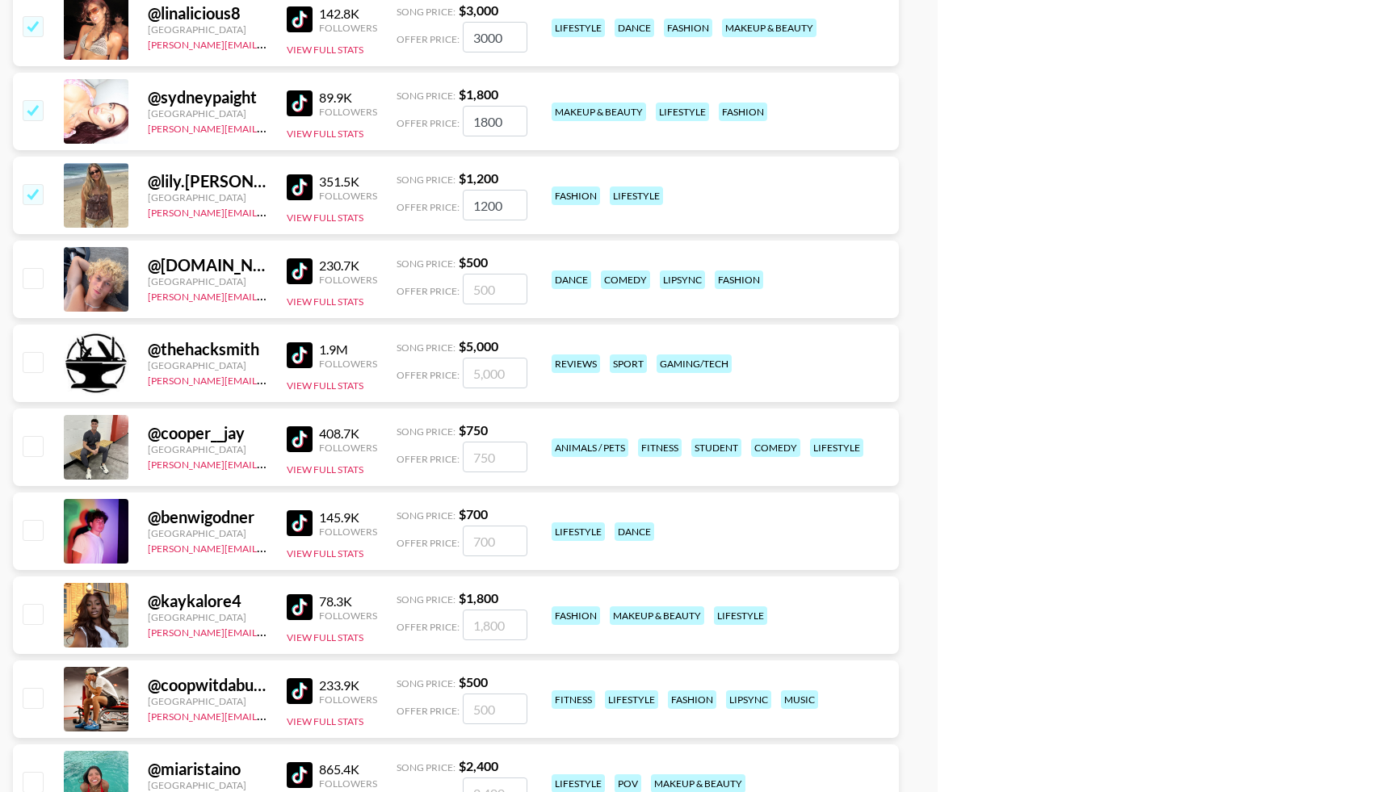
scroll to position [3469, 0]
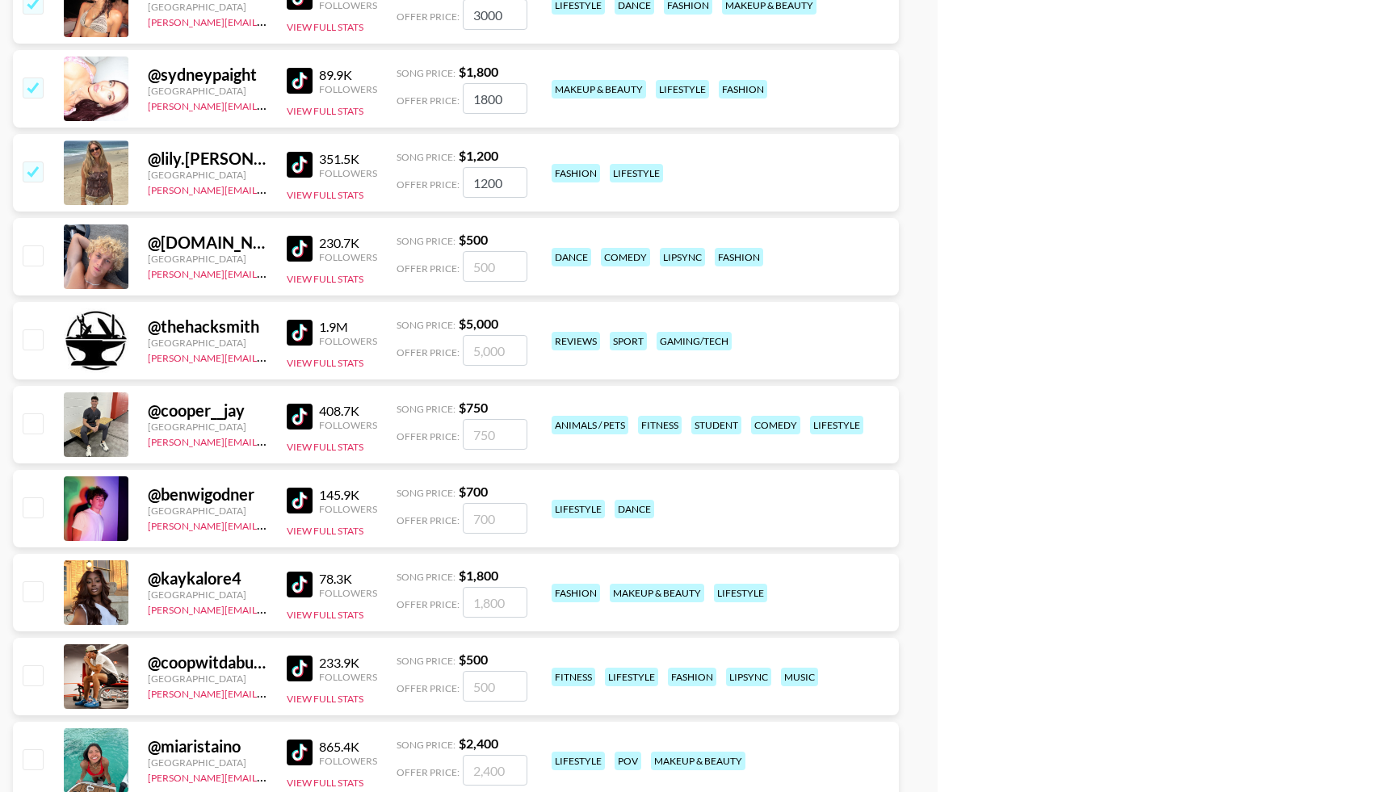
click at [35, 588] on input "checkbox" at bounding box center [32, 590] width 19 height 19
checkbox input "true"
type input "1800"
click at [36, 754] on input "checkbox" at bounding box center [32, 758] width 19 height 19
checkbox input "true"
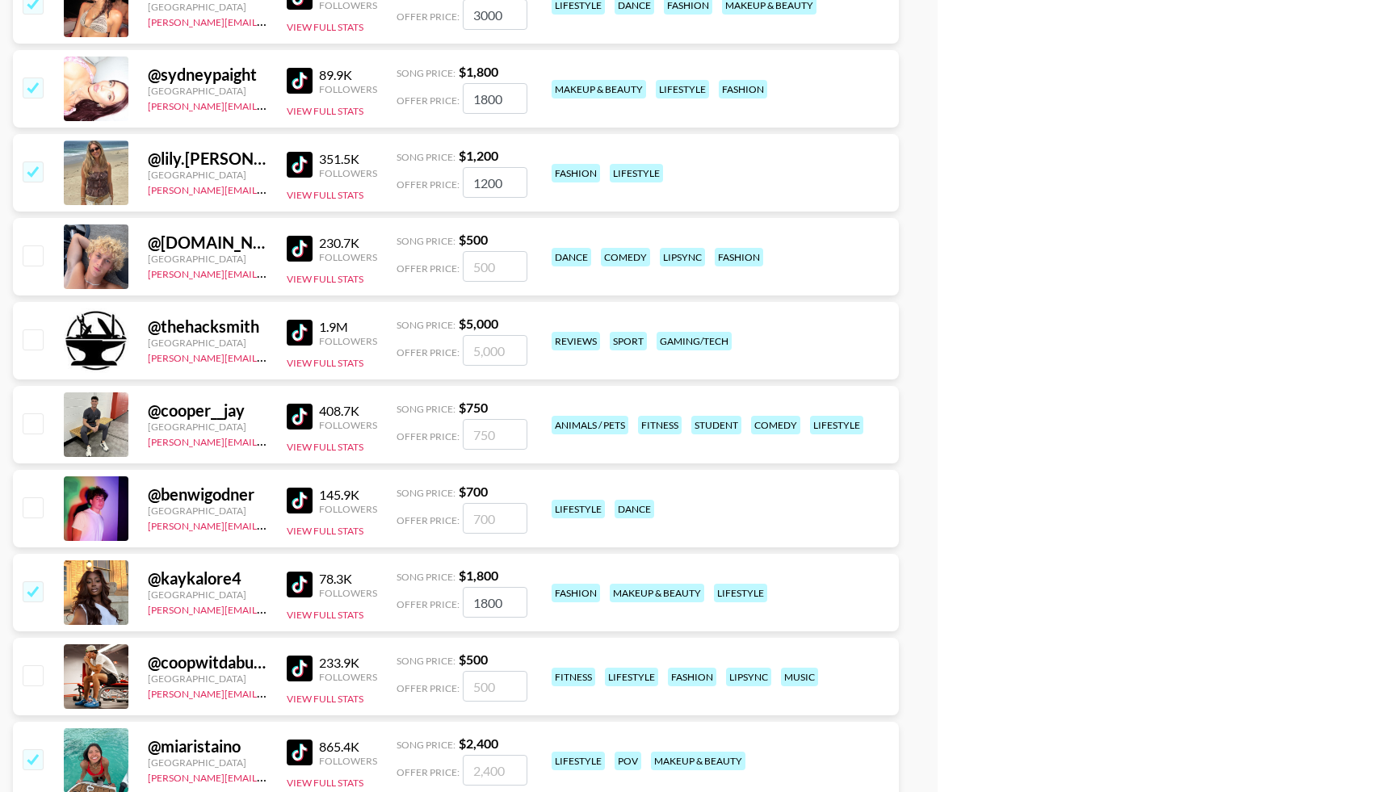
type input "2400"
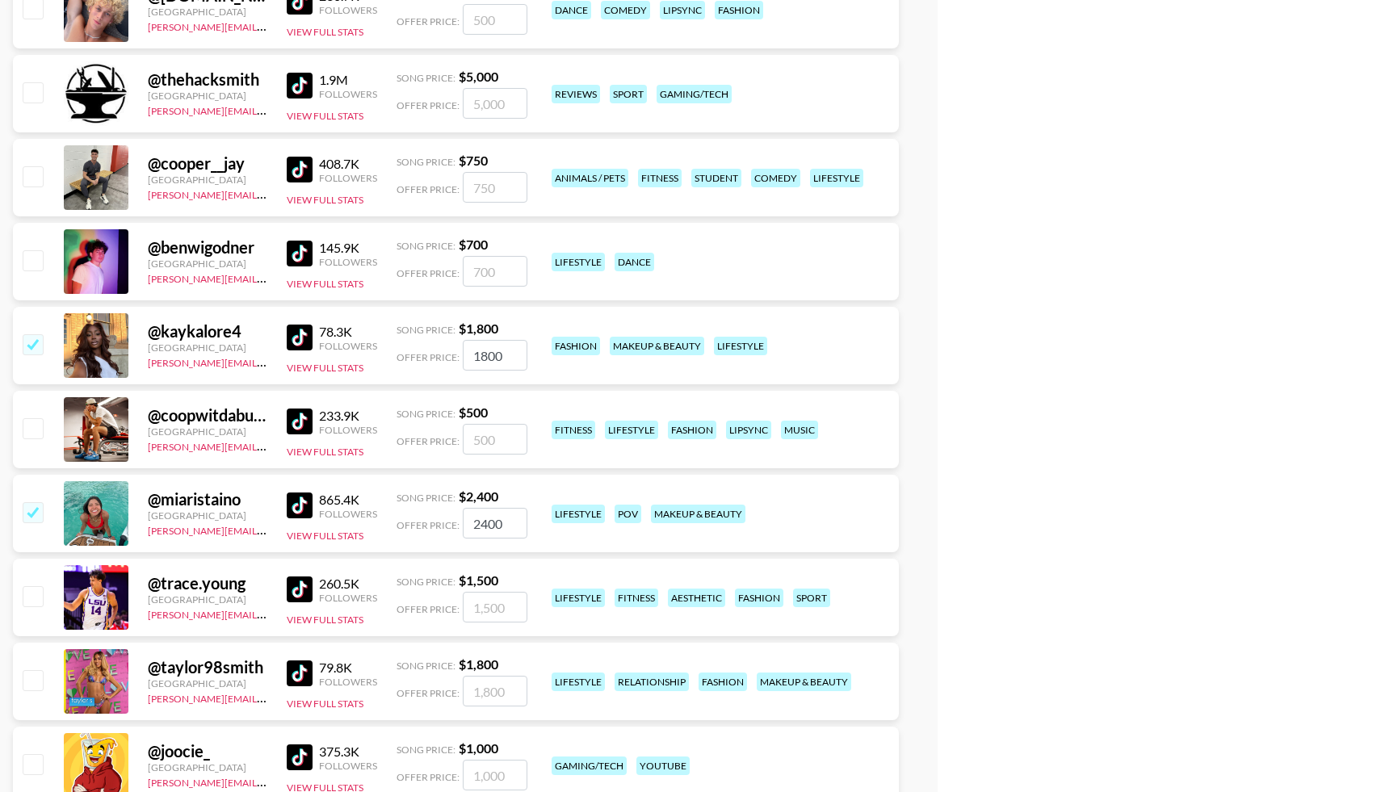
scroll to position [3718, 0]
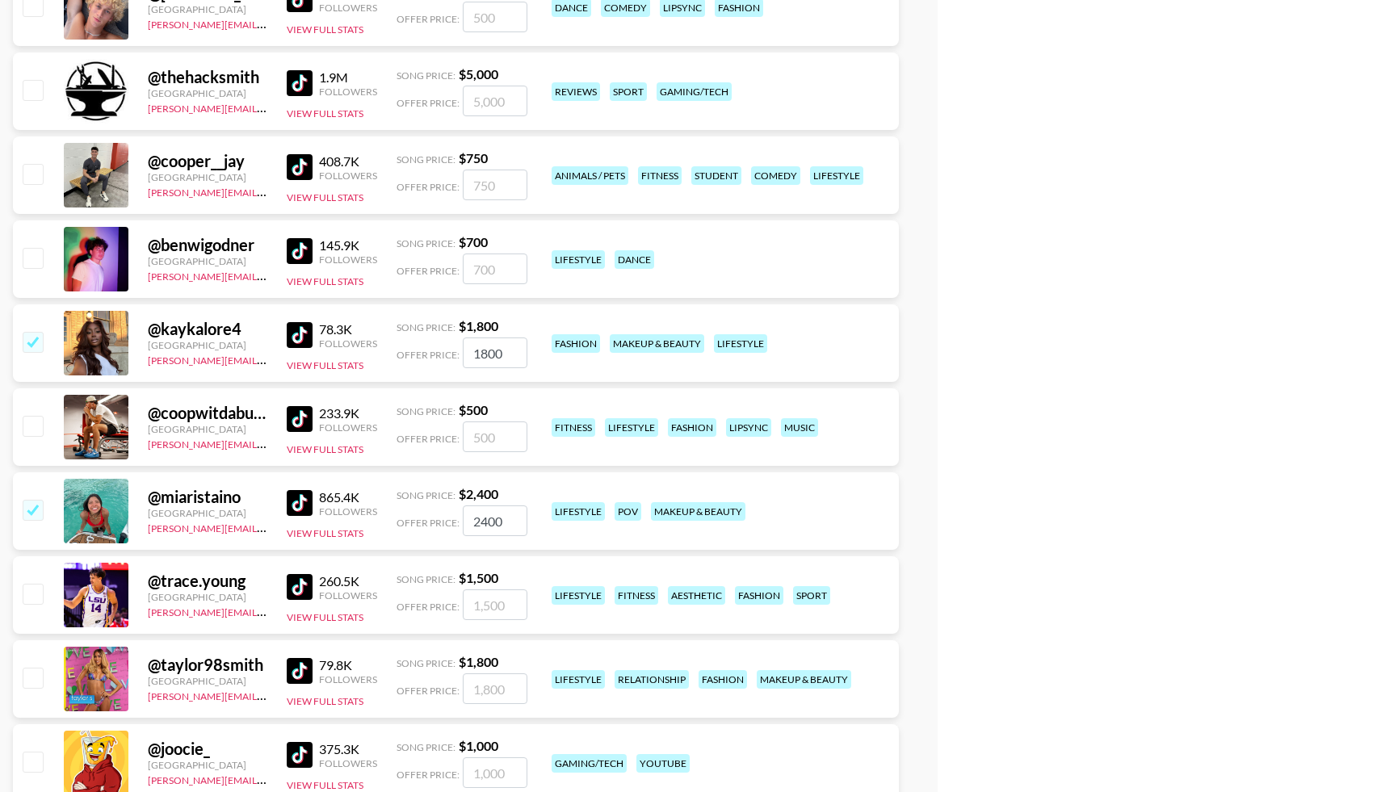
click at [31, 672] on input "checkbox" at bounding box center [32, 677] width 19 height 19
checkbox input "true"
type input "1800"
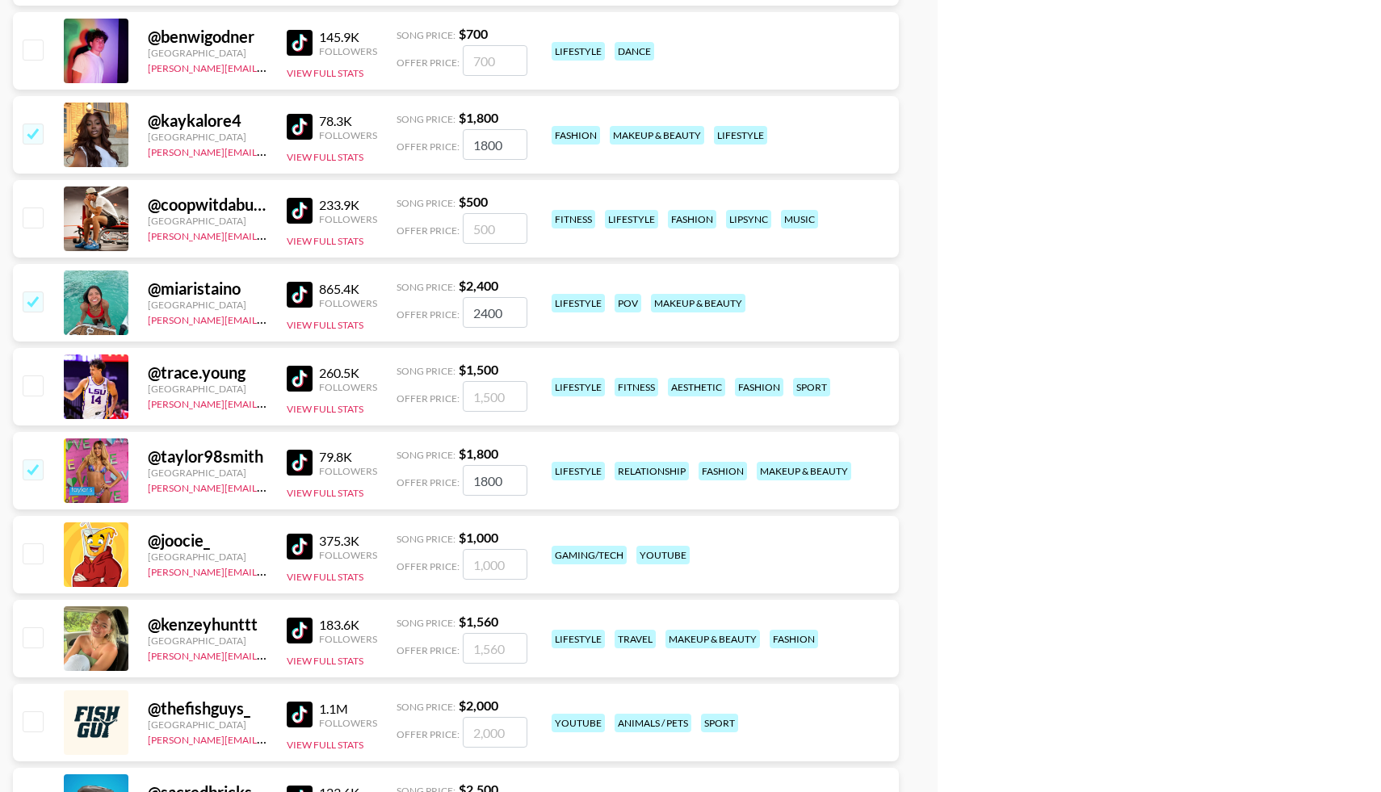
scroll to position [3951, 0]
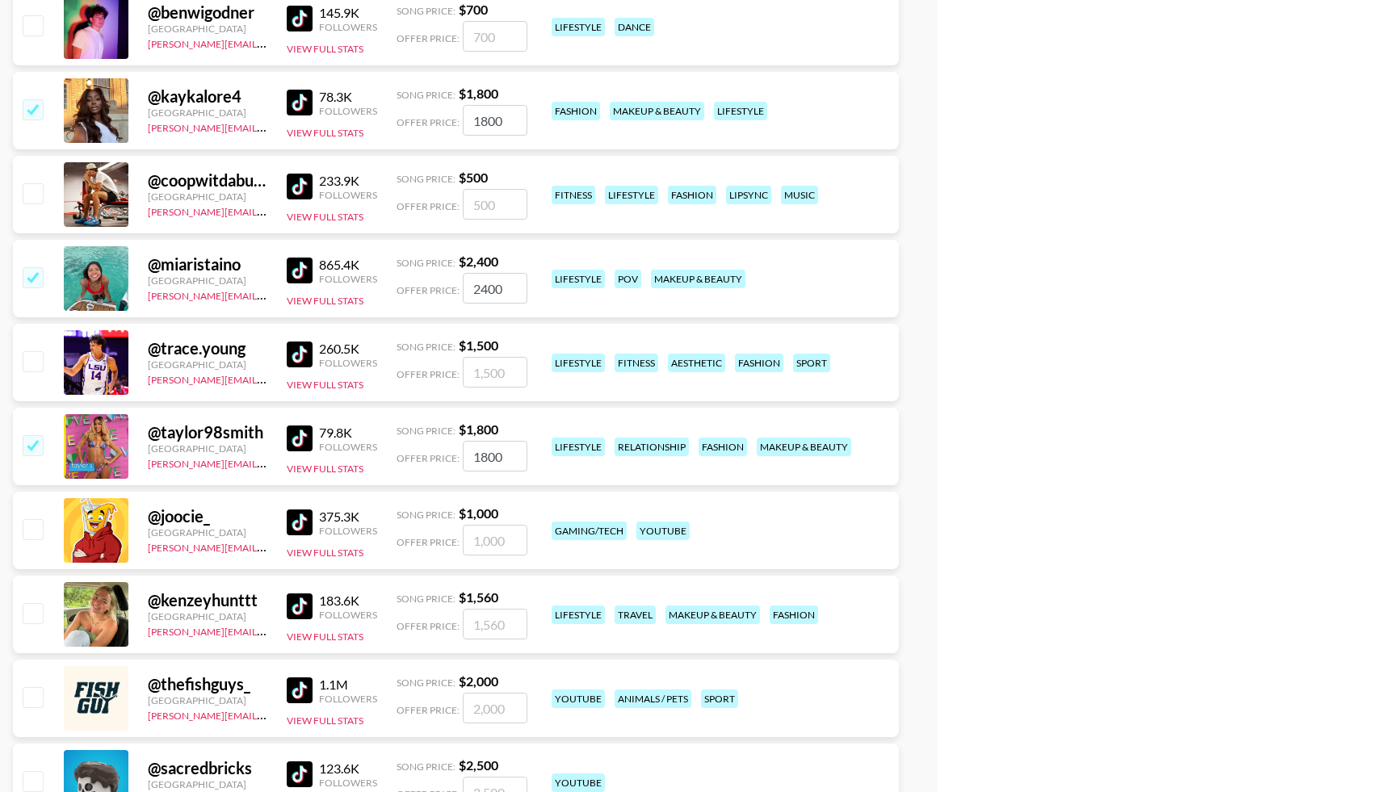
click at [34, 613] on input "checkbox" at bounding box center [32, 612] width 19 height 19
checkbox input "true"
type input "1560"
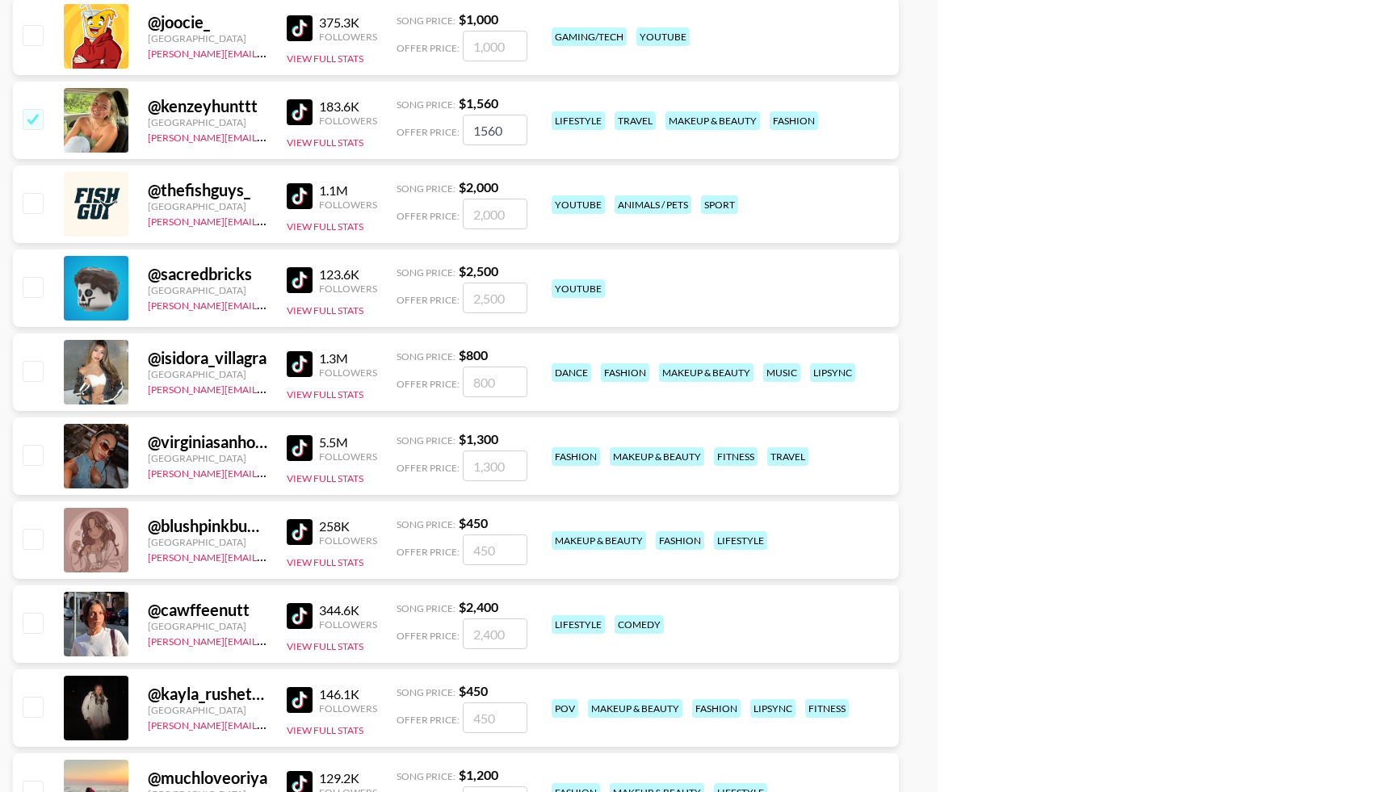
scroll to position [4462, 0]
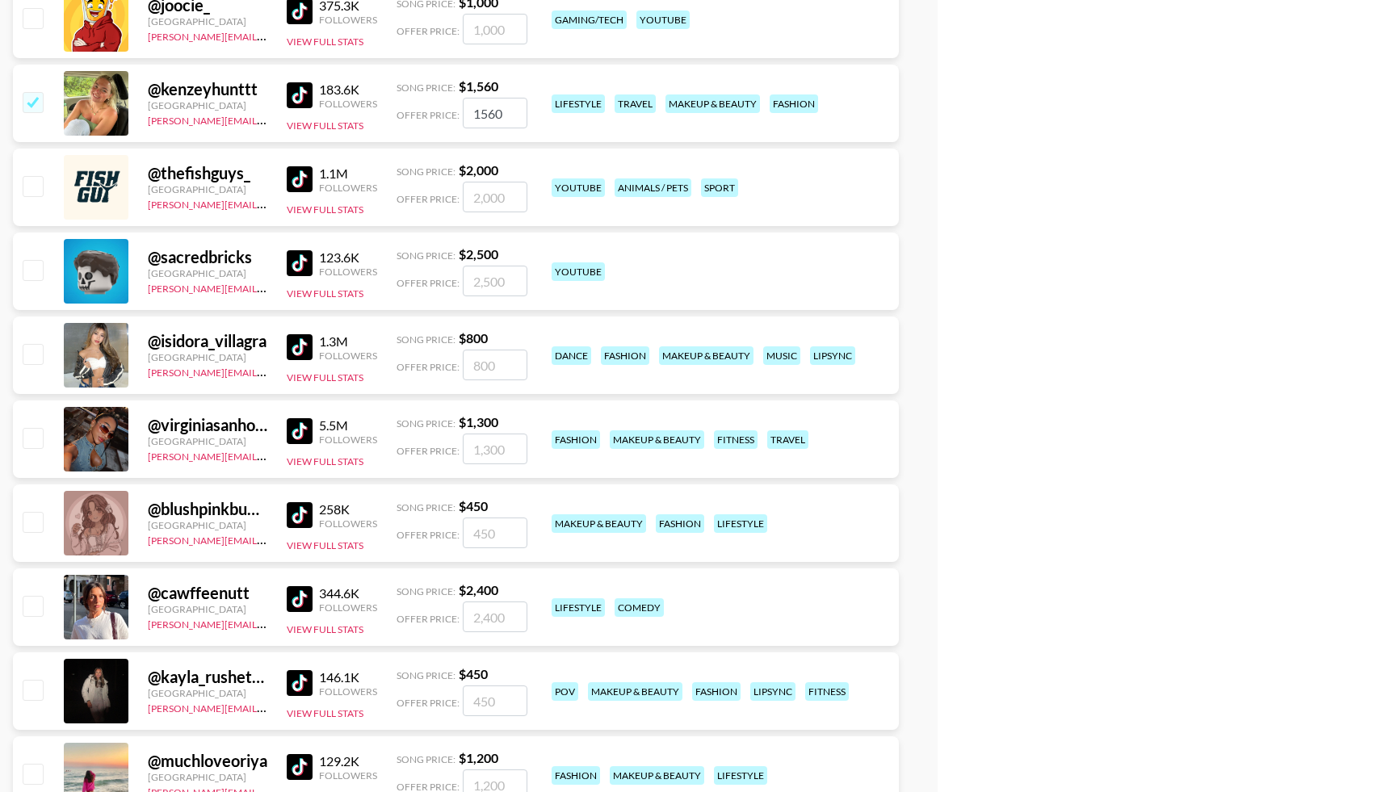
click at [34, 613] on input "checkbox" at bounding box center [32, 605] width 19 height 19
checkbox input "true"
type input "2400"
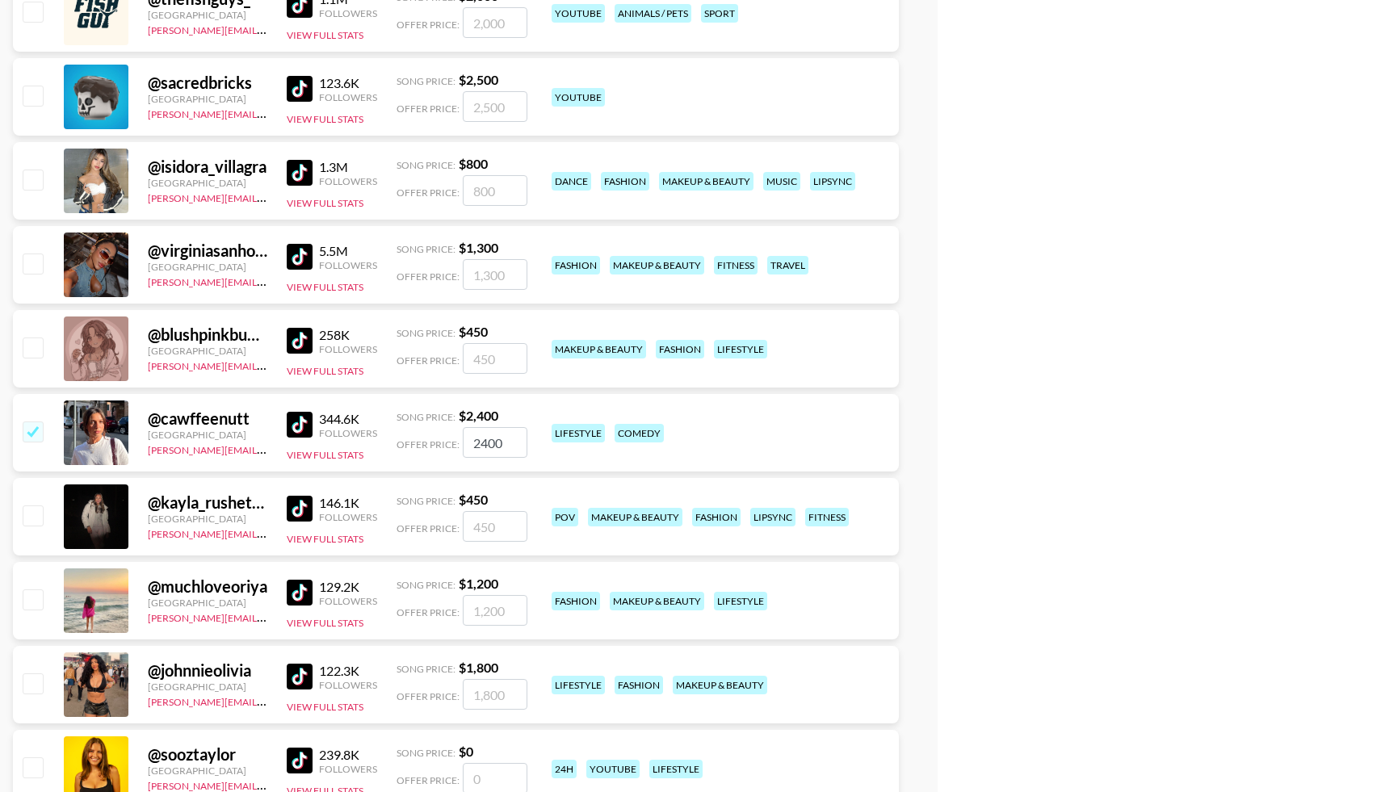
scroll to position [4641, 0]
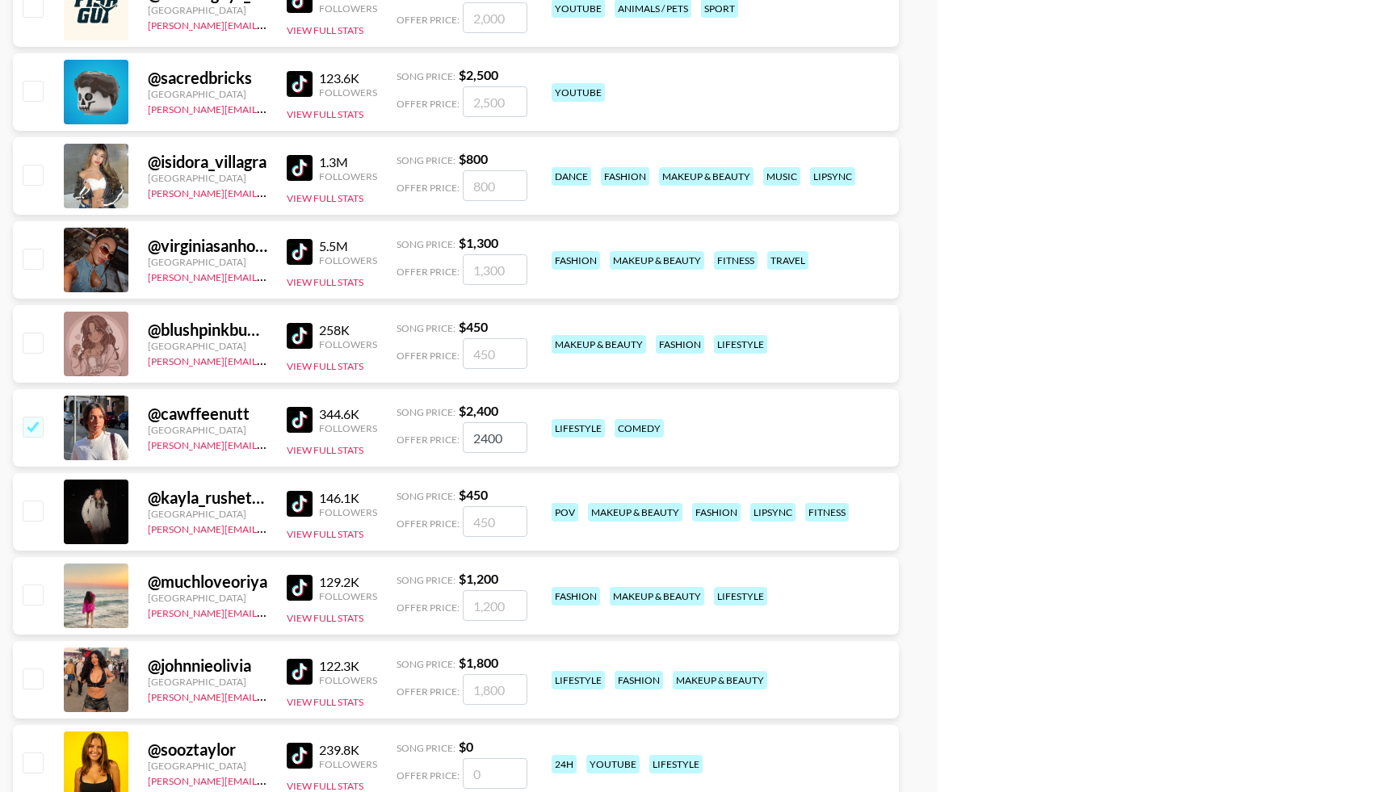
click at [38, 595] on input "checkbox" at bounding box center [32, 594] width 19 height 19
checkbox input "true"
type input "1200"
click at [36, 677] on input "checkbox" at bounding box center [32, 678] width 19 height 19
checkbox input "true"
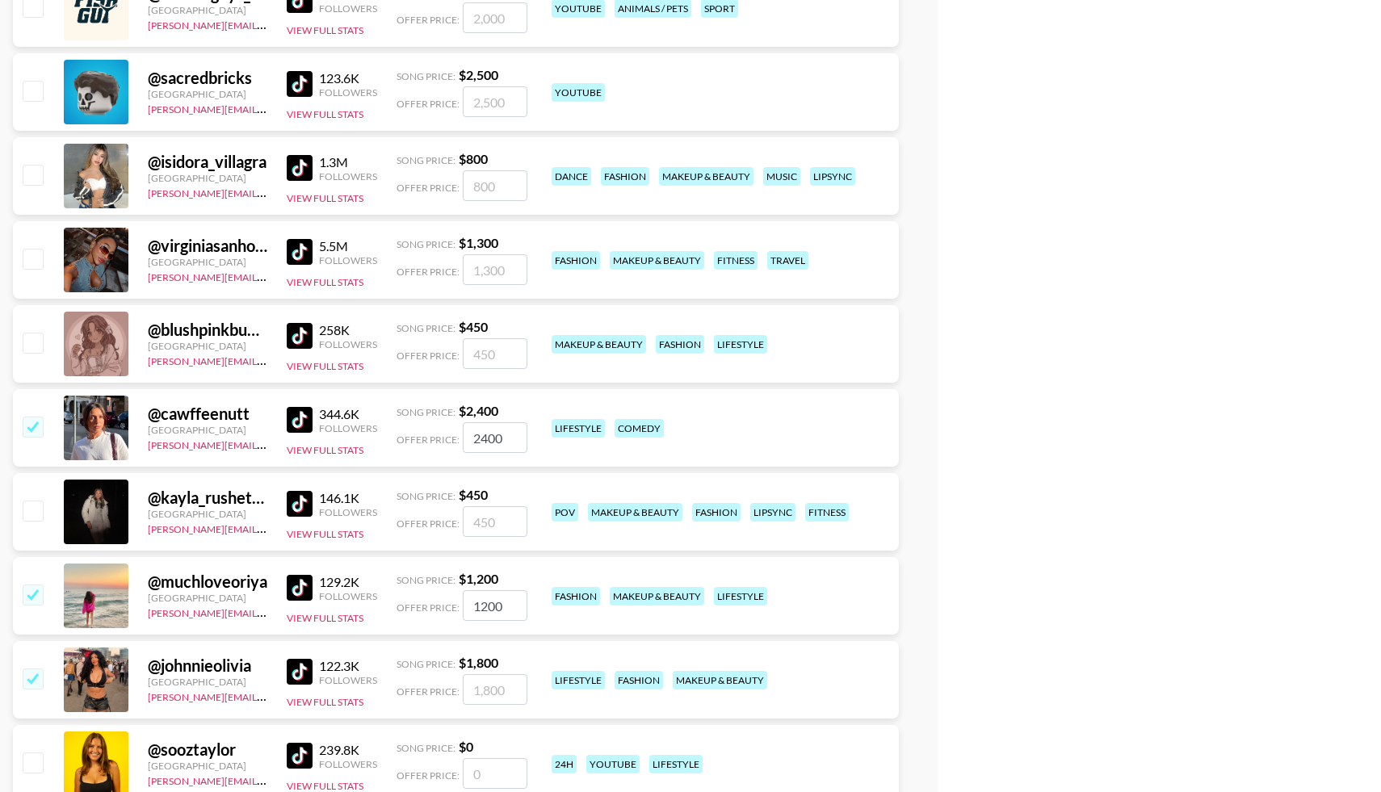
type input "1800"
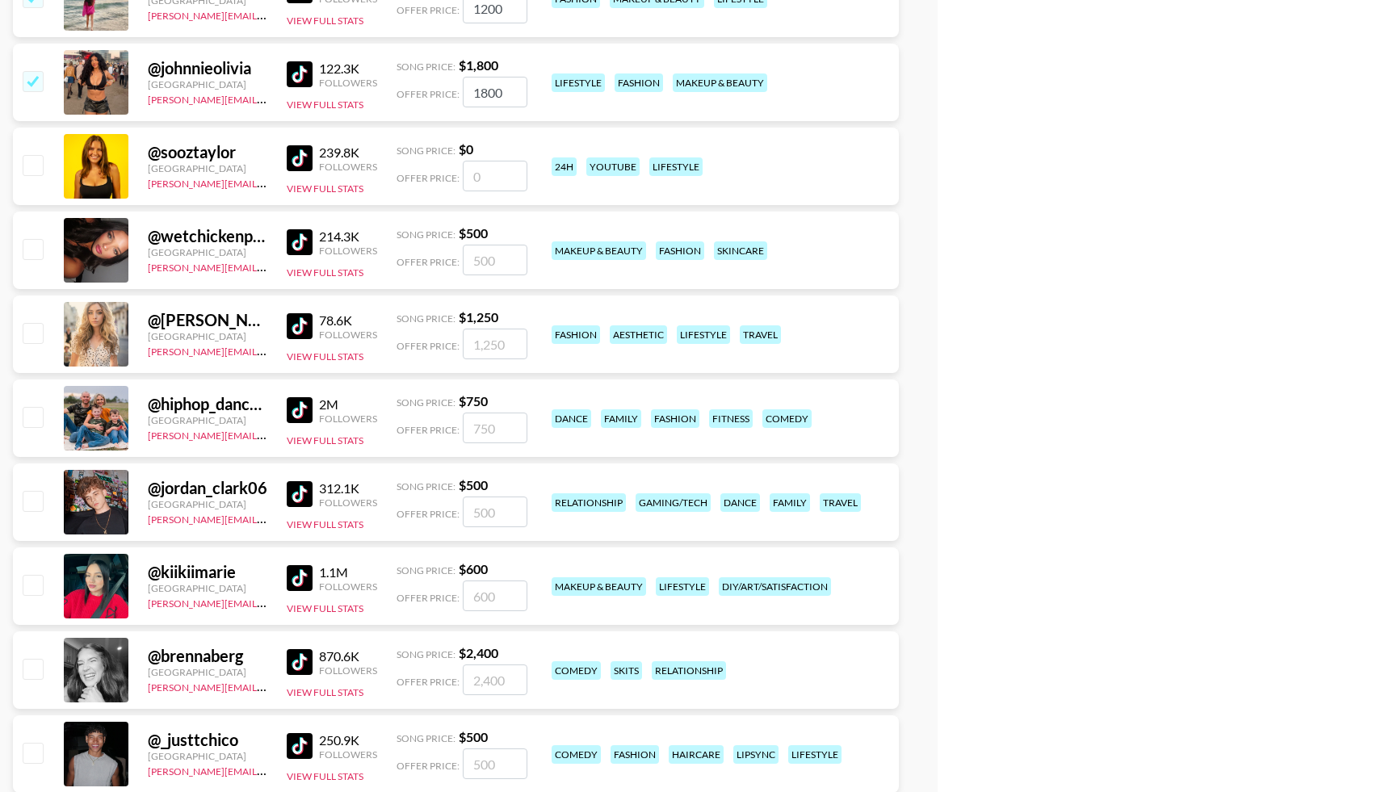
scroll to position [5249, 0]
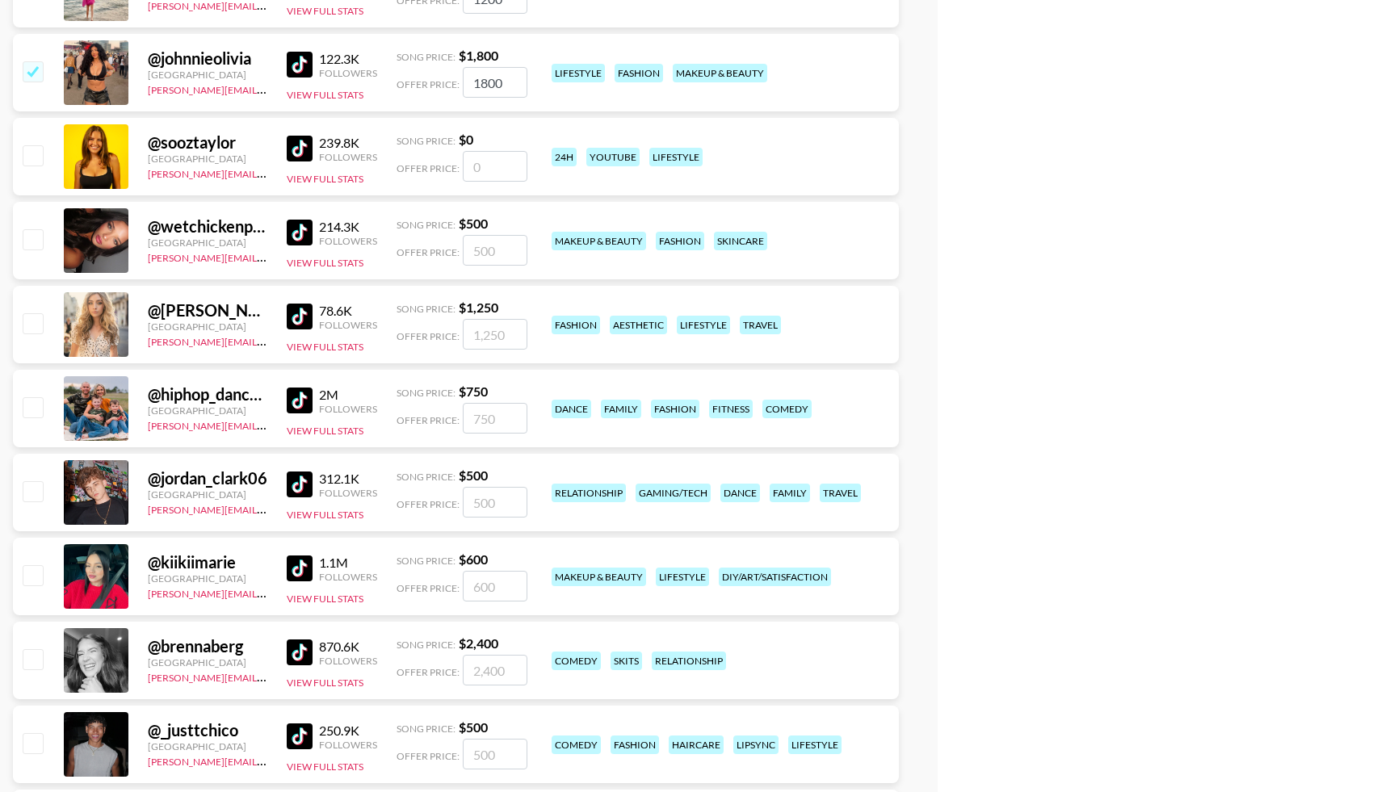
click at [44, 658] on div at bounding box center [31, 660] width 25 height 27
click at [31, 659] on input "checkbox" at bounding box center [32, 658] width 19 height 19
checkbox input "true"
type input "2400"
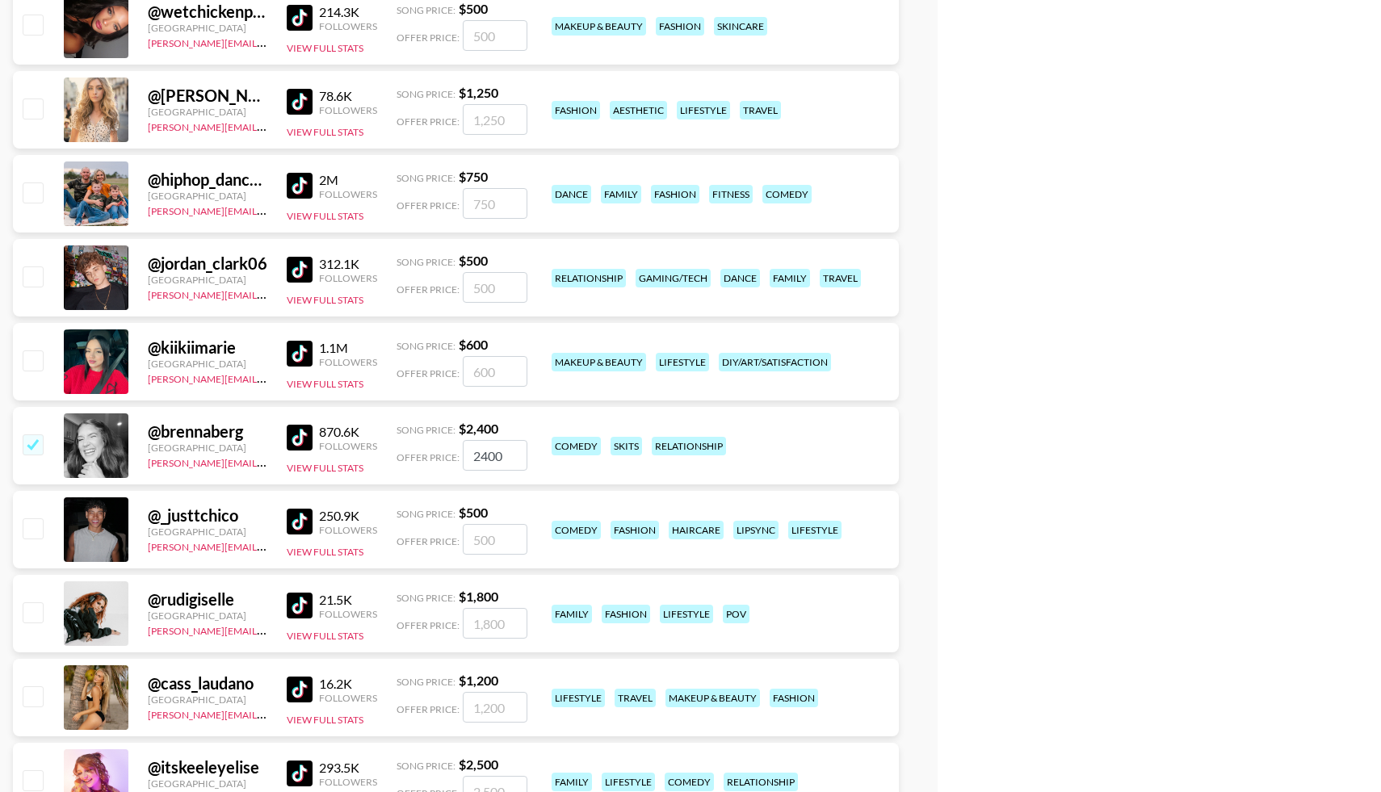
scroll to position [5467, 0]
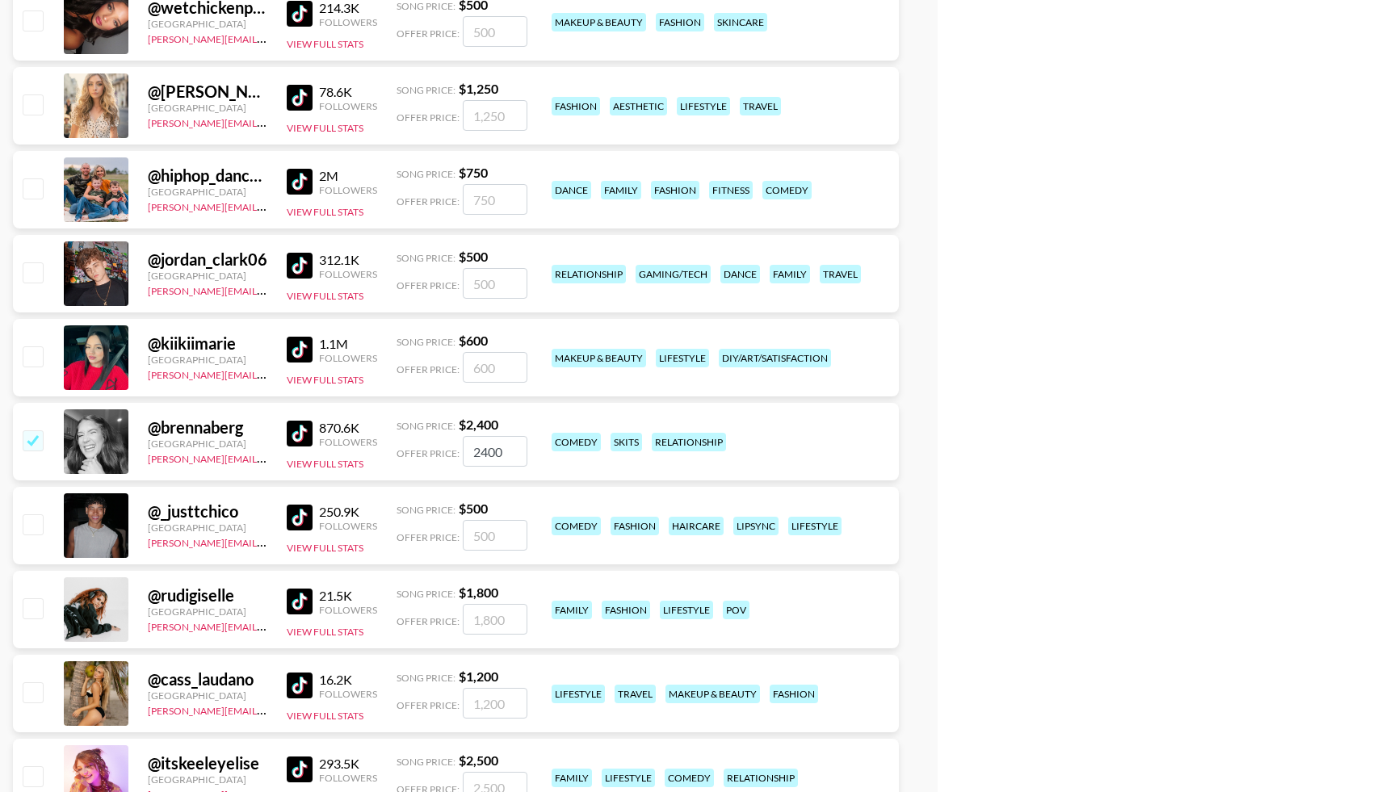
click at [31, 605] on input "checkbox" at bounding box center [32, 607] width 19 height 19
checkbox input "true"
type input "1800"
click at [37, 694] on input "checkbox" at bounding box center [32, 691] width 19 height 19
checkbox input "true"
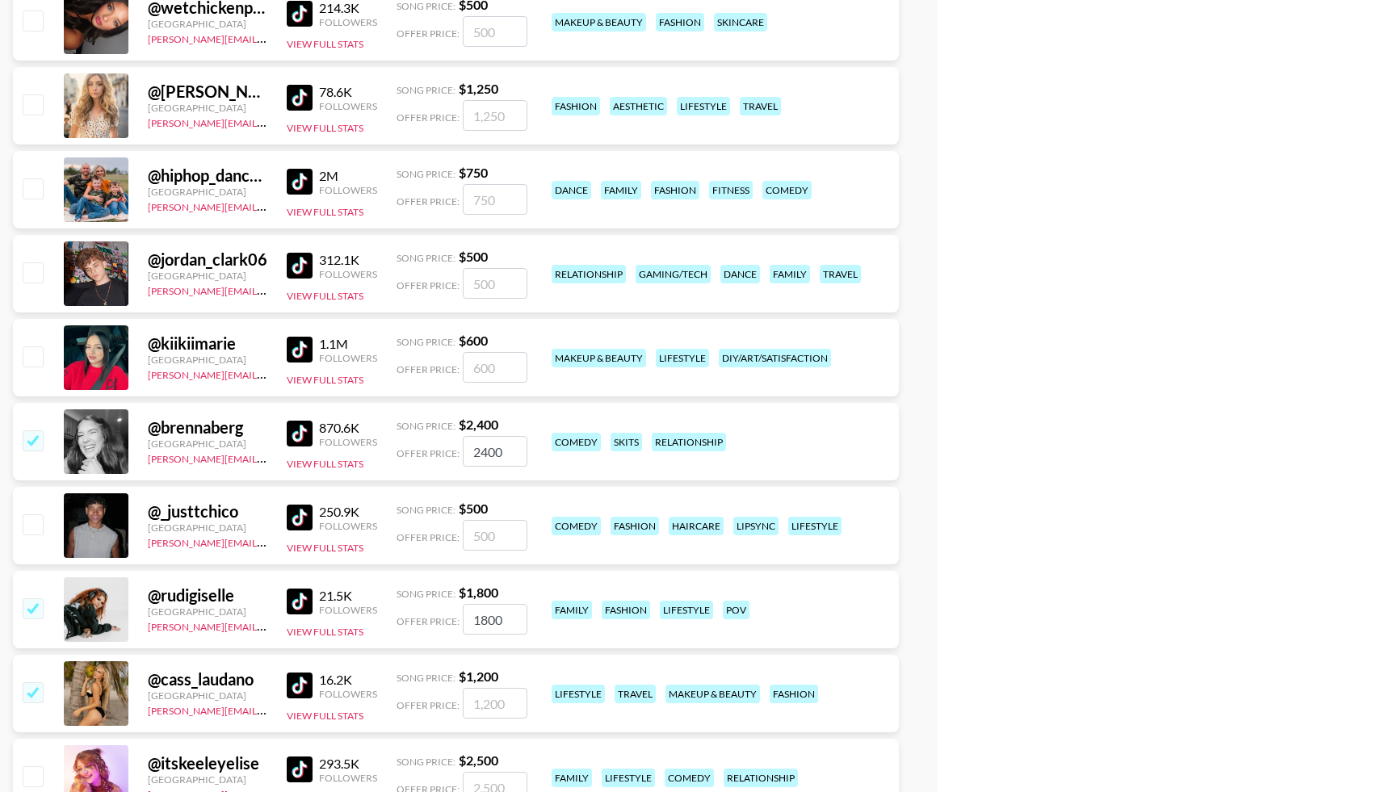
type input "1200"
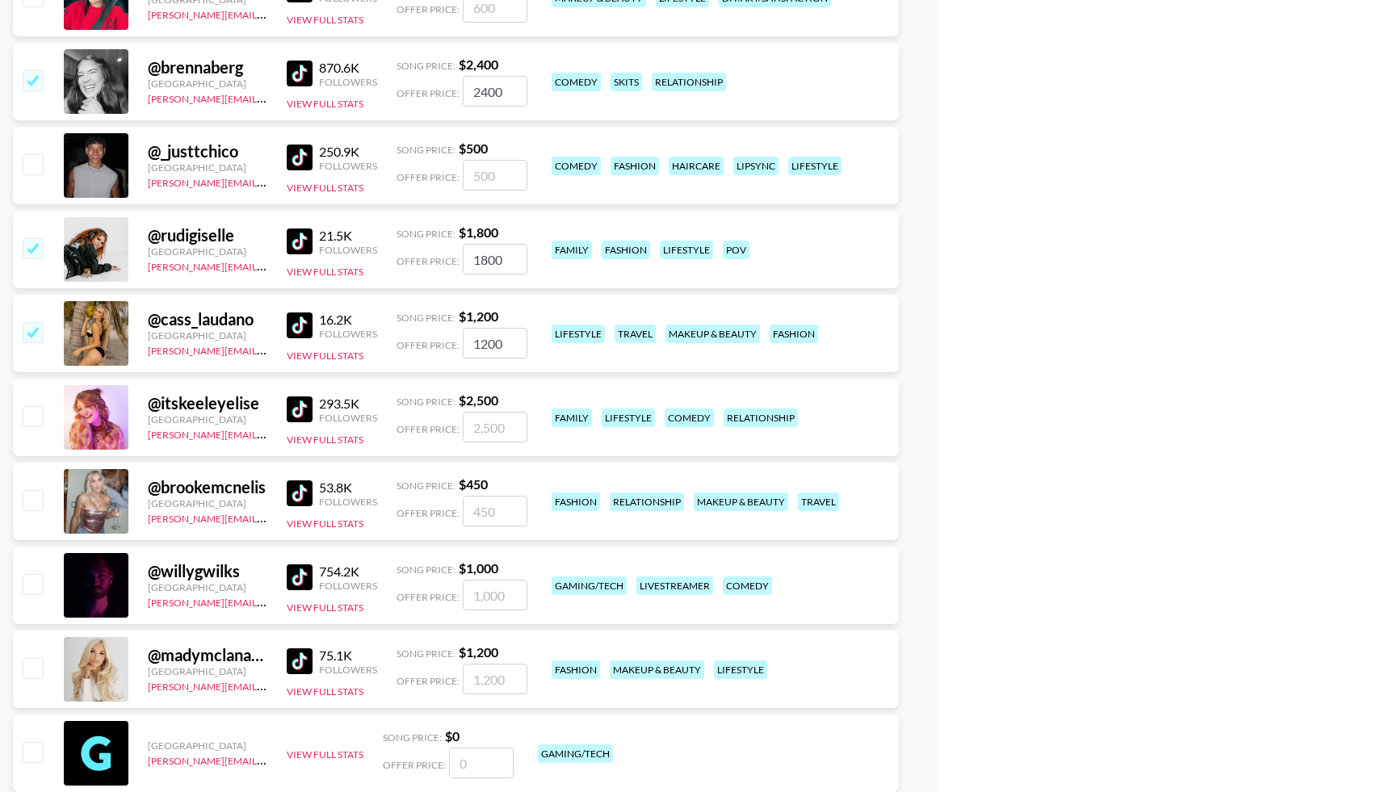
scroll to position [5836, 0]
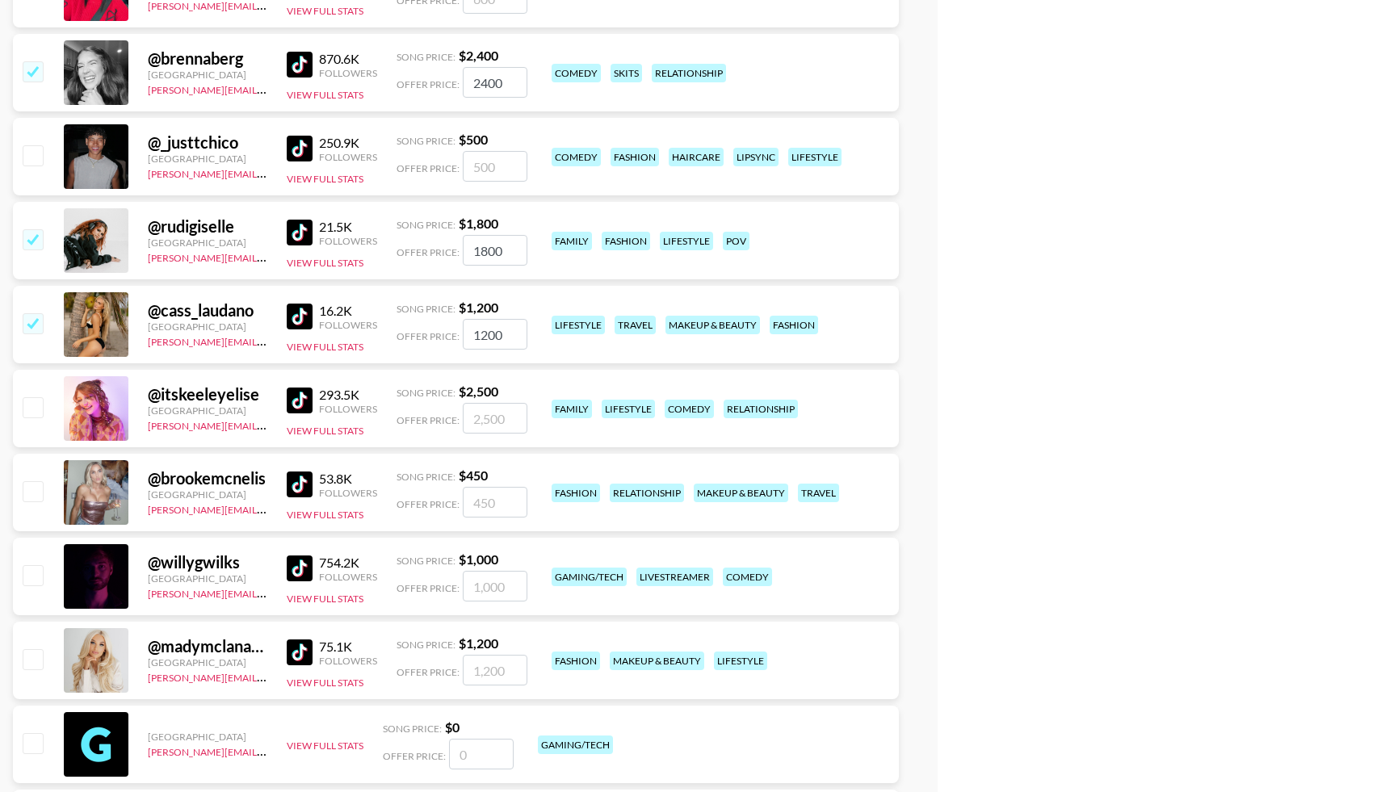
click at [40, 664] on input "checkbox" at bounding box center [32, 658] width 19 height 19
checkbox input "true"
type input "1200"
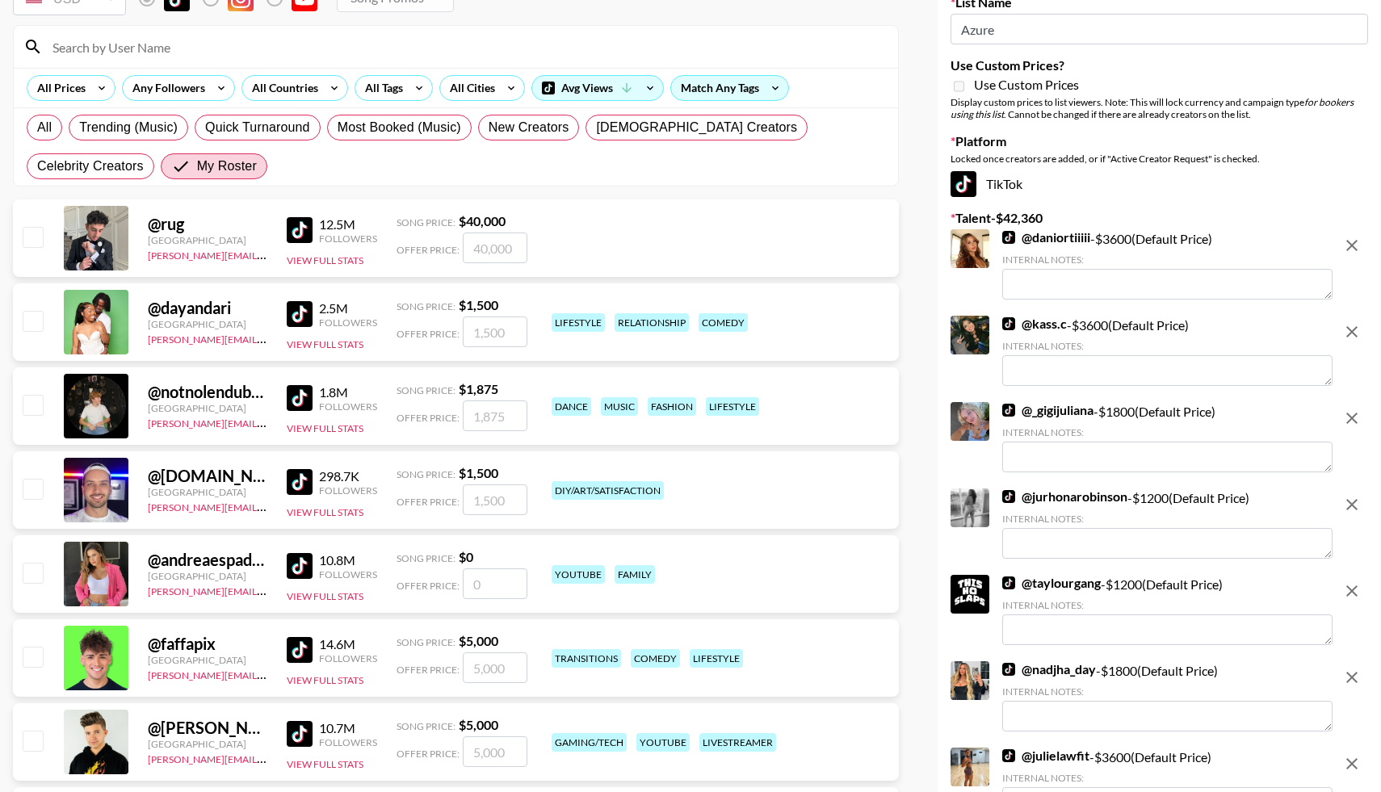
scroll to position [0, 0]
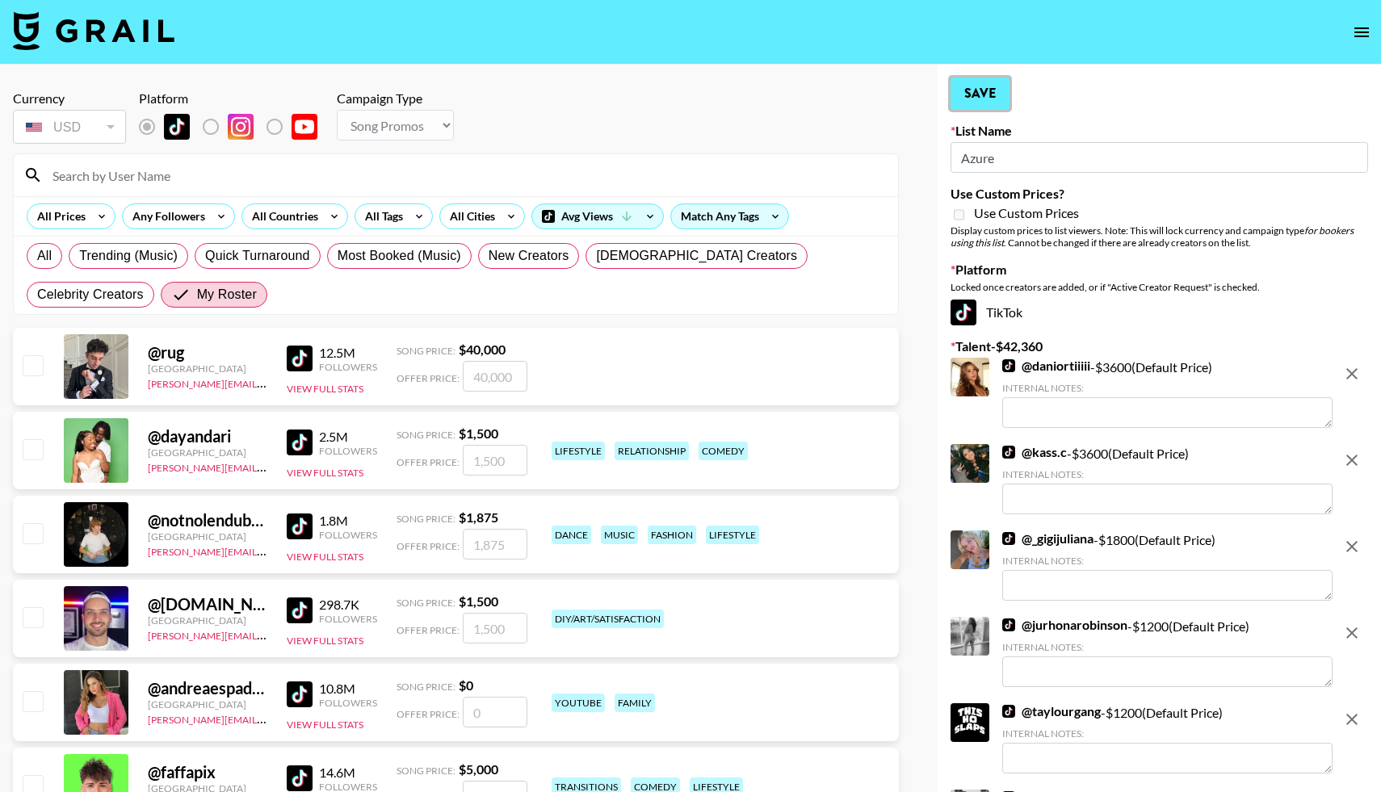
click at [987, 103] on button "Save" at bounding box center [979, 94] width 59 height 32
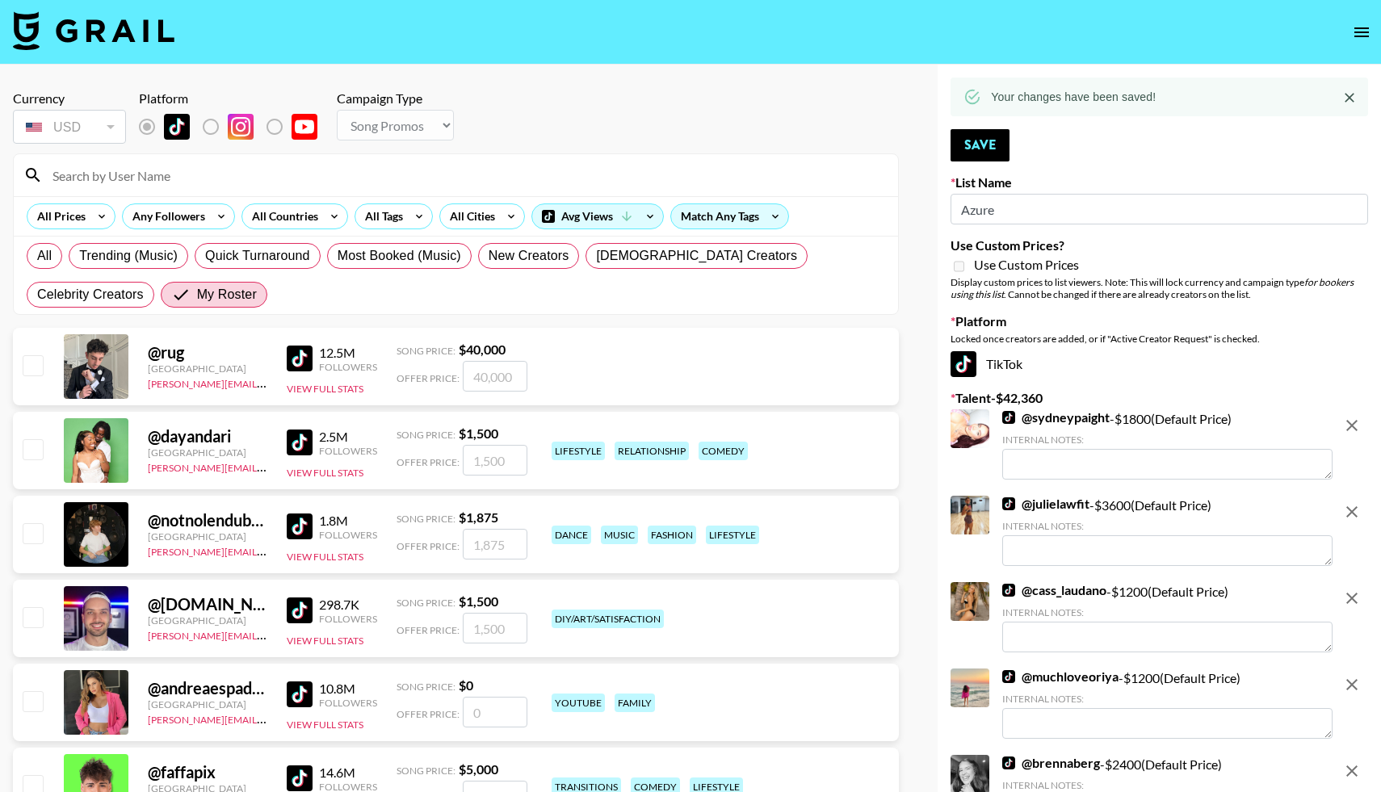
click at [107, 32] on img at bounding box center [93, 30] width 161 height 39
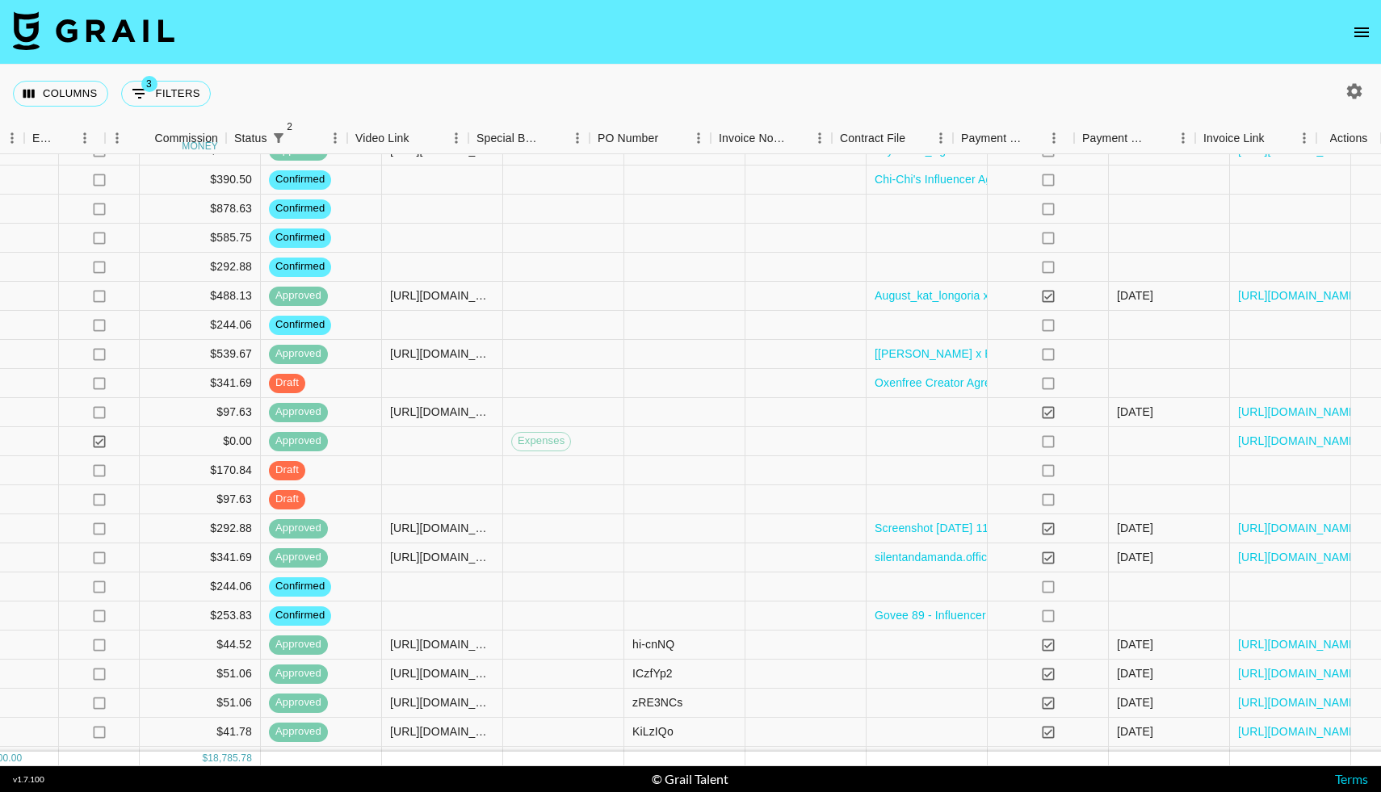
scroll to position [1745, 1280]
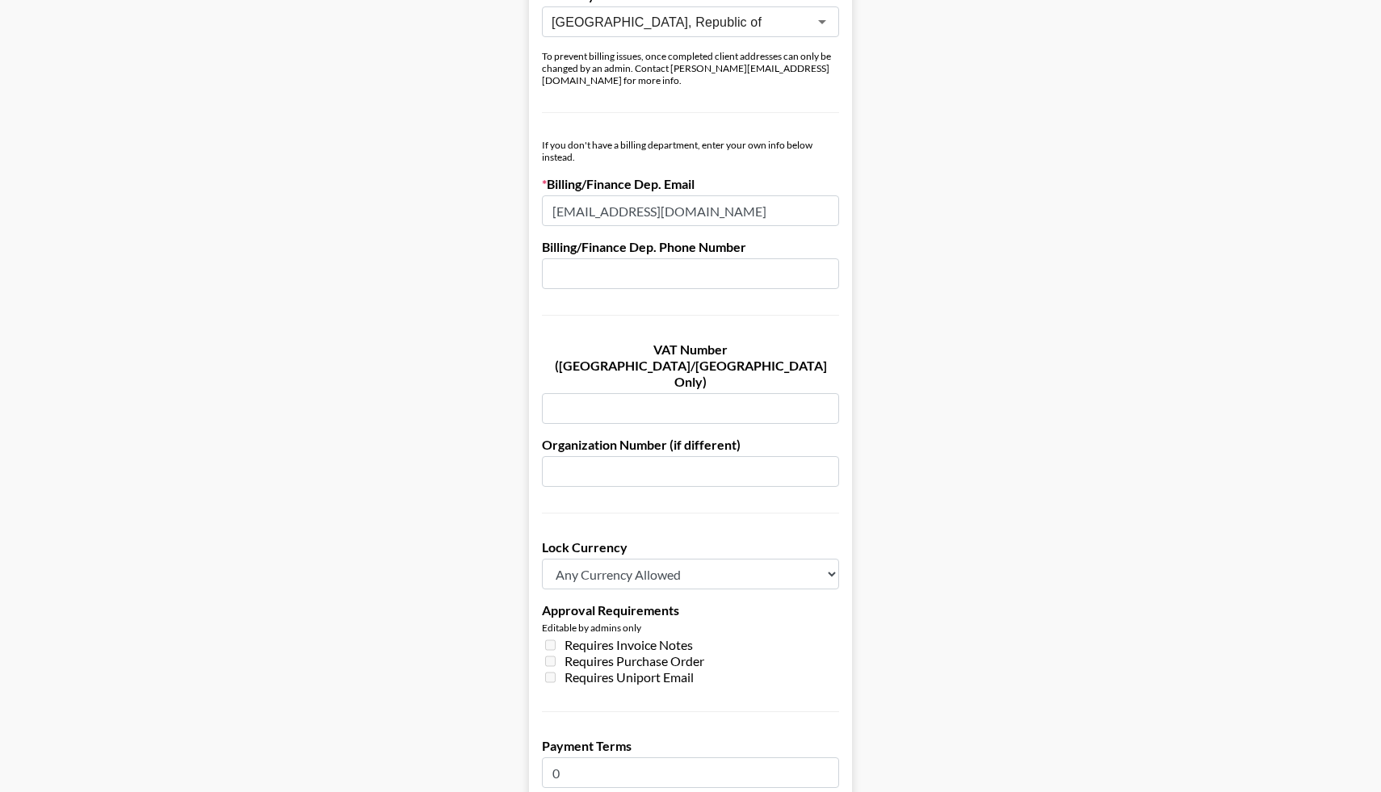
scroll to position [1057, 0]
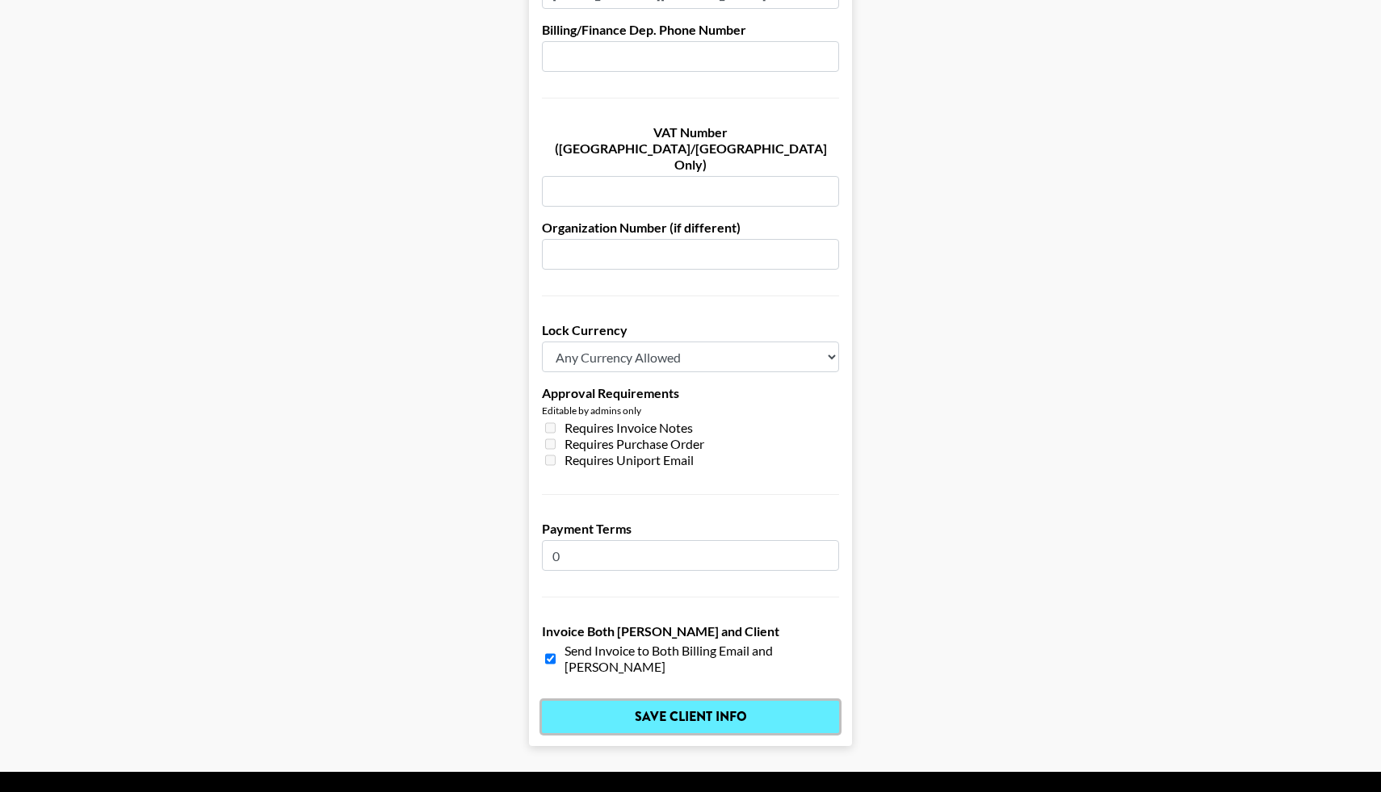
click at [623, 701] on input "Save Client Info" at bounding box center [690, 717] width 297 height 32
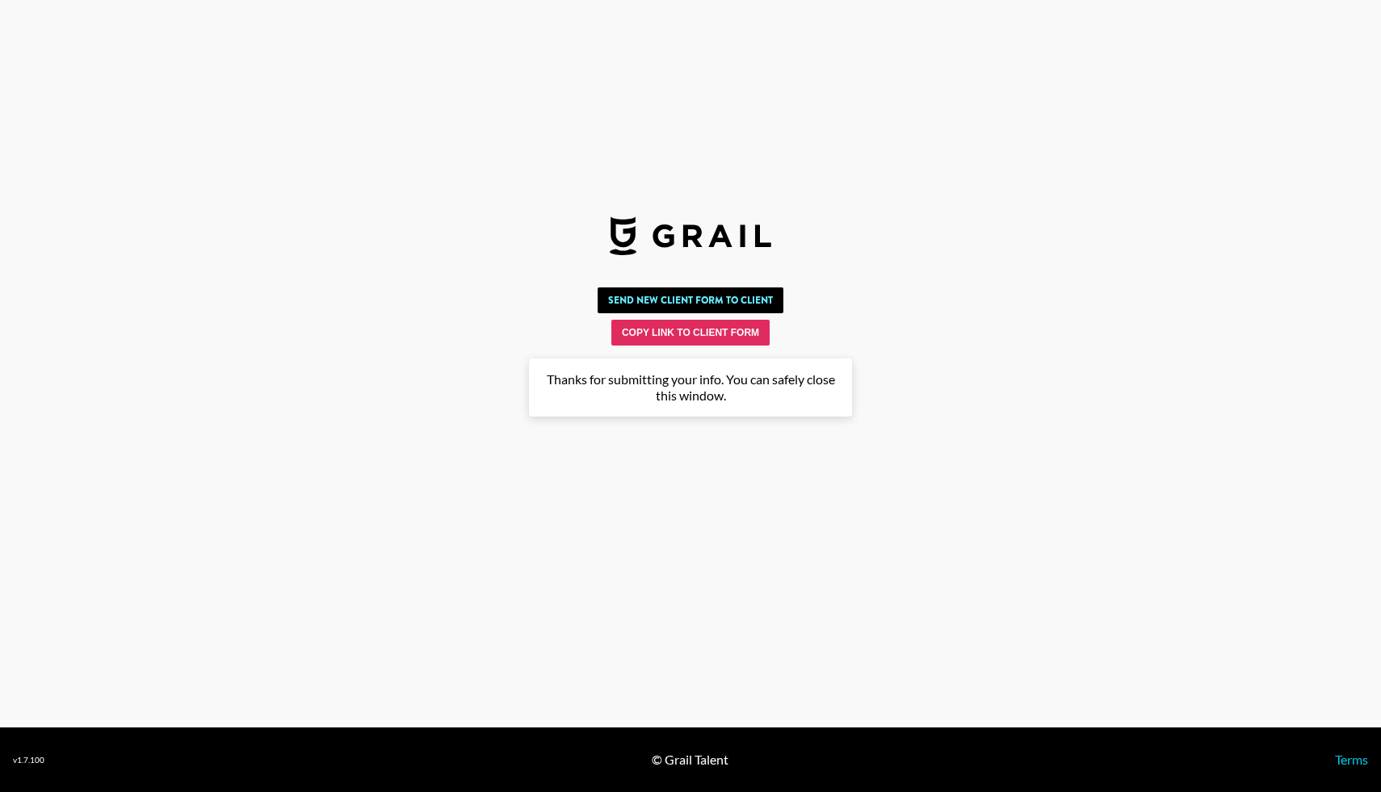
scroll to position [0, 0]
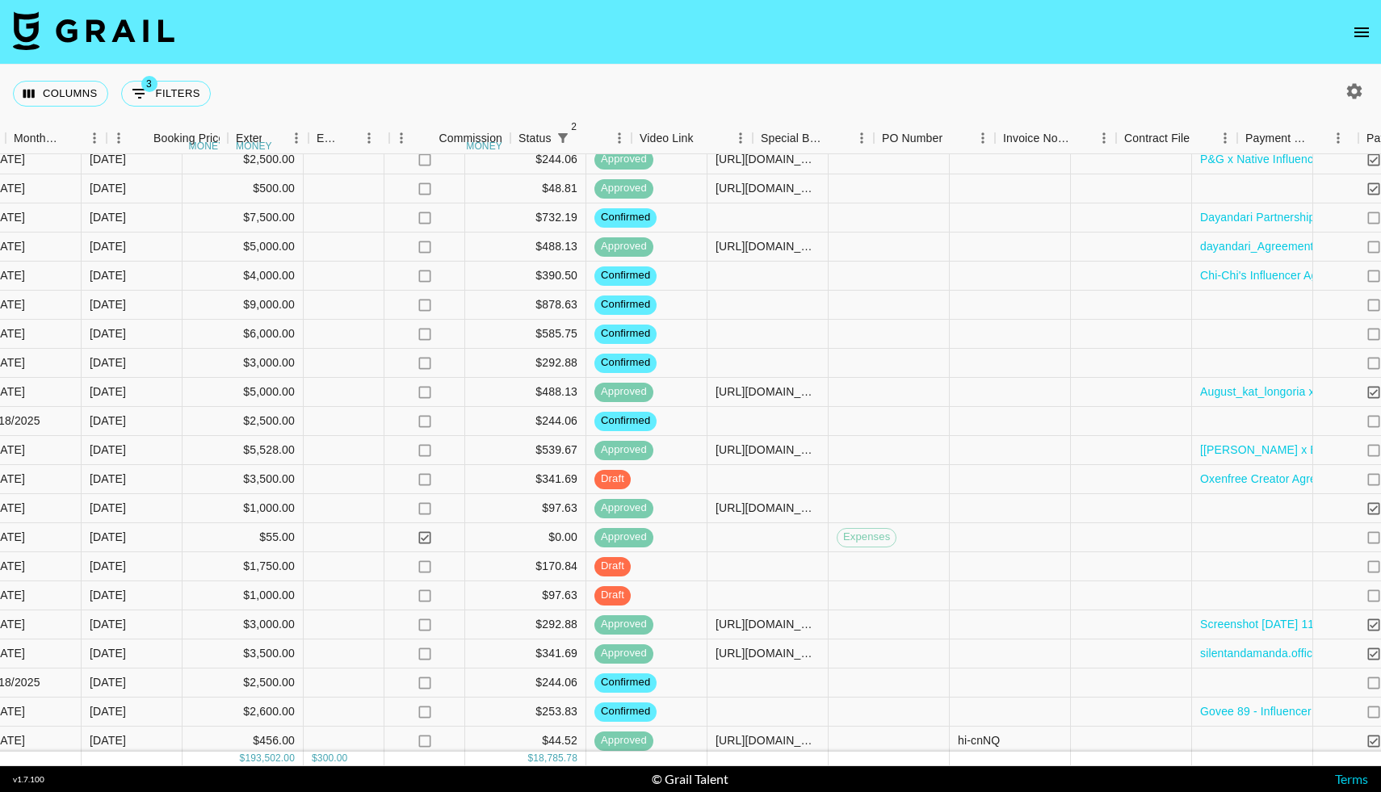
scroll to position [1649, 1280]
